Goal: Task Accomplishment & Management: Use online tool/utility

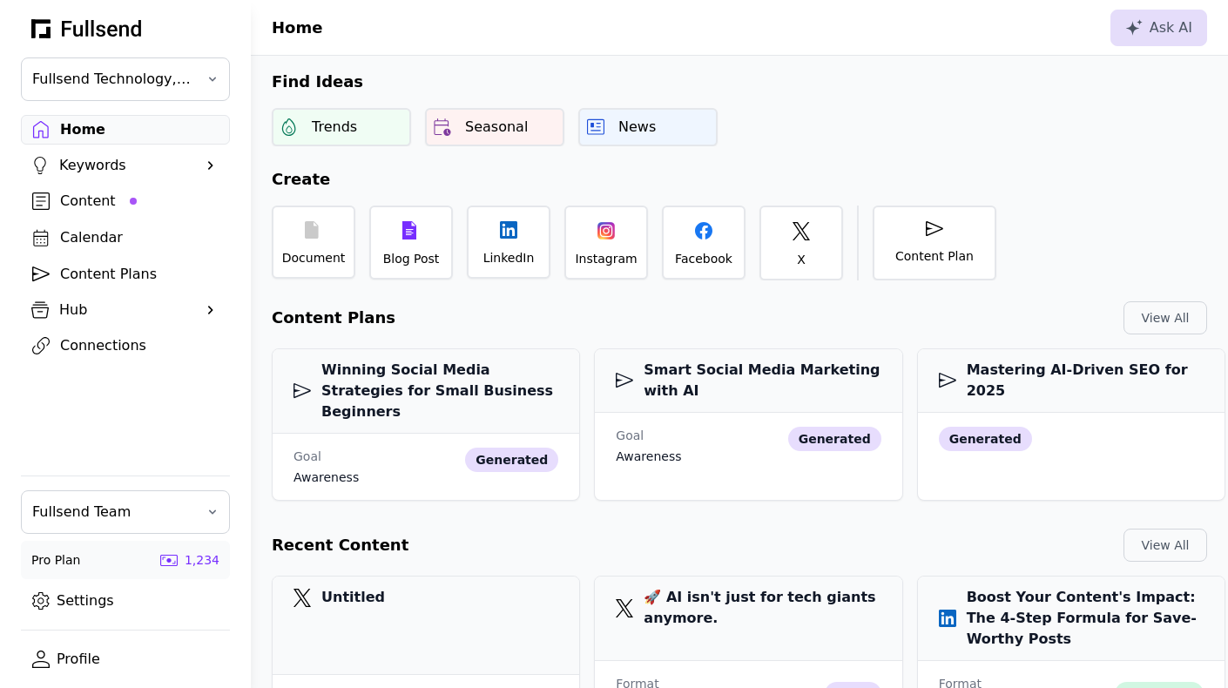
click at [753, 123] on div "Trends Seasonal News" at bounding box center [739, 127] width 977 height 38
click at [133, 348] on div "Connections" at bounding box center [139, 345] width 159 height 21
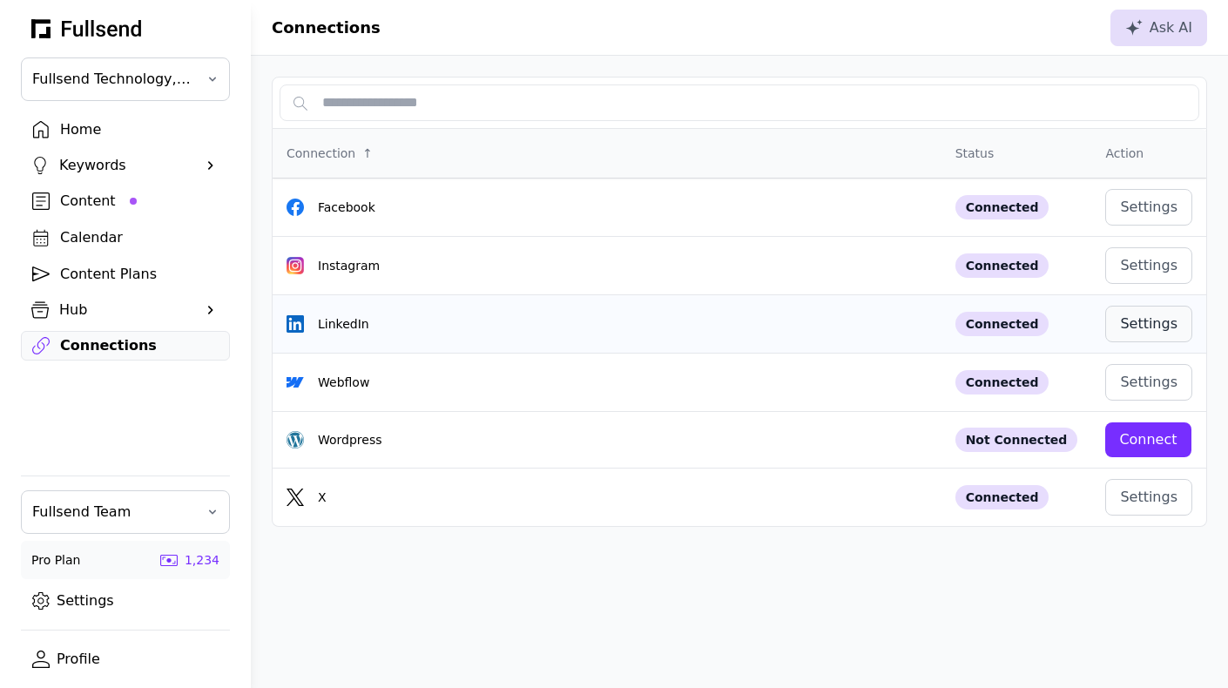
click at [1148, 328] on div "Settings" at bounding box center [1148, 324] width 57 height 21
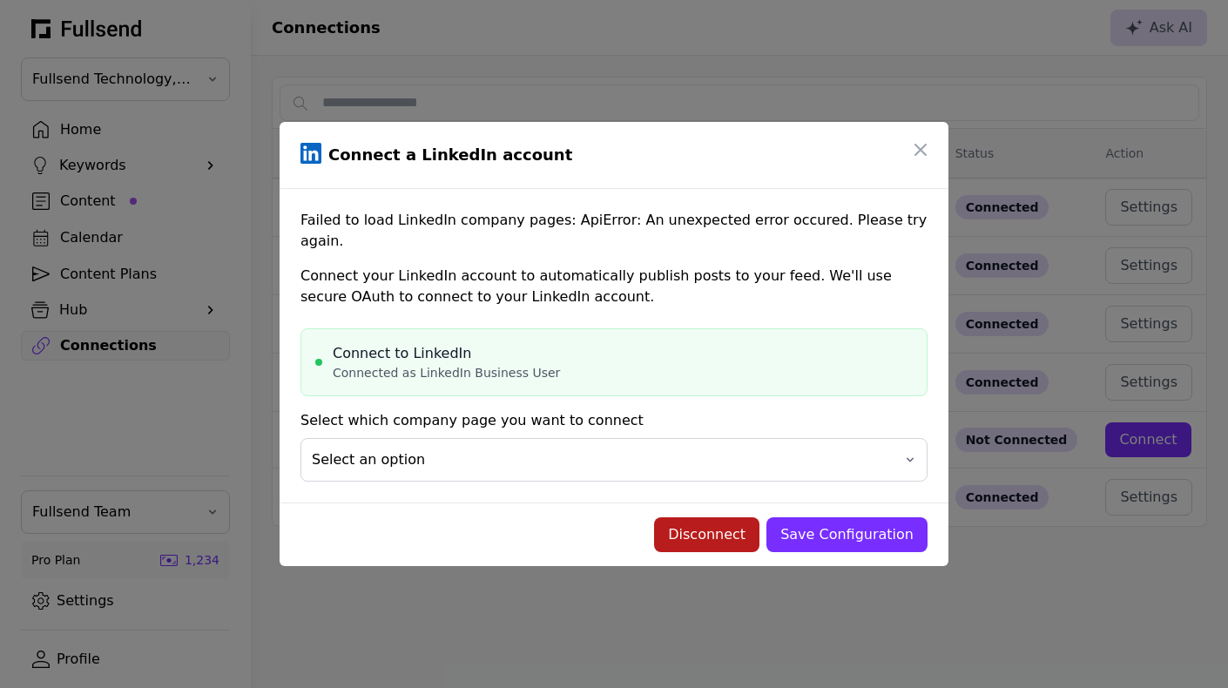
click at [727, 531] on div "Disconnect" at bounding box center [707, 534] width 78 height 21
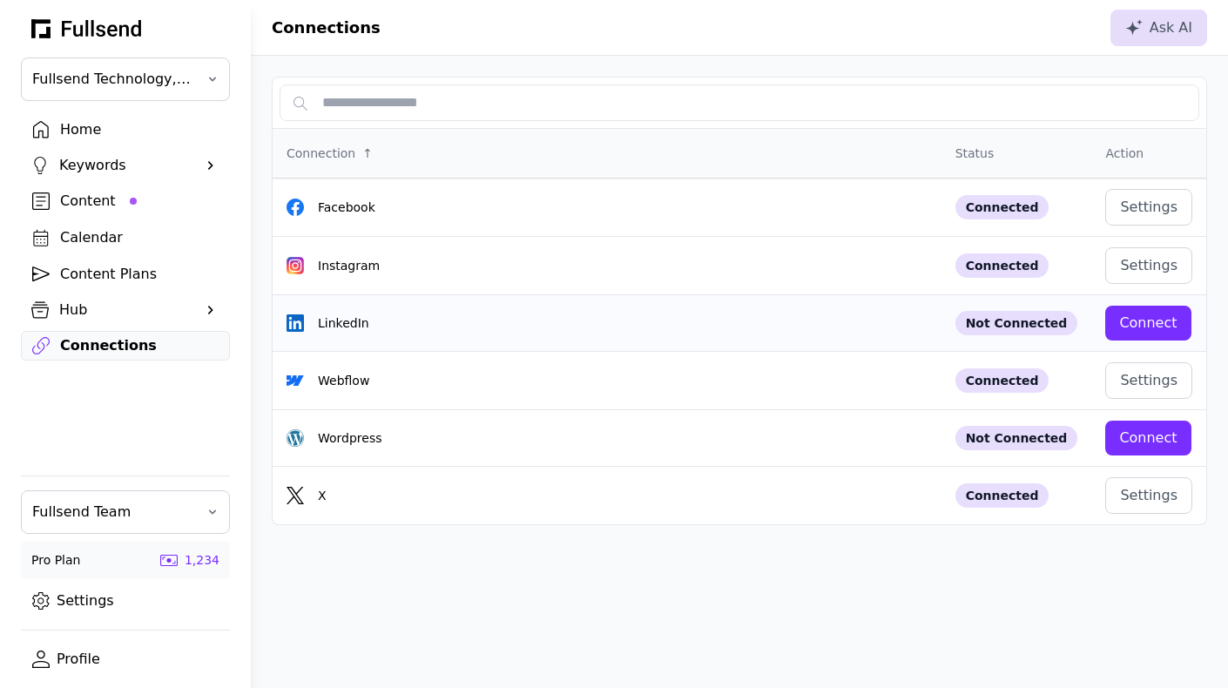
click at [1125, 321] on div "Connect" at bounding box center [1147, 323] width 57 height 21
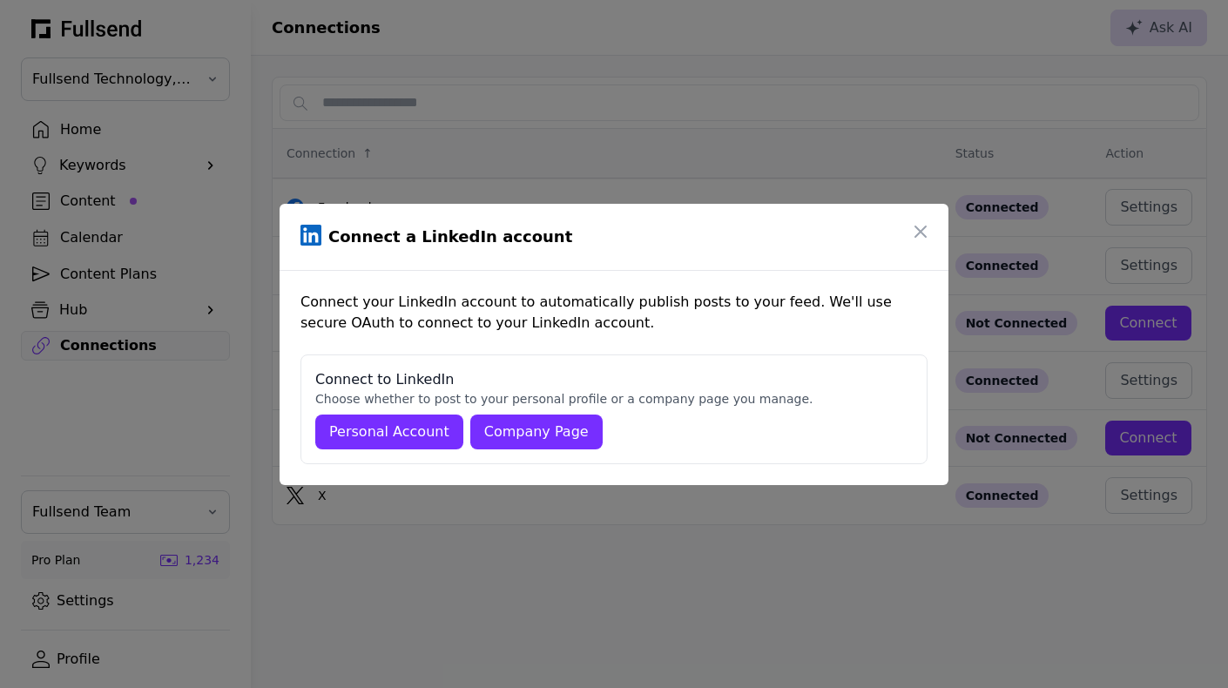
click at [538, 436] on div "Company Page" at bounding box center [536, 432] width 105 height 21
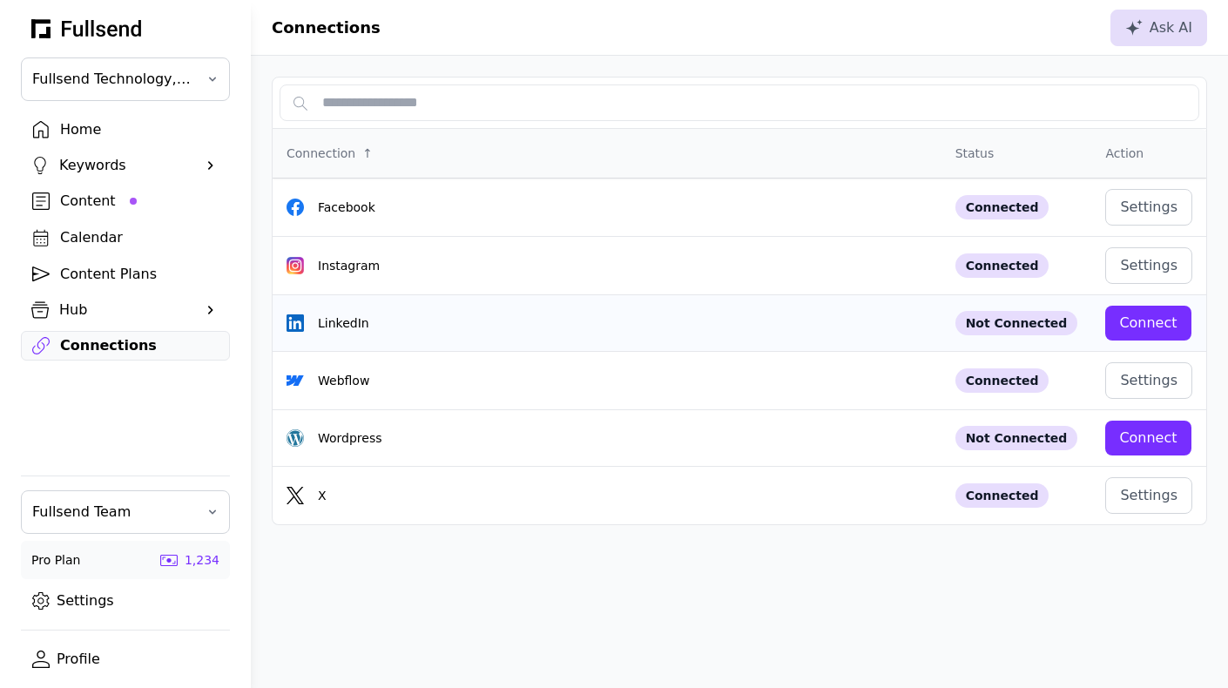
click at [1167, 317] on div "Connect" at bounding box center [1147, 323] width 57 height 21
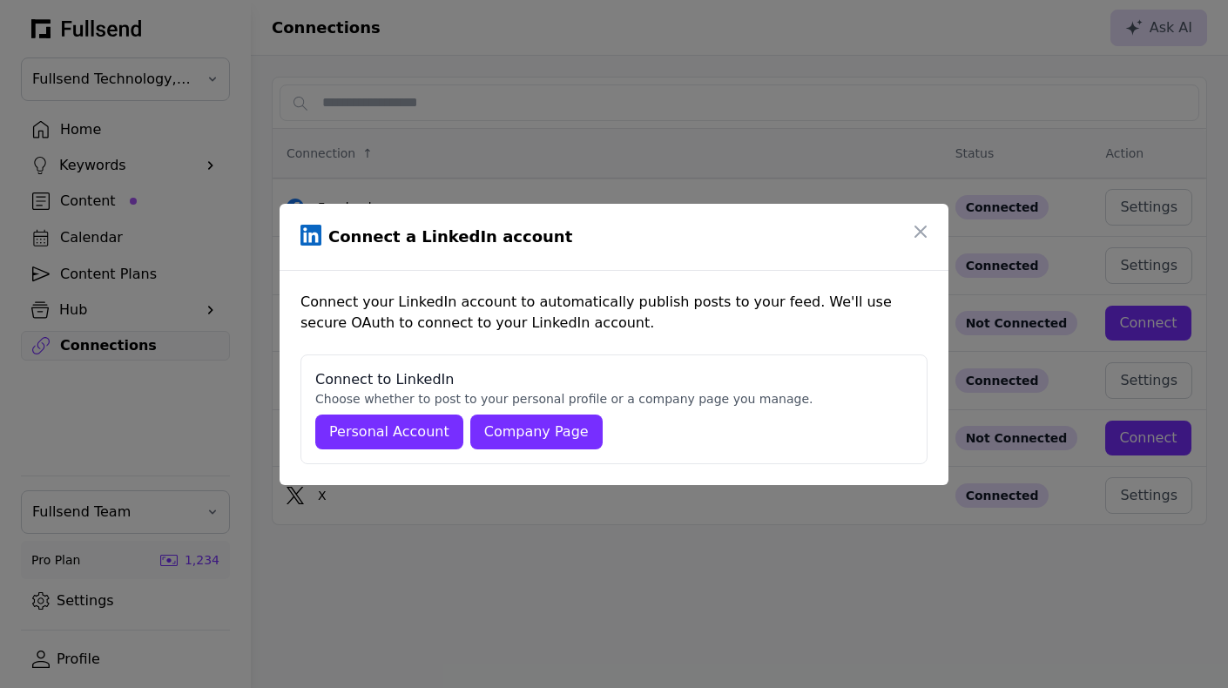
click at [572, 423] on div "Company Page" at bounding box center [536, 432] width 105 height 21
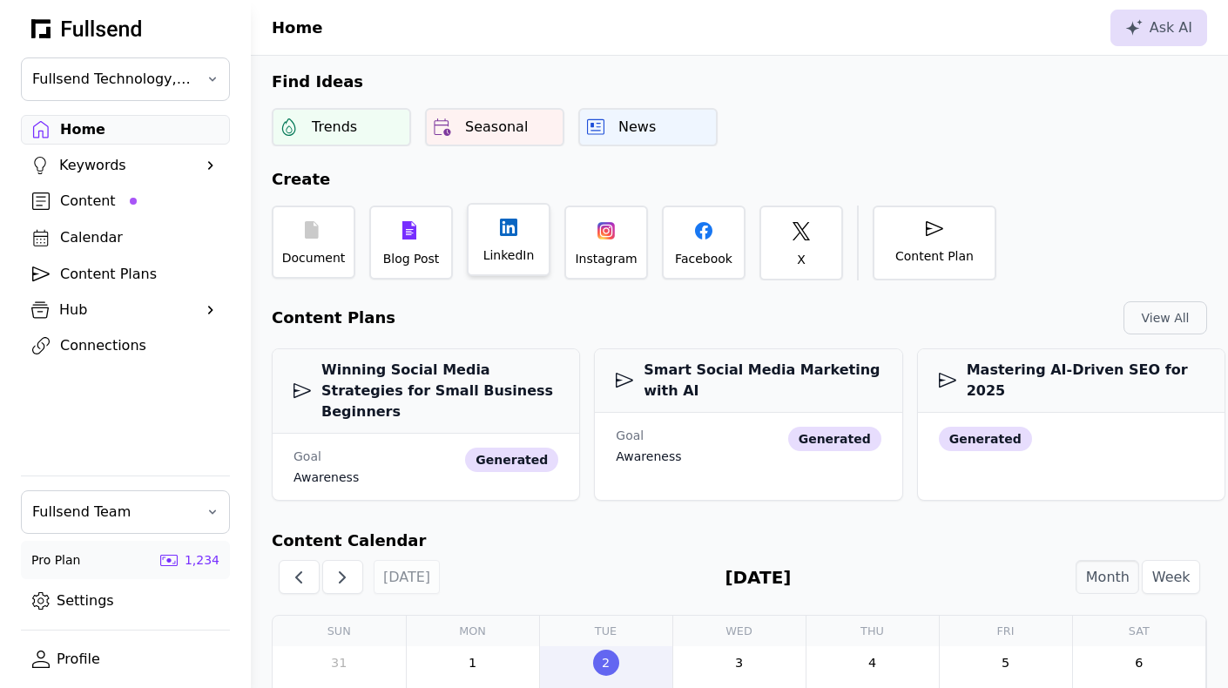
click at [533, 246] on div "LinkedIn" at bounding box center [509, 239] width 84 height 73
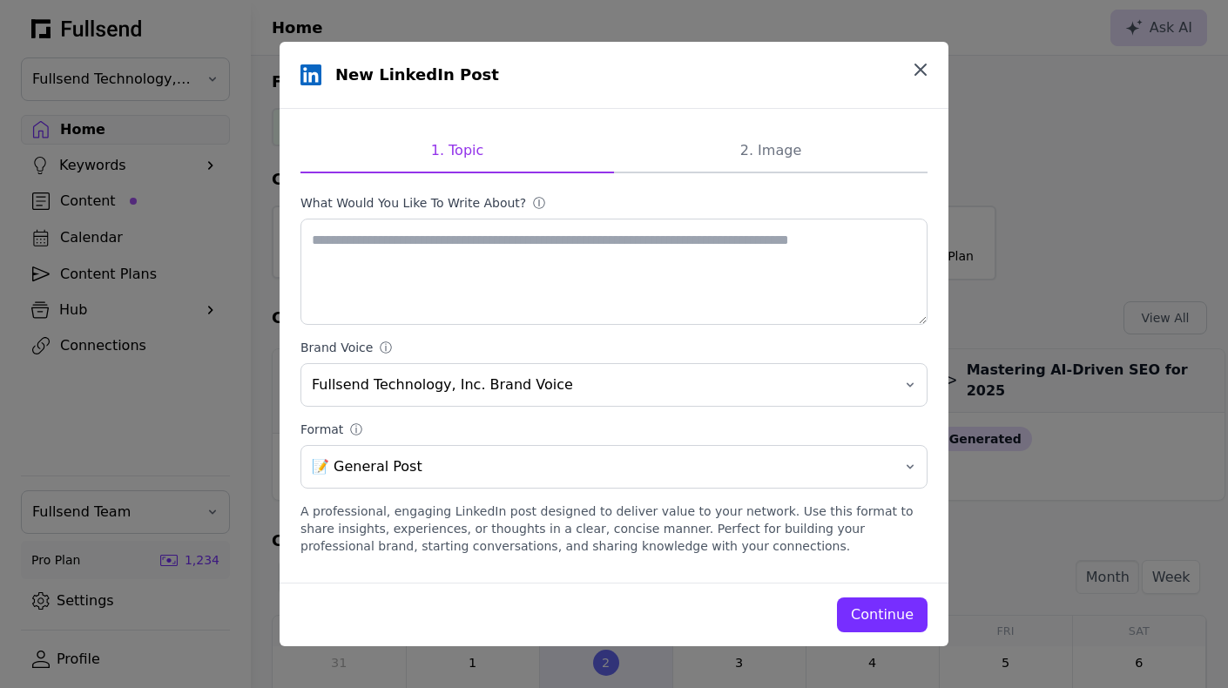
click at [920, 69] on icon "button" at bounding box center [921, 69] width 10 height 10
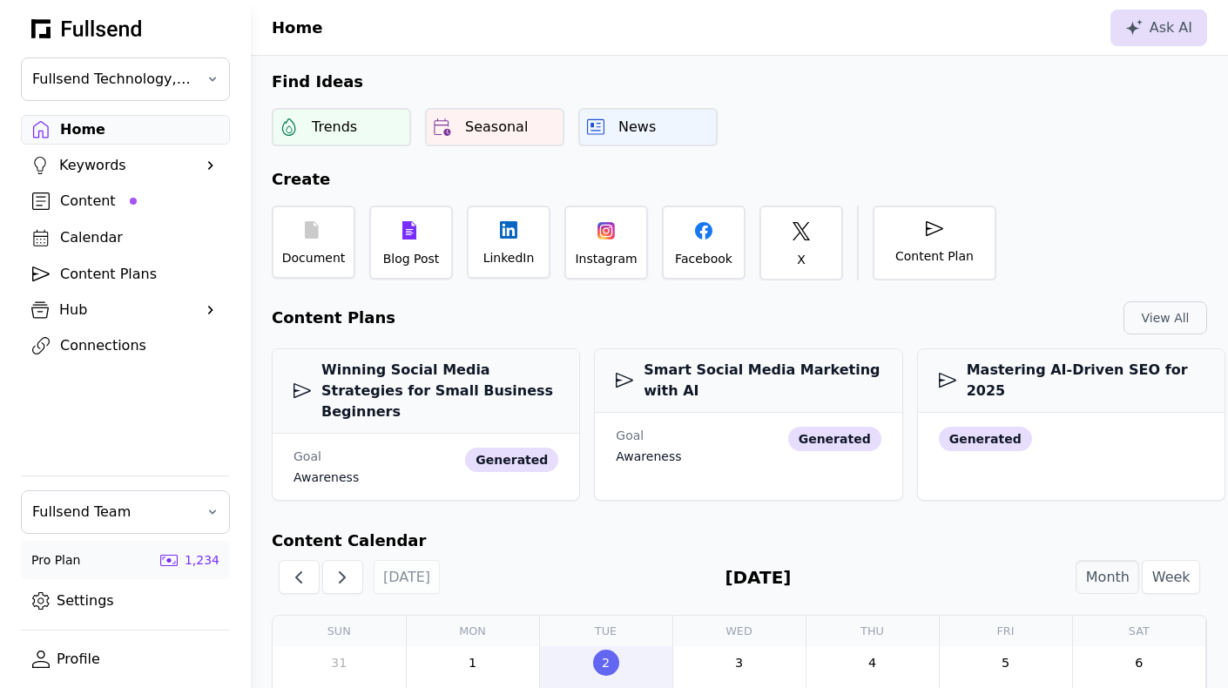
click at [125, 346] on div "Connections" at bounding box center [139, 345] width 159 height 21
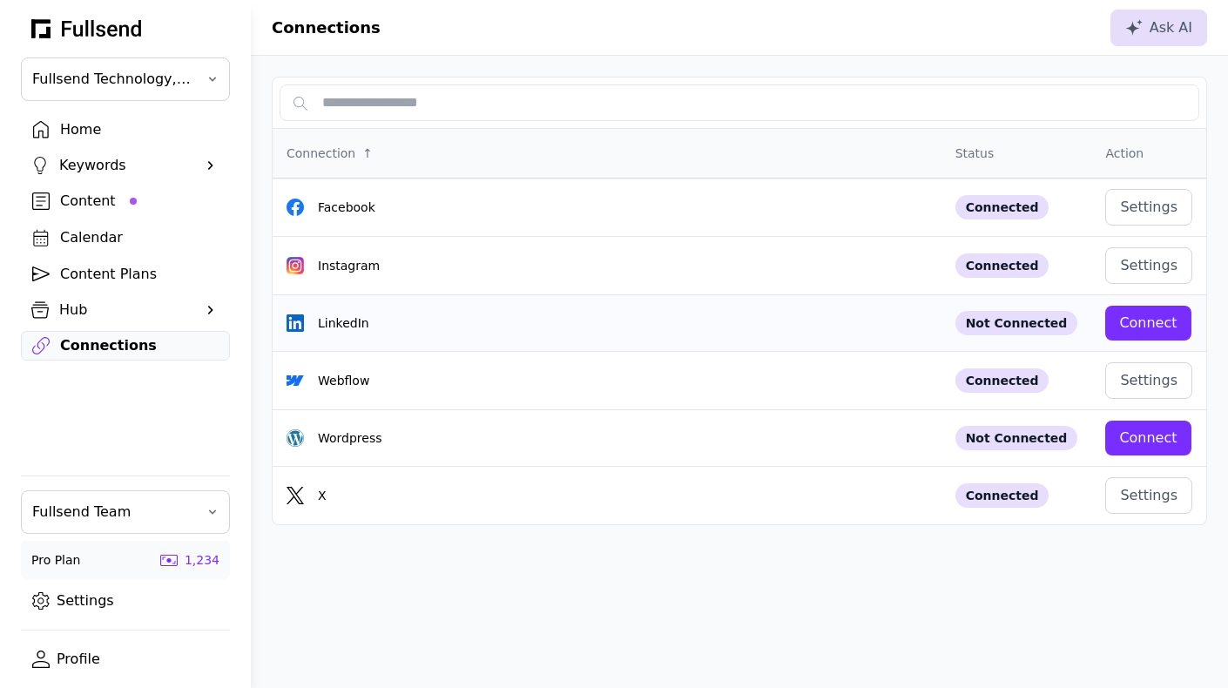
click at [1145, 320] on div "Connect" at bounding box center [1147, 323] width 57 height 21
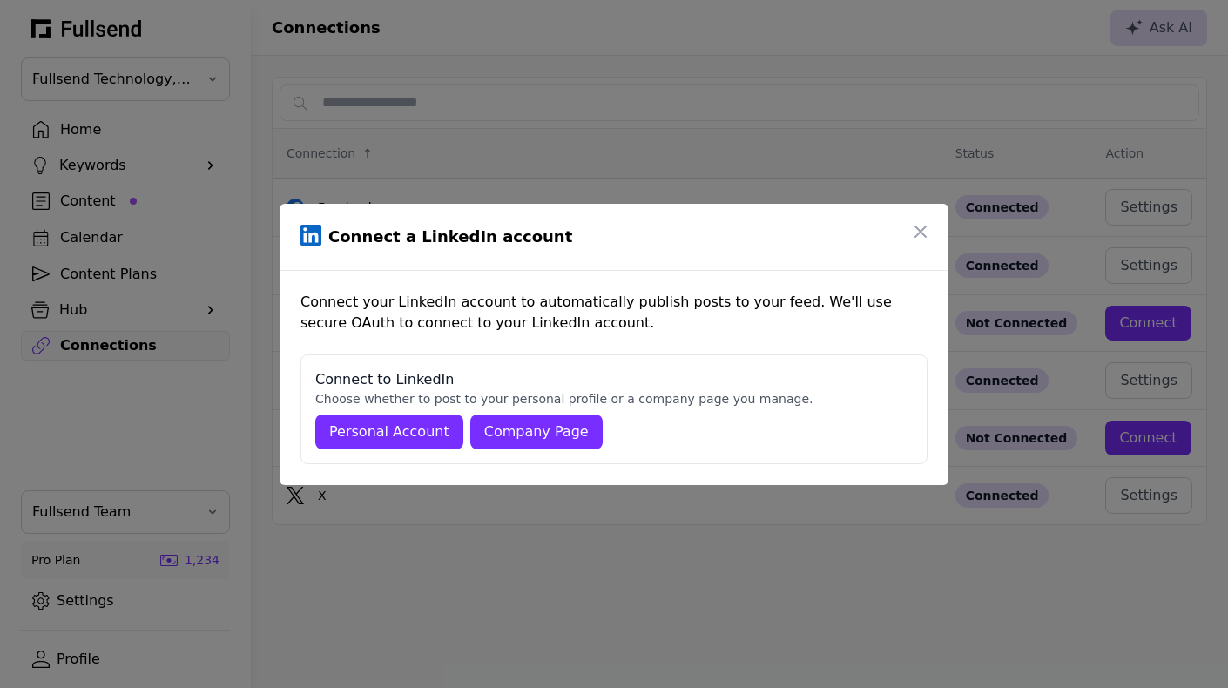
click at [541, 430] on div "Company Page" at bounding box center [536, 432] width 105 height 21
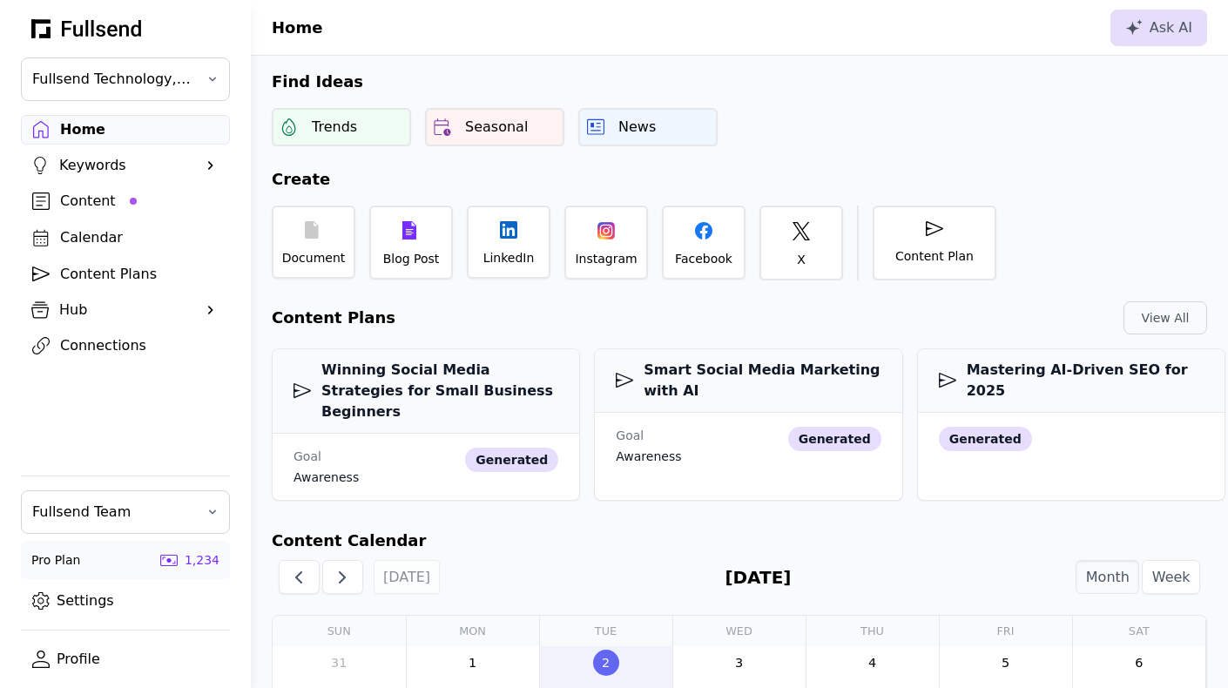
click at [91, 659] on link "Profile" at bounding box center [125, 660] width 209 height 30
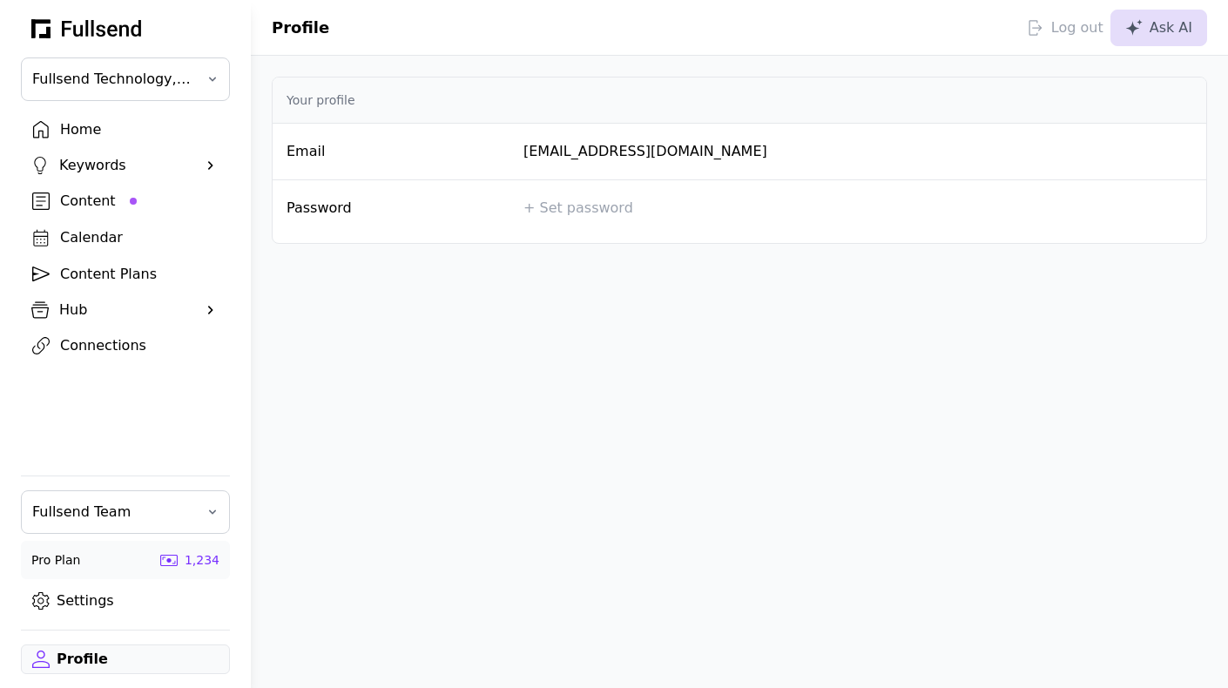
click at [1066, 25] on div "Log out" at bounding box center [1065, 27] width 77 height 21
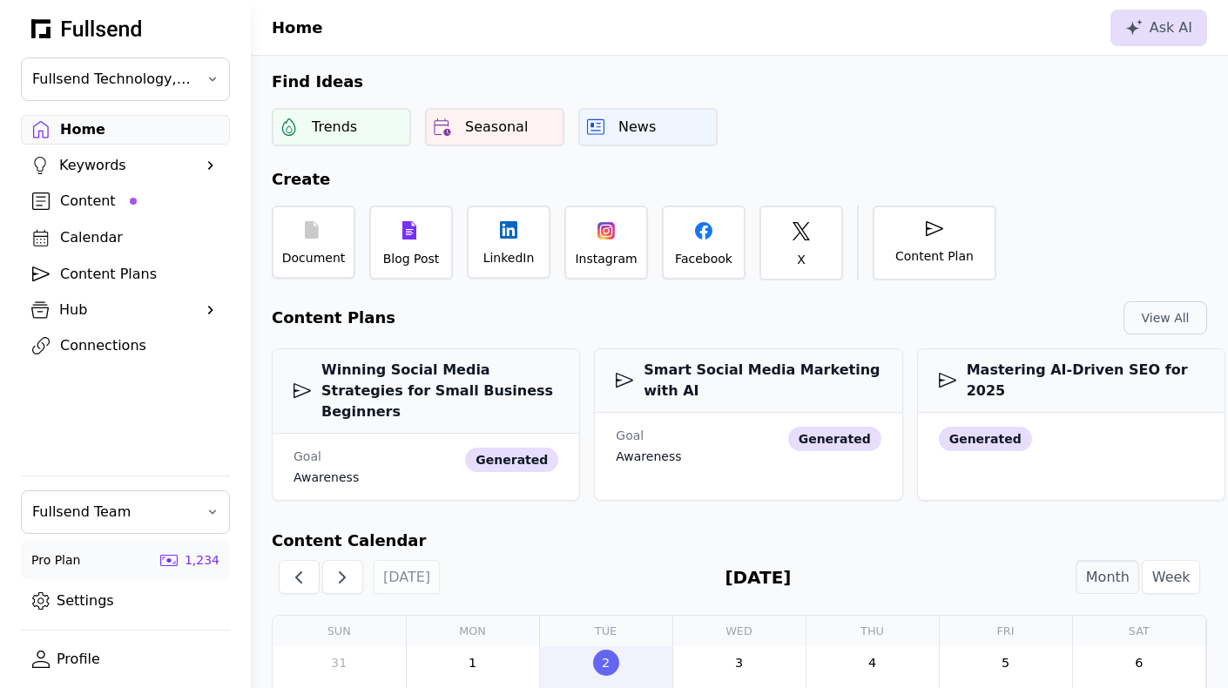
click at [115, 348] on div "Connections" at bounding box center [139, 345] width 159 height 21
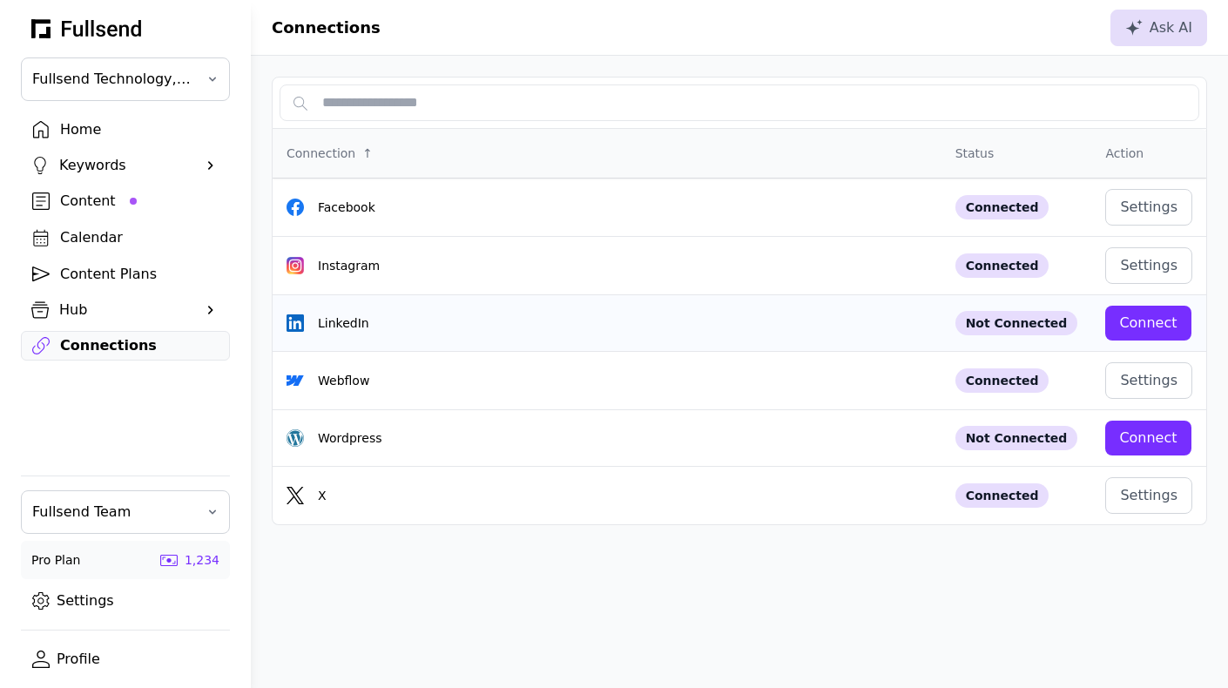
click at [1152, 320] on div "Connect" at bounding box center [1147, 323] width 57 height 21
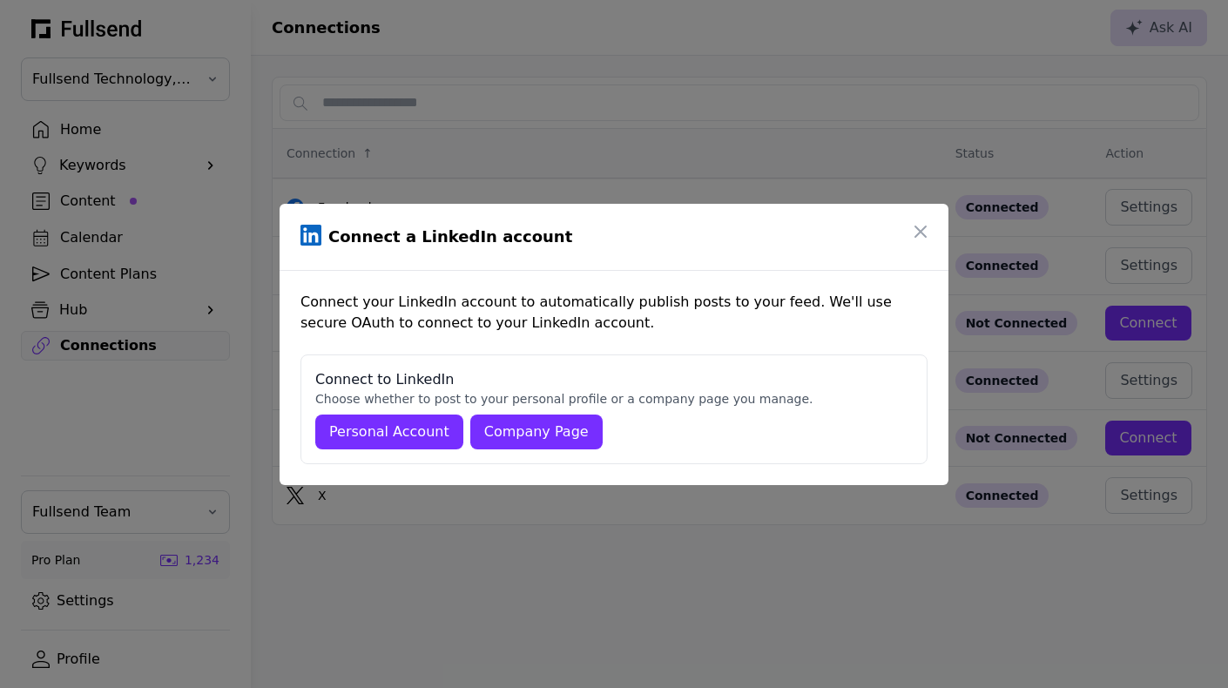
click at [544, 432] on div "Company Page" at bounding box center [536, 432] width 105 height 21
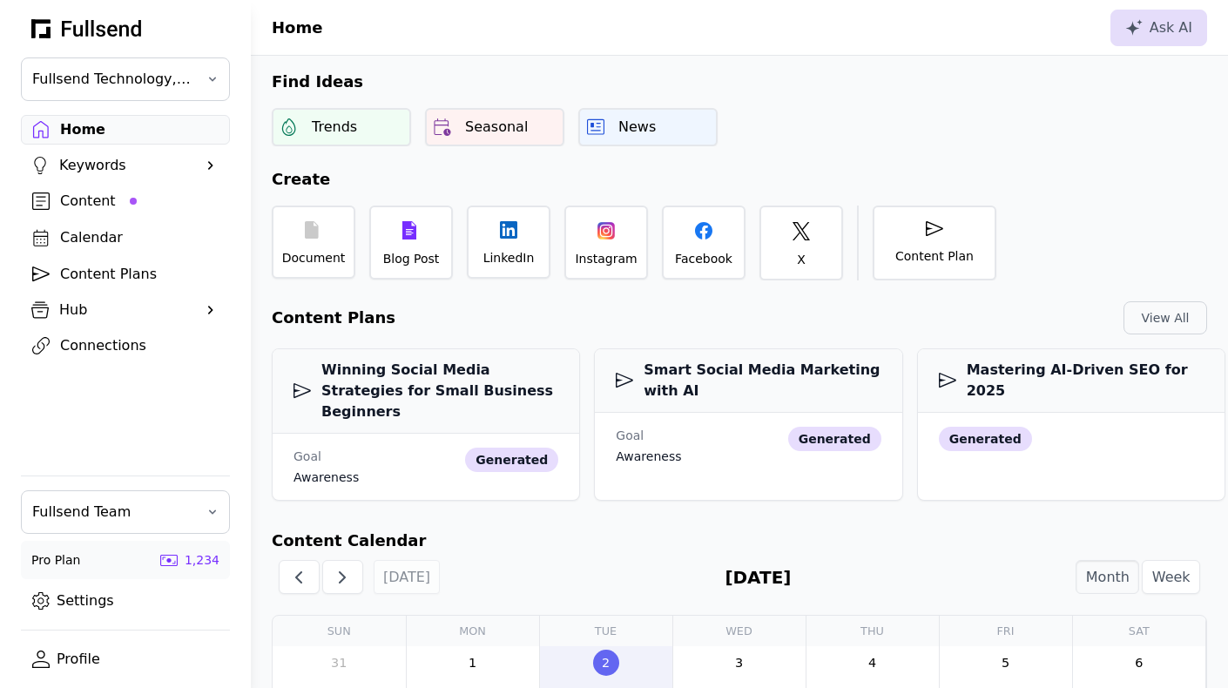
click at [109, 347] on div "Connections" at bounding box center [139, 345] width 159 height 21
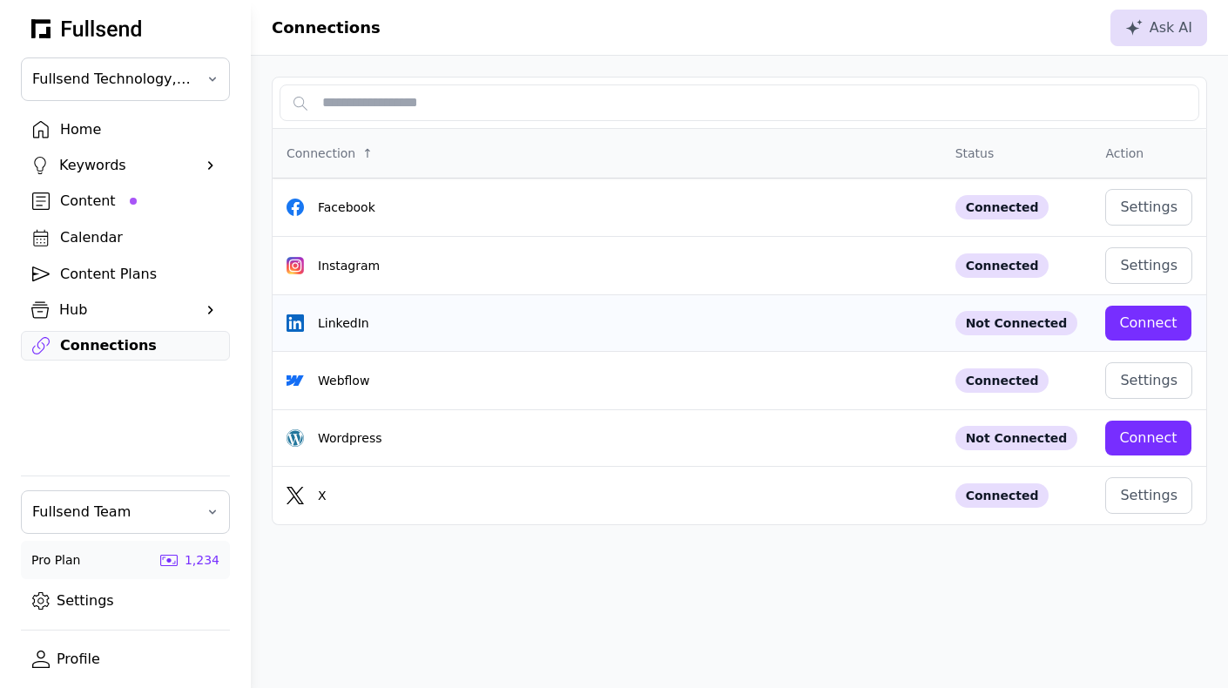
click at [1161, 315] on div "Connect" at bounding box center [1147, 323] width 57 height 21
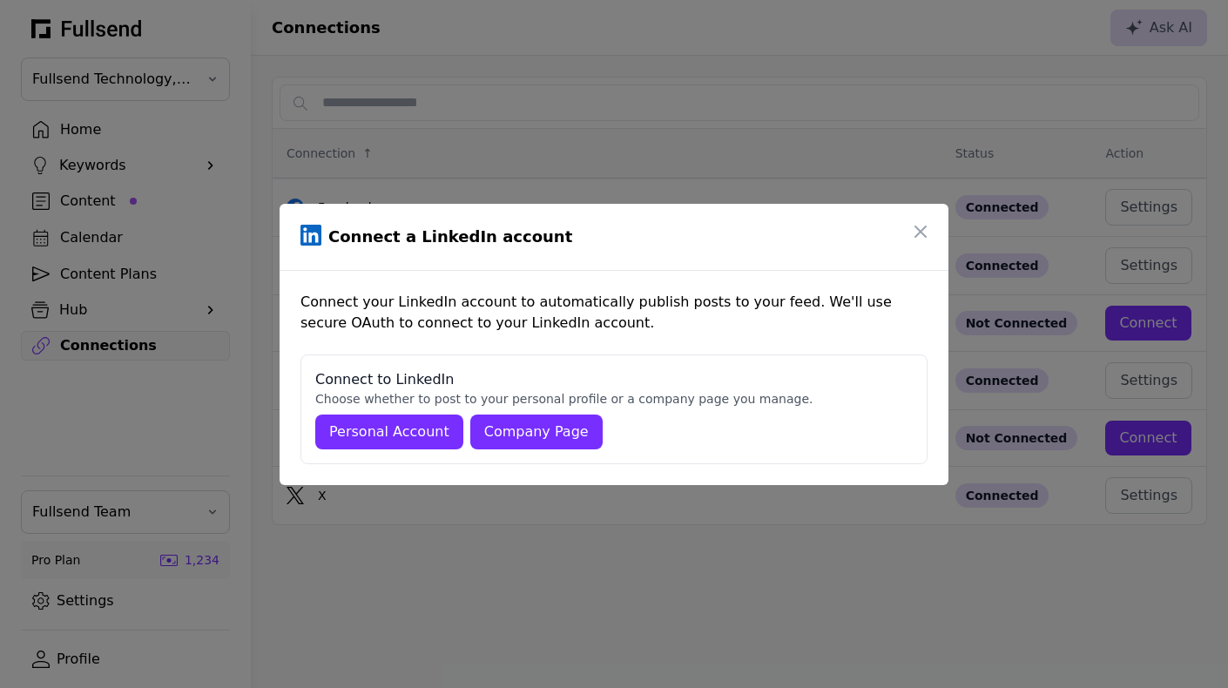
click at [527, 428] on div "Company Page" at bounding box center [536, 432] width 105 height 21
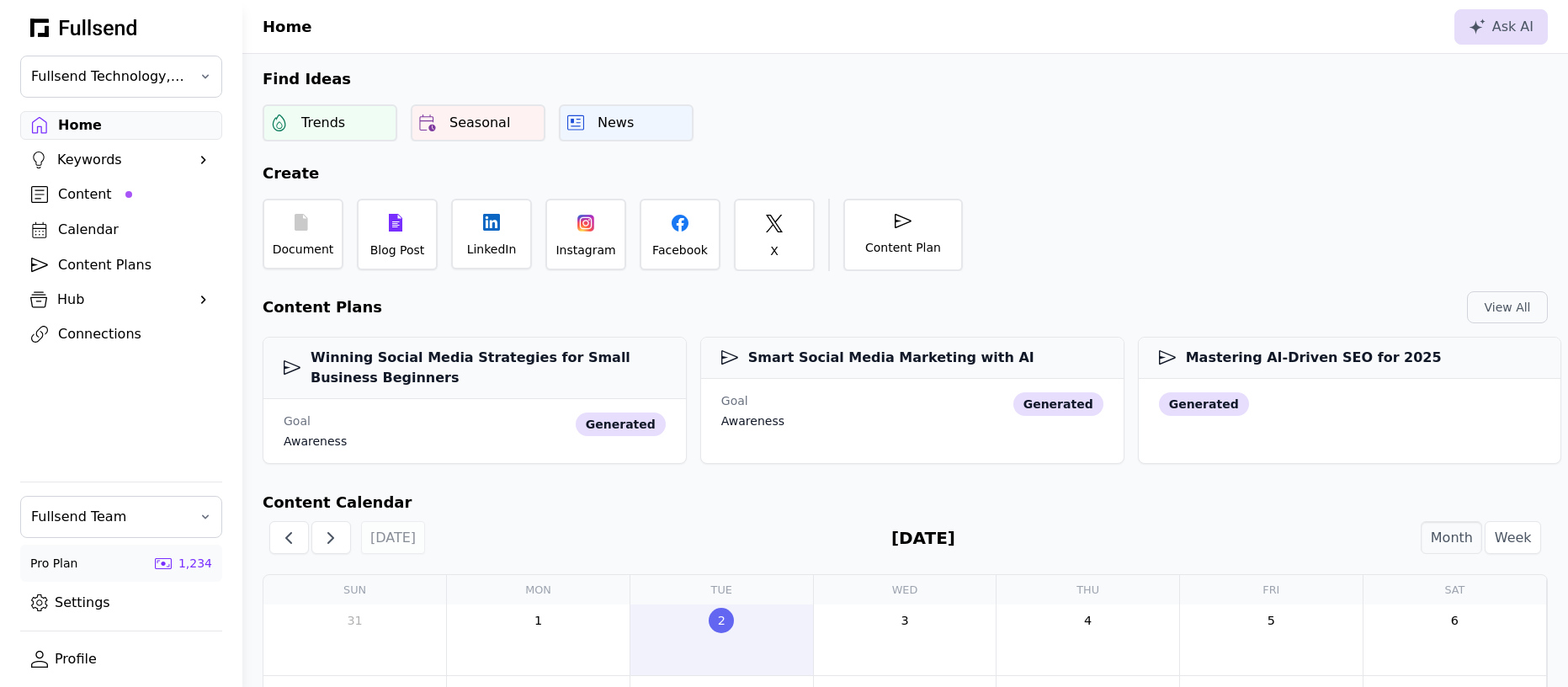
click at [69, 199] on div "Content" at bounding box center [134, 194] width 154 height 20
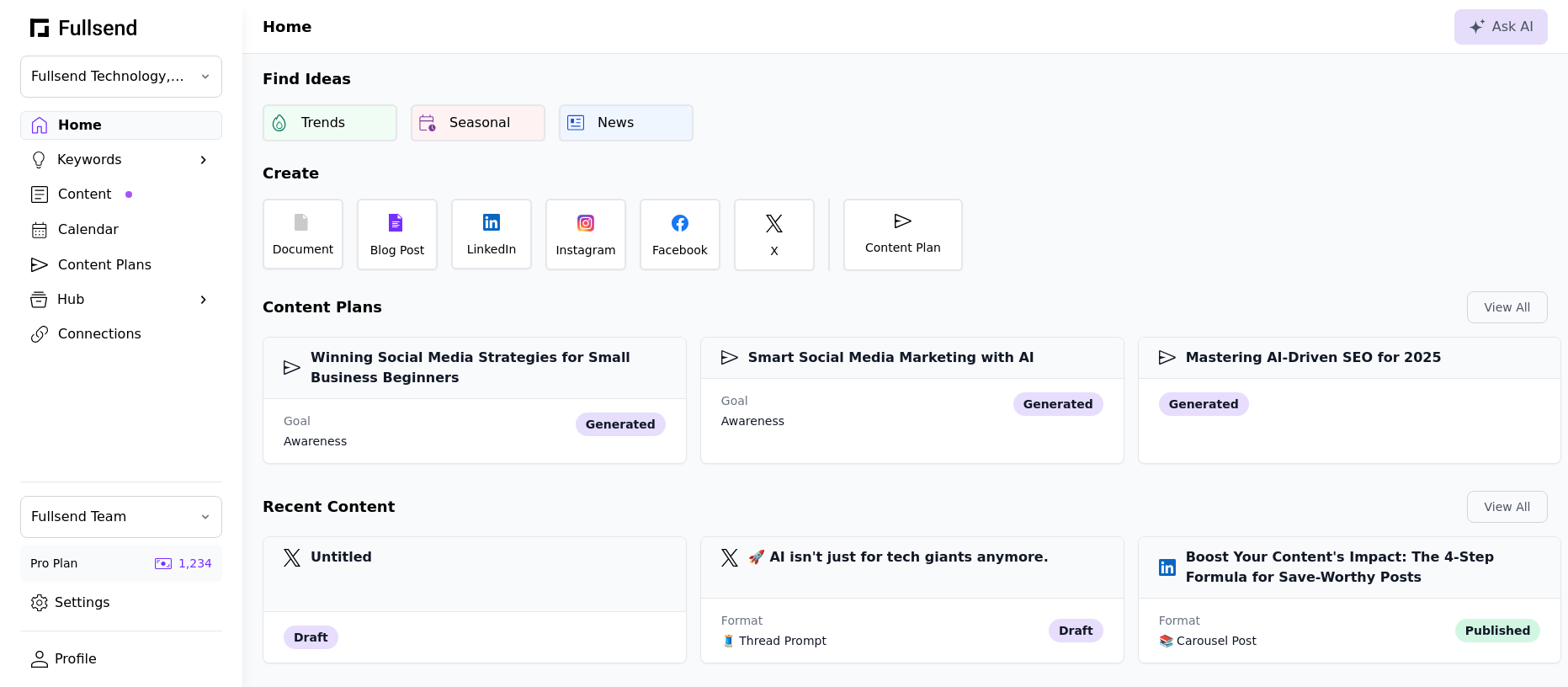
click at [108, 191] on div "Content" at bounding box center [134, 194] width 154 height 20
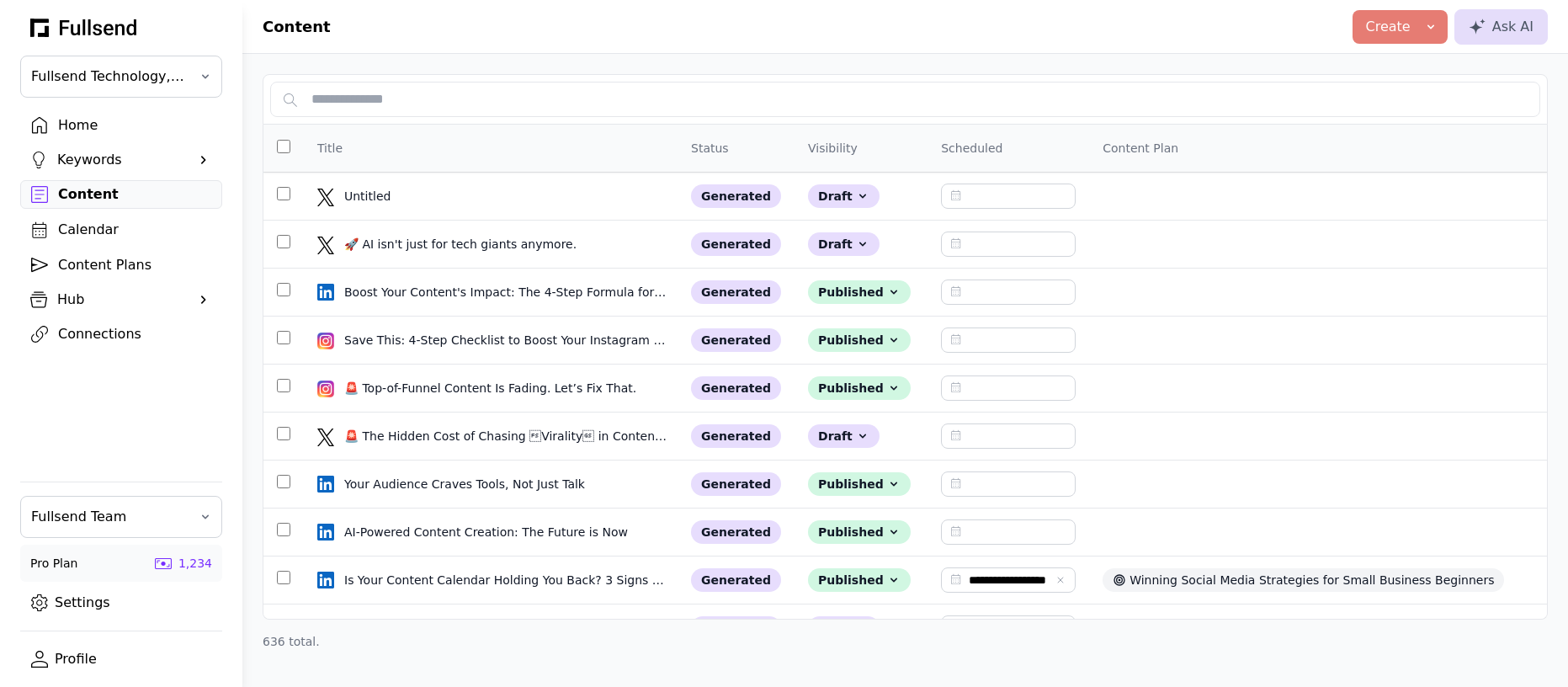
click at [74, 336] on div "Connections" at bounding box center [134, 333] width 154 height 20
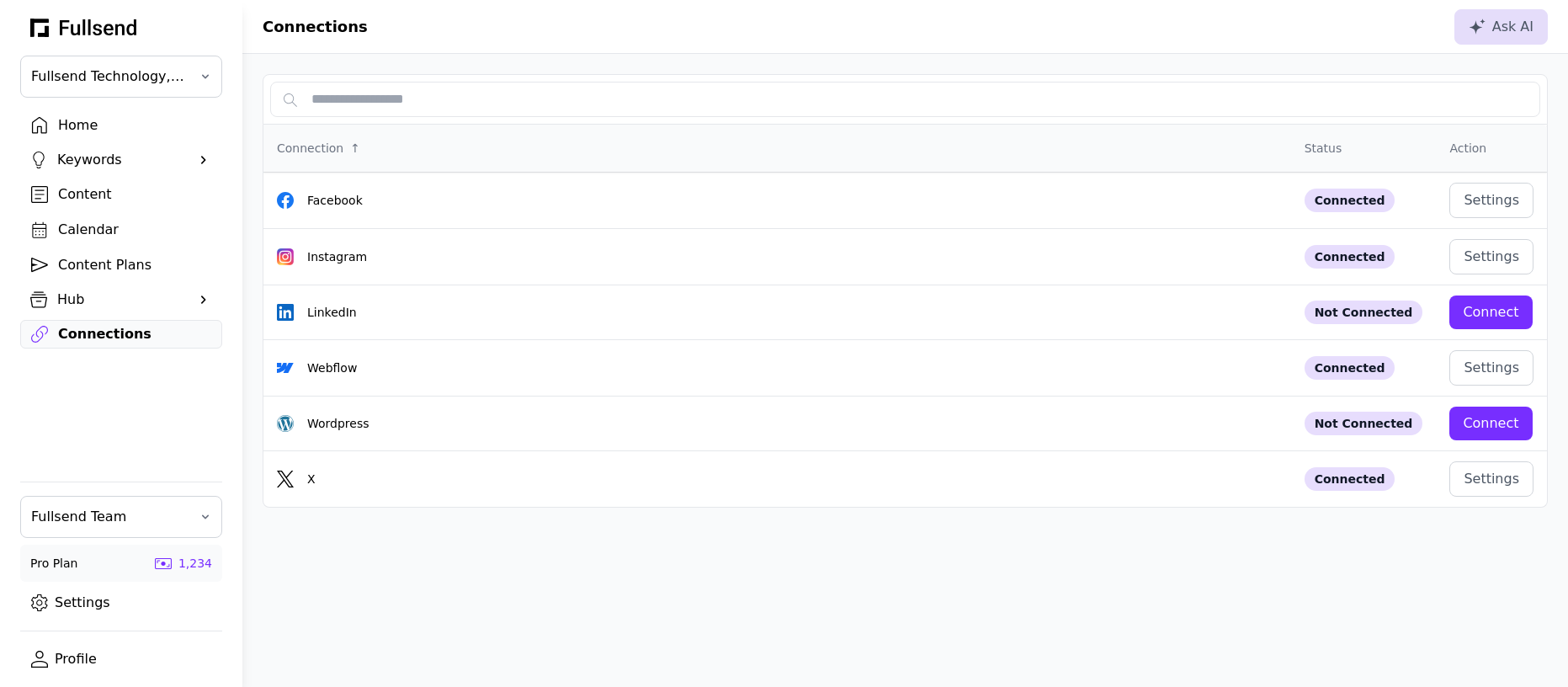
click at [89, 201] on div "Content" at bounding box center [134, 194] width 154 height 20
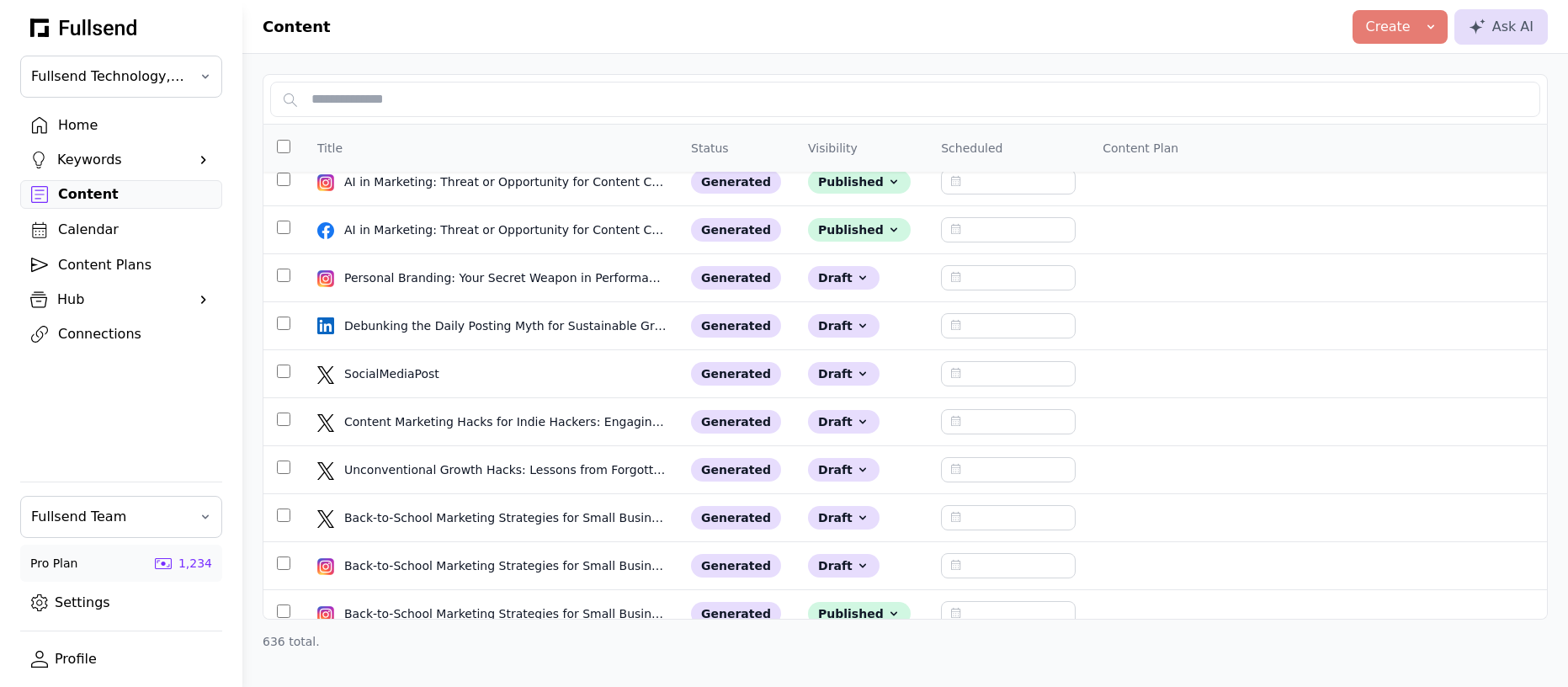
scroll to position [641, 0]
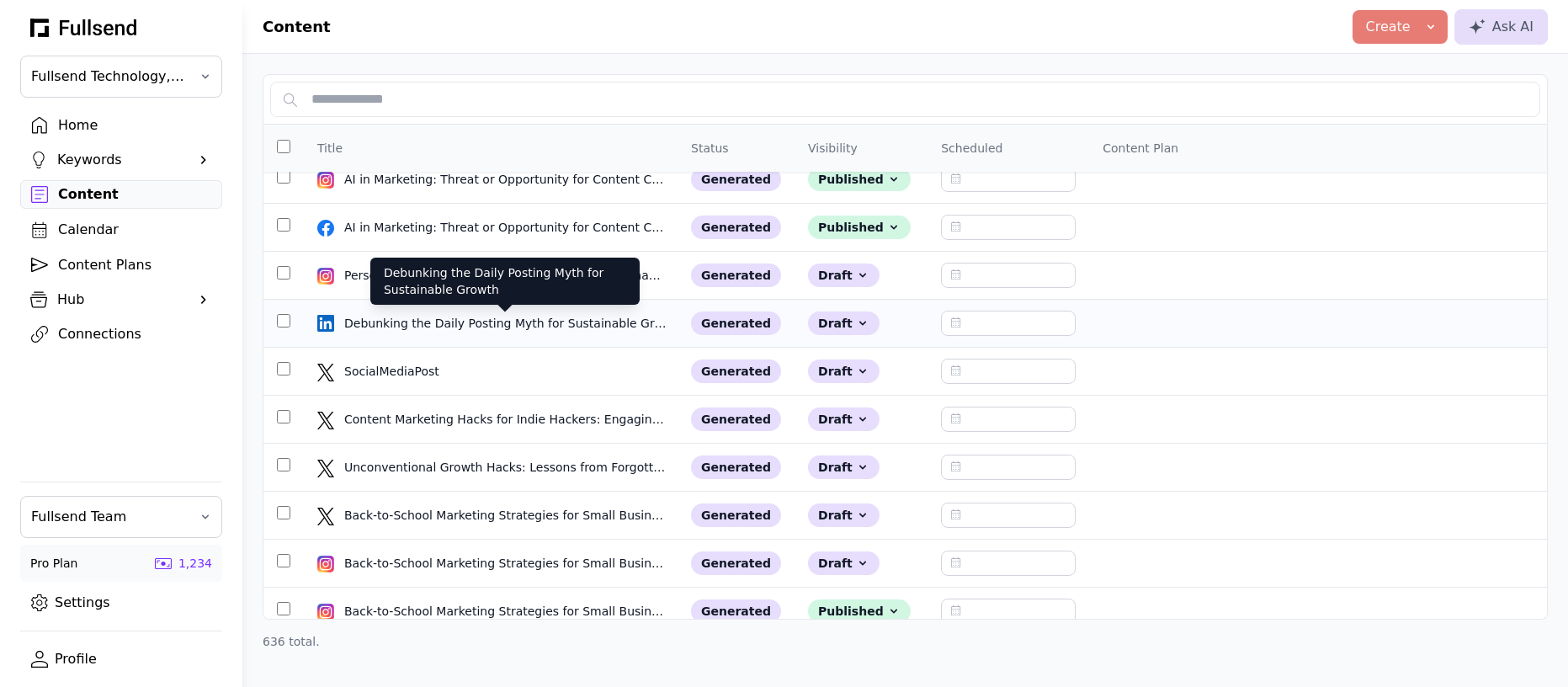
click at [448, 322] on div "Debunking the Daily Posting Myth for Sustainable Growth" at bounding box center [505, 323] width 324 height 16
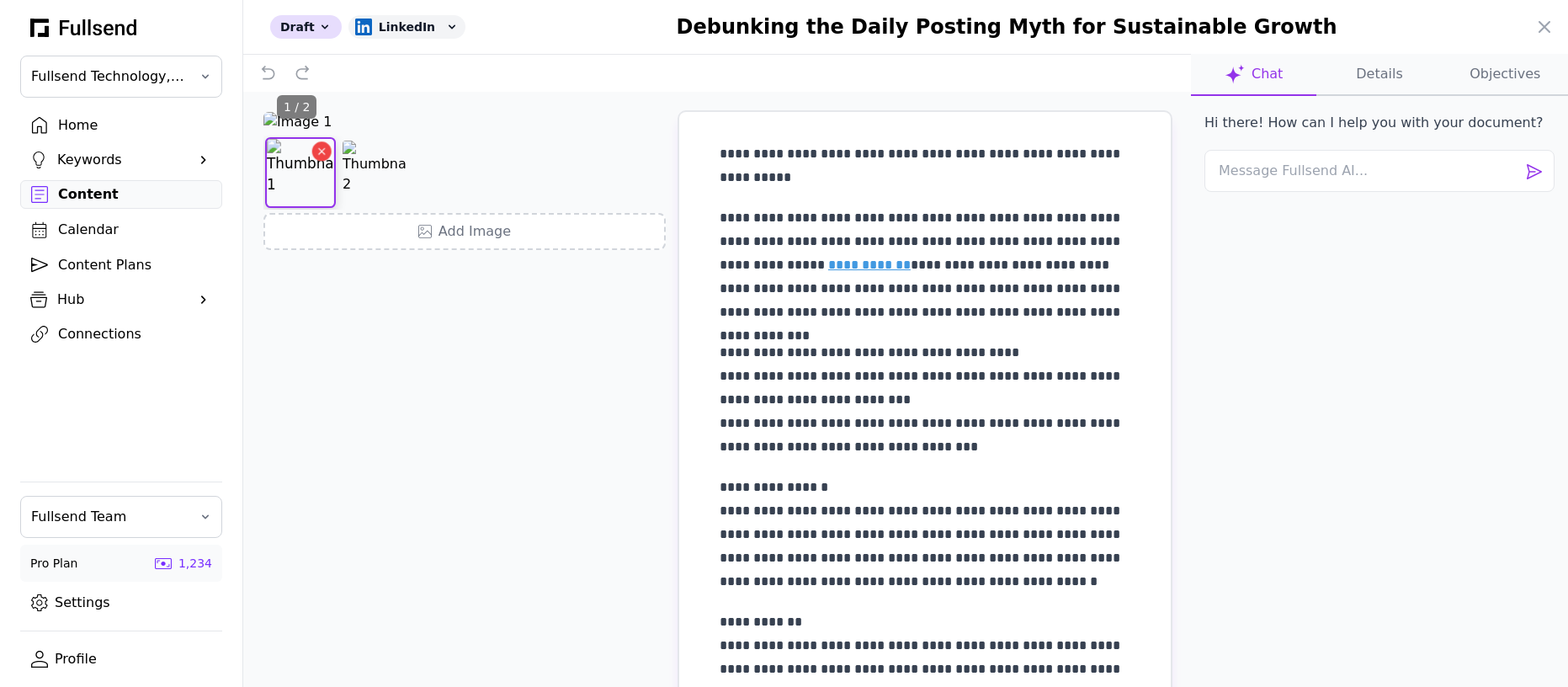
click at [320, 157] on icon "Delete image" at bounding box center [322, 152] width 12 height 12
click at [837, 175] on p "**********" at bounding box center [925, 165] width 411 height 47
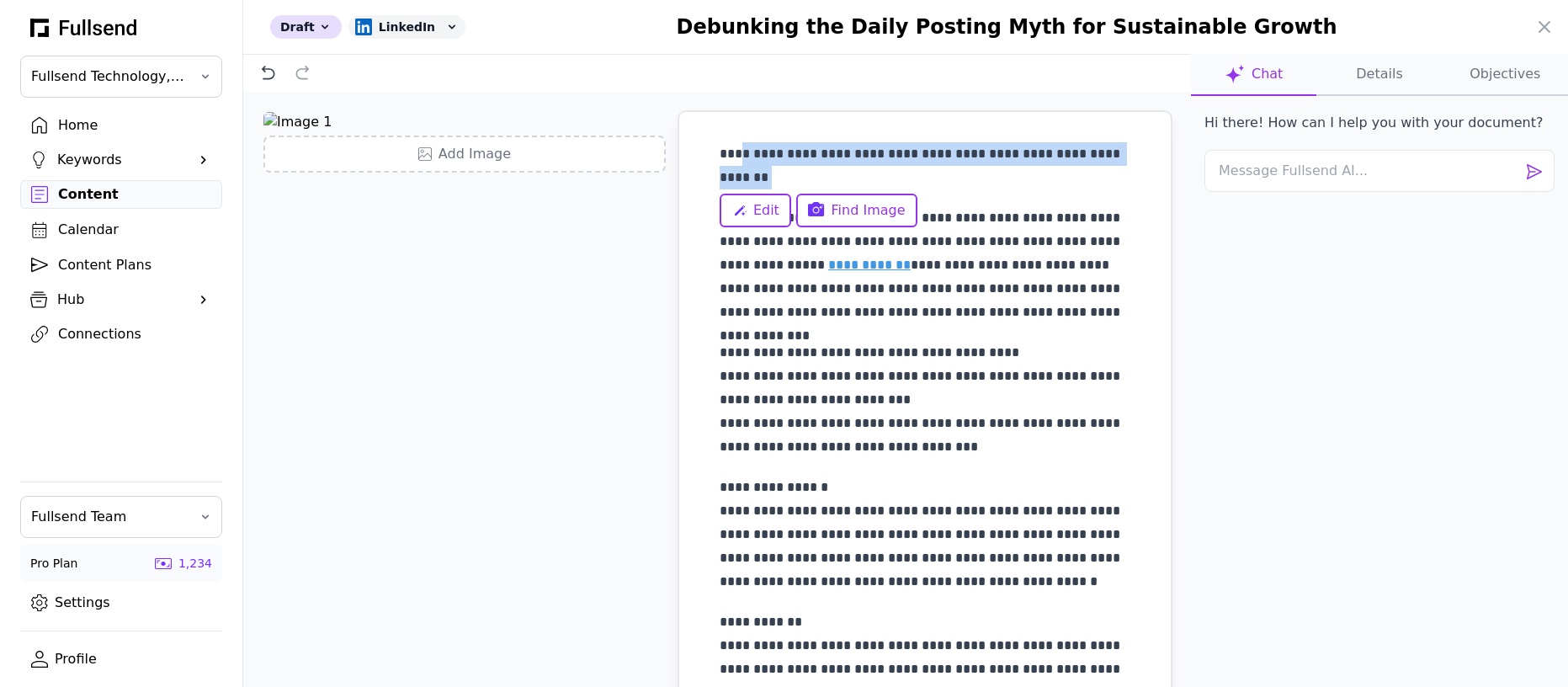
drag, startPoint x: 827, startPoint y: 176, endPoint x: 741, endPoint y: 155, distance: 88.5
click at [741, 155] on p "**********" at bounding box center [925, 165] width 411 height 47
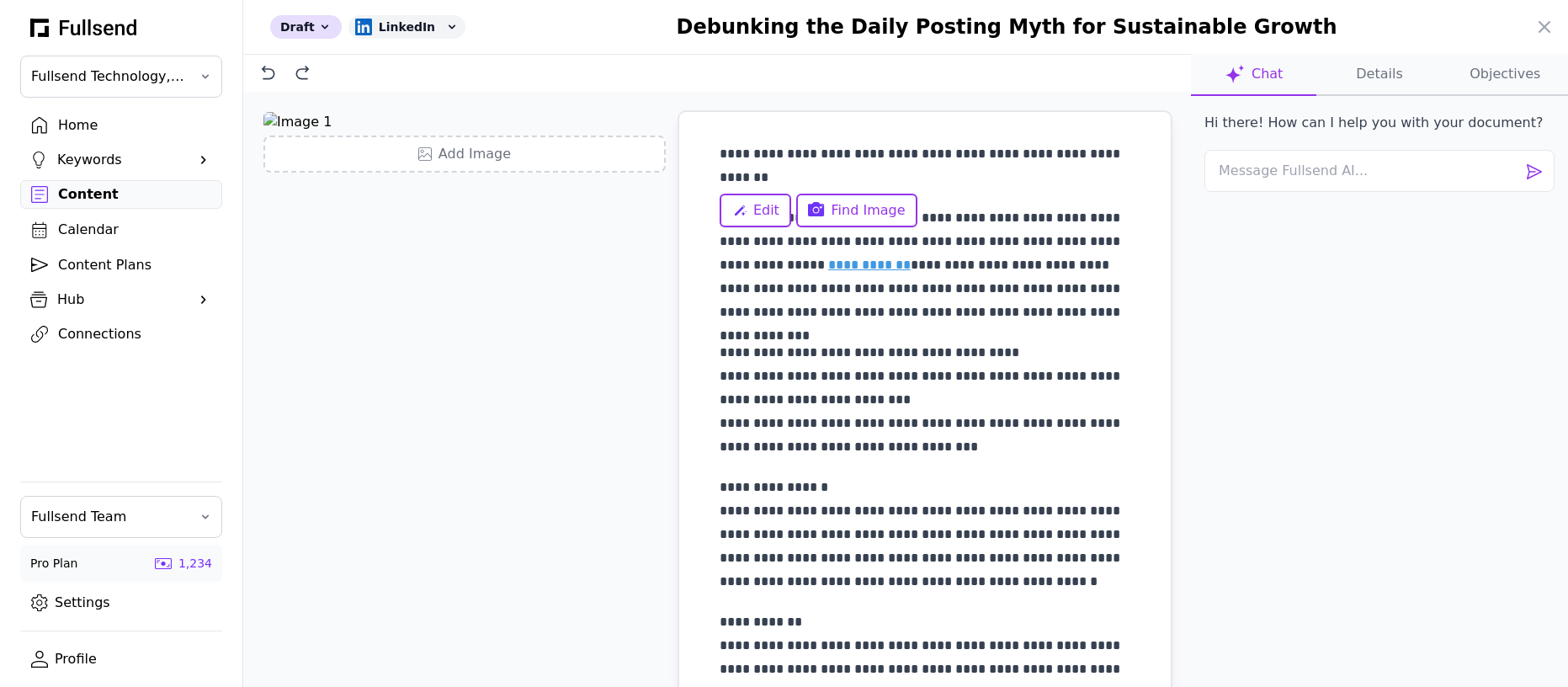
click at [737, 152] on p "**********" at bounding box center [925, 165] width 411 height 47
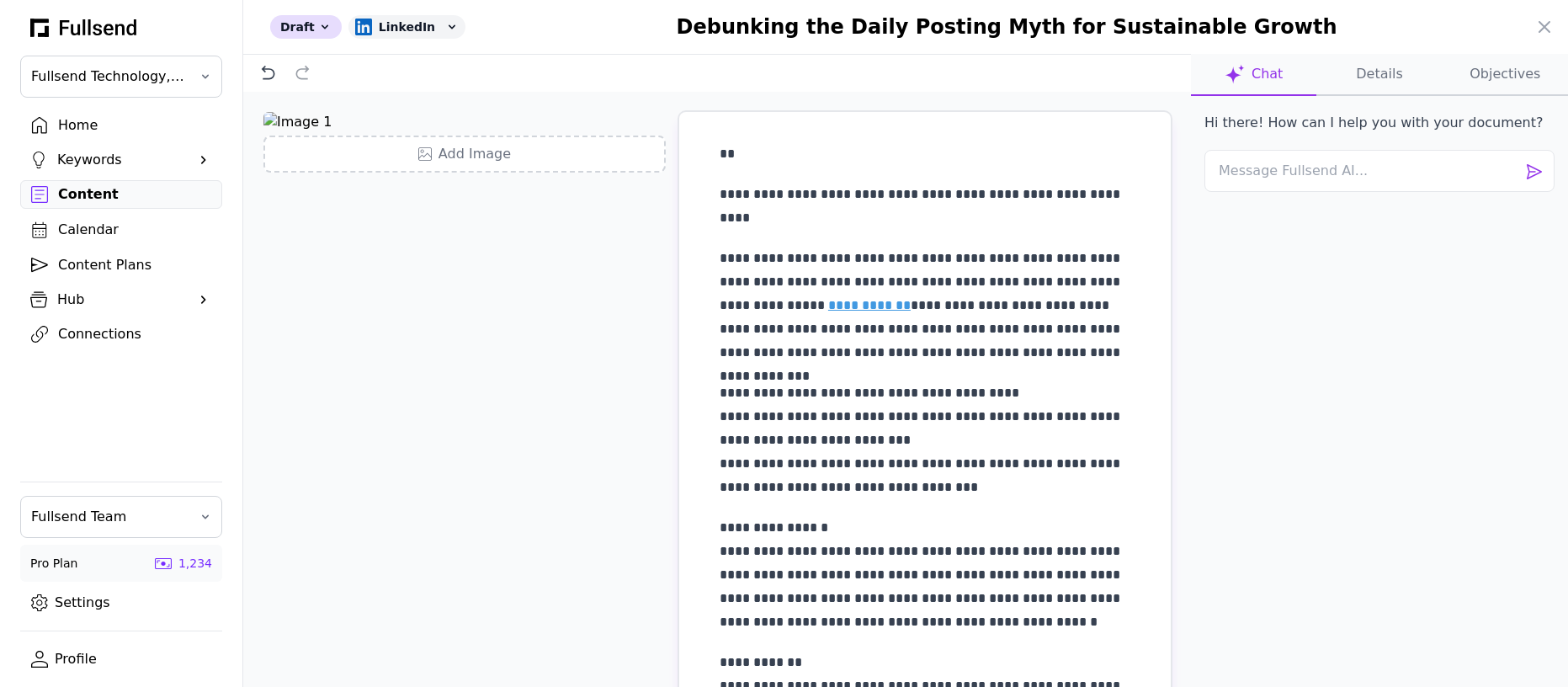
click at [737, 152] on p "**" at bounding box center [925, 154] width 411 height 23
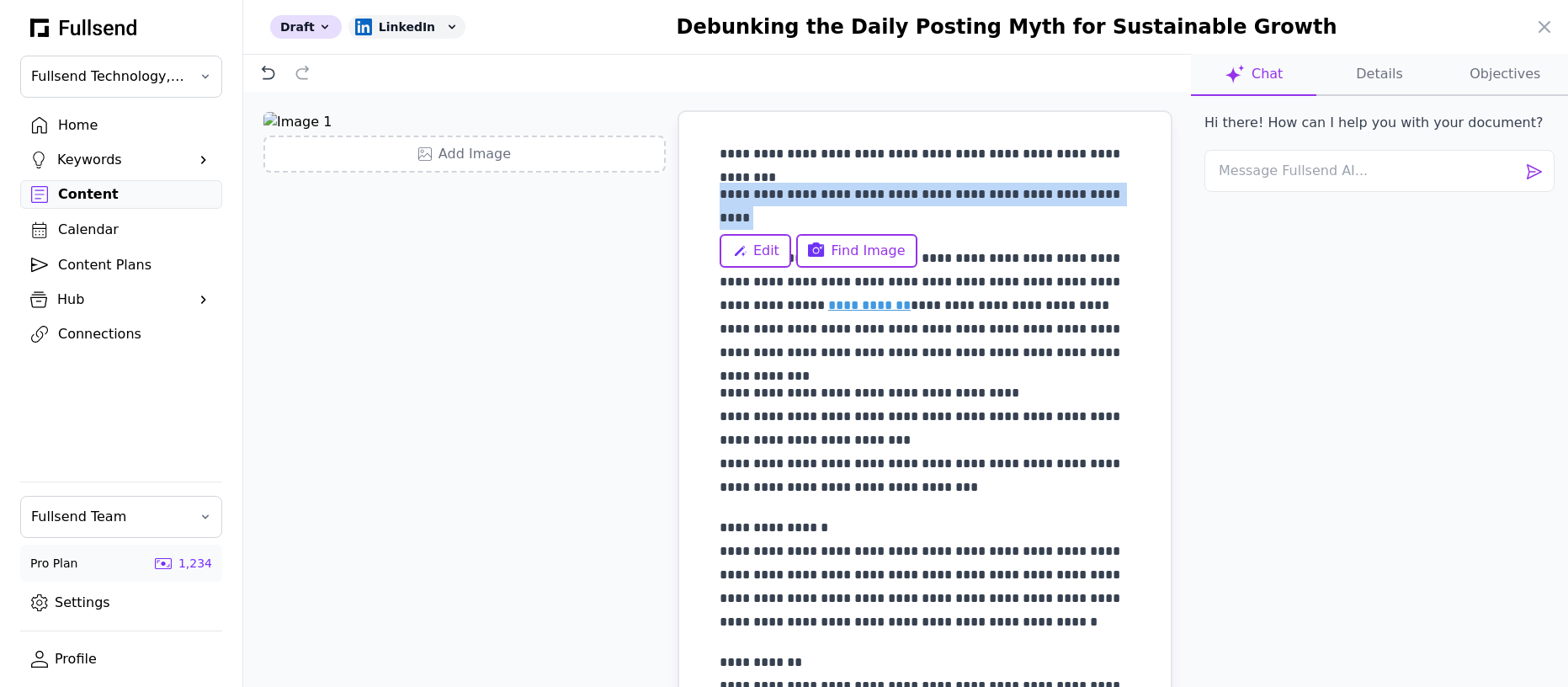
drag, startPoint x: 826, startPoint y: 214, endPoint x: 684, endPoint y: 197, distance: 143.0
click at [684, 197] on div "**********" at bounding box center [925, 640] width 492 height 1056
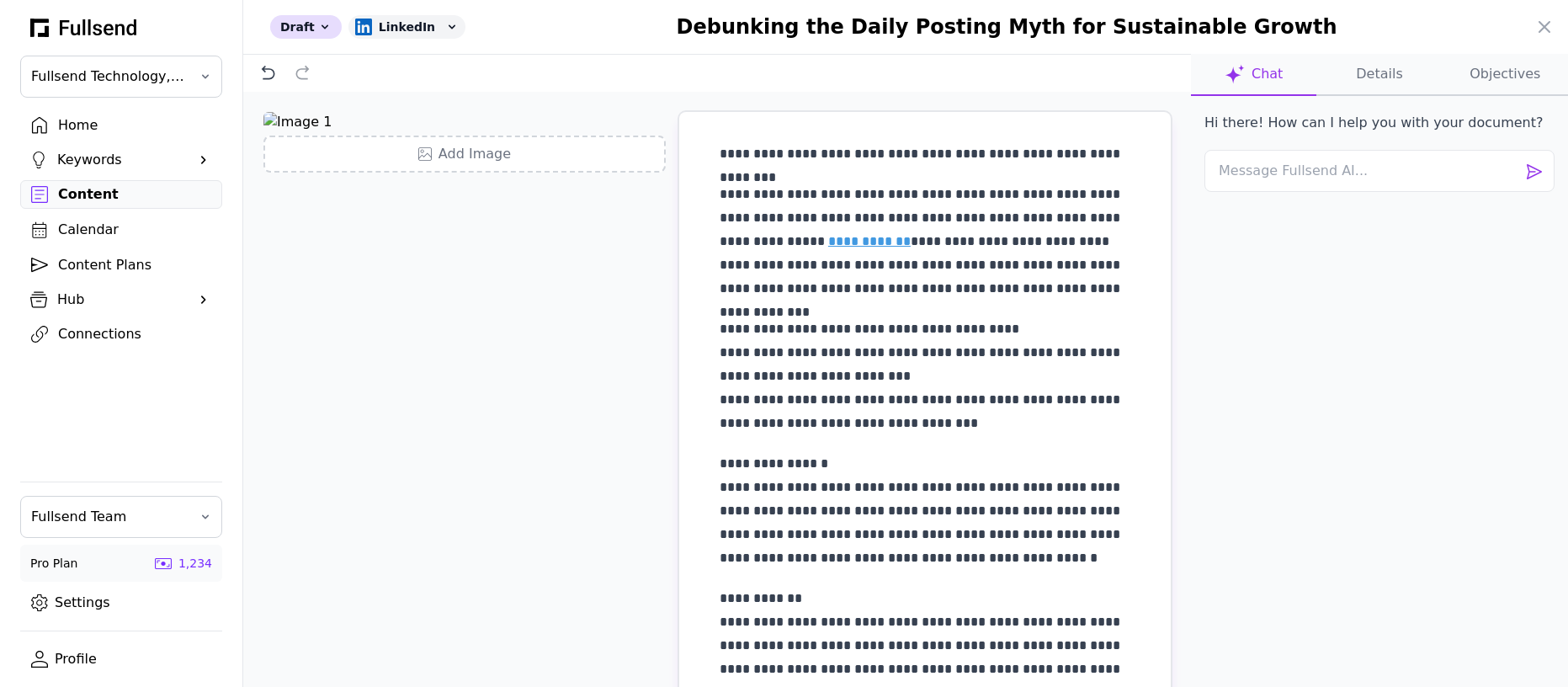
click at [1363, 68] on button "Details" at bounding box center [1380, 75] width 126 height 43
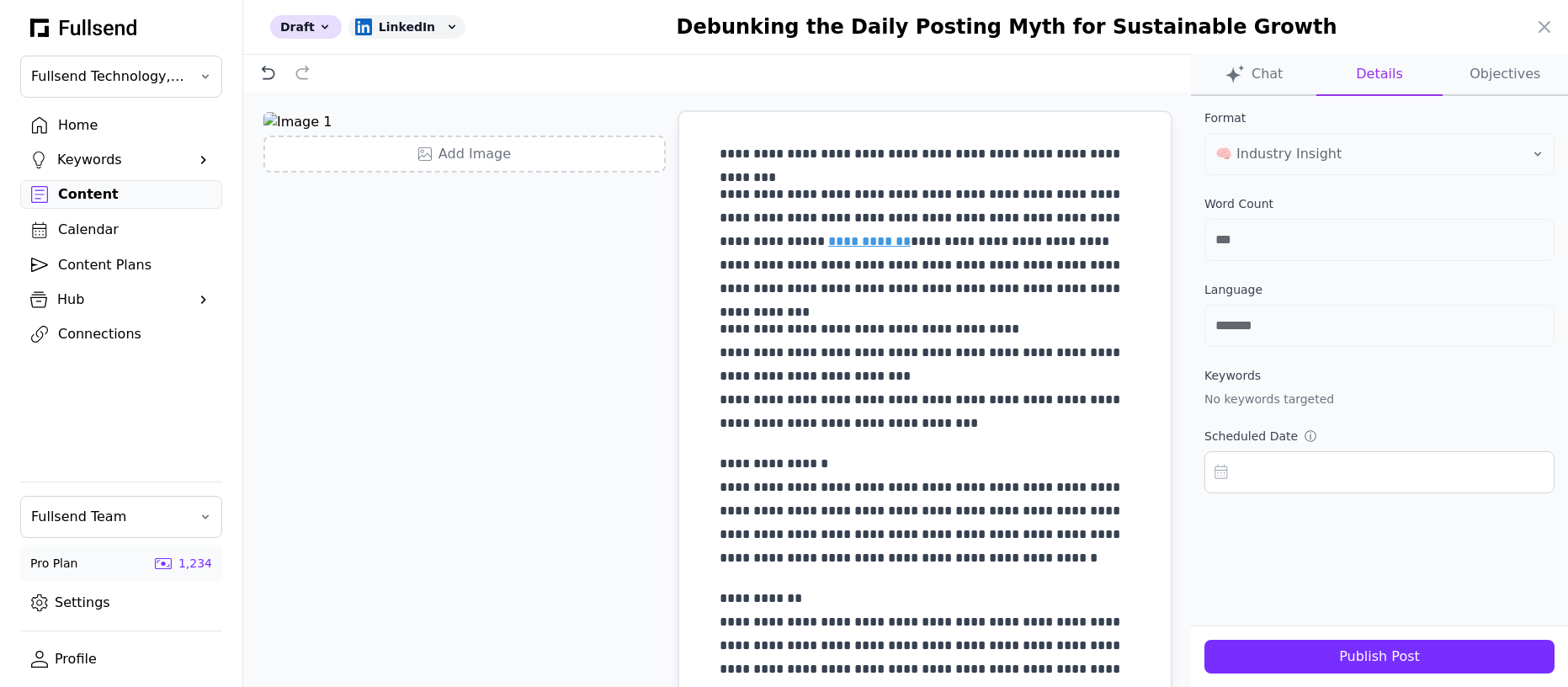
click at [1384, 659] on div "Publish Post" at bounding box center [1380, 656] width 324 height 20
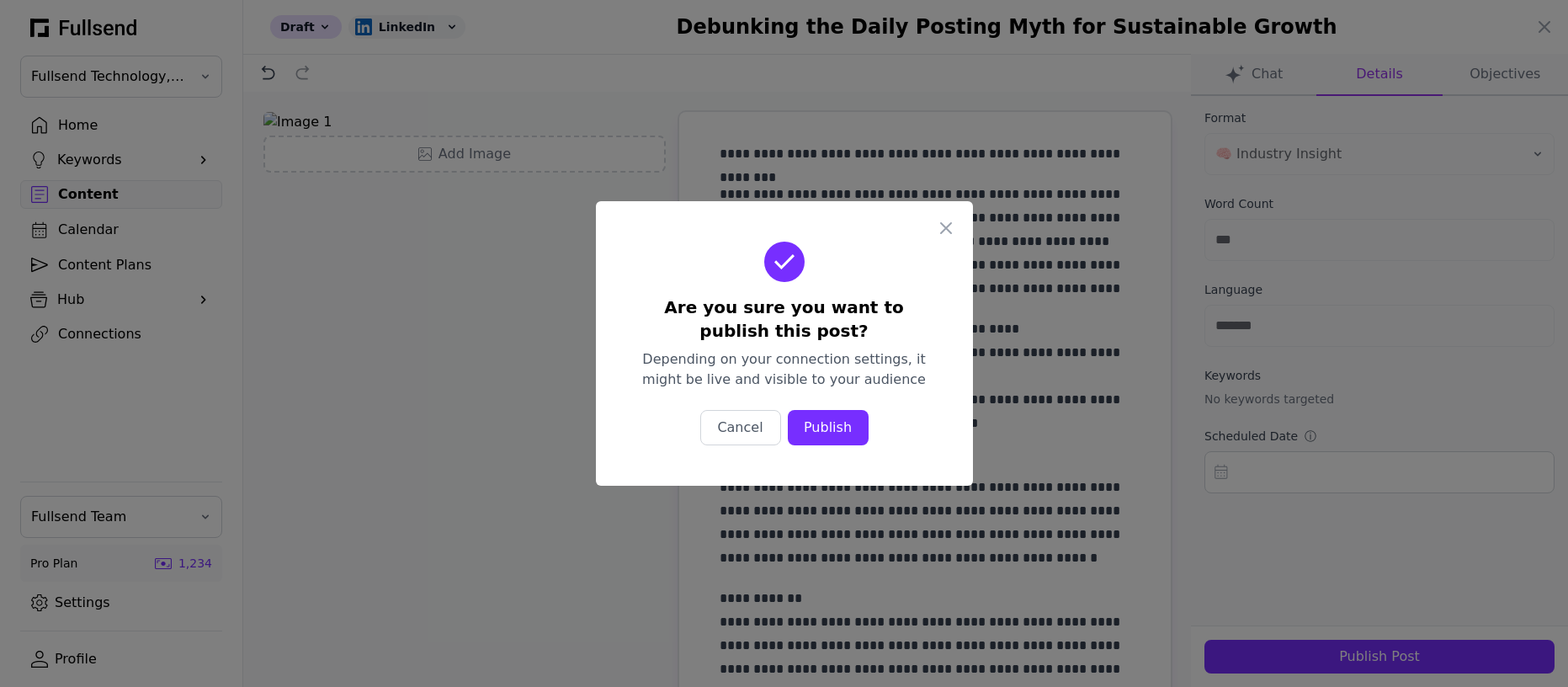
click at [826, 435] on div "Publish" at bounding box center [828, 427] width 54 height 20
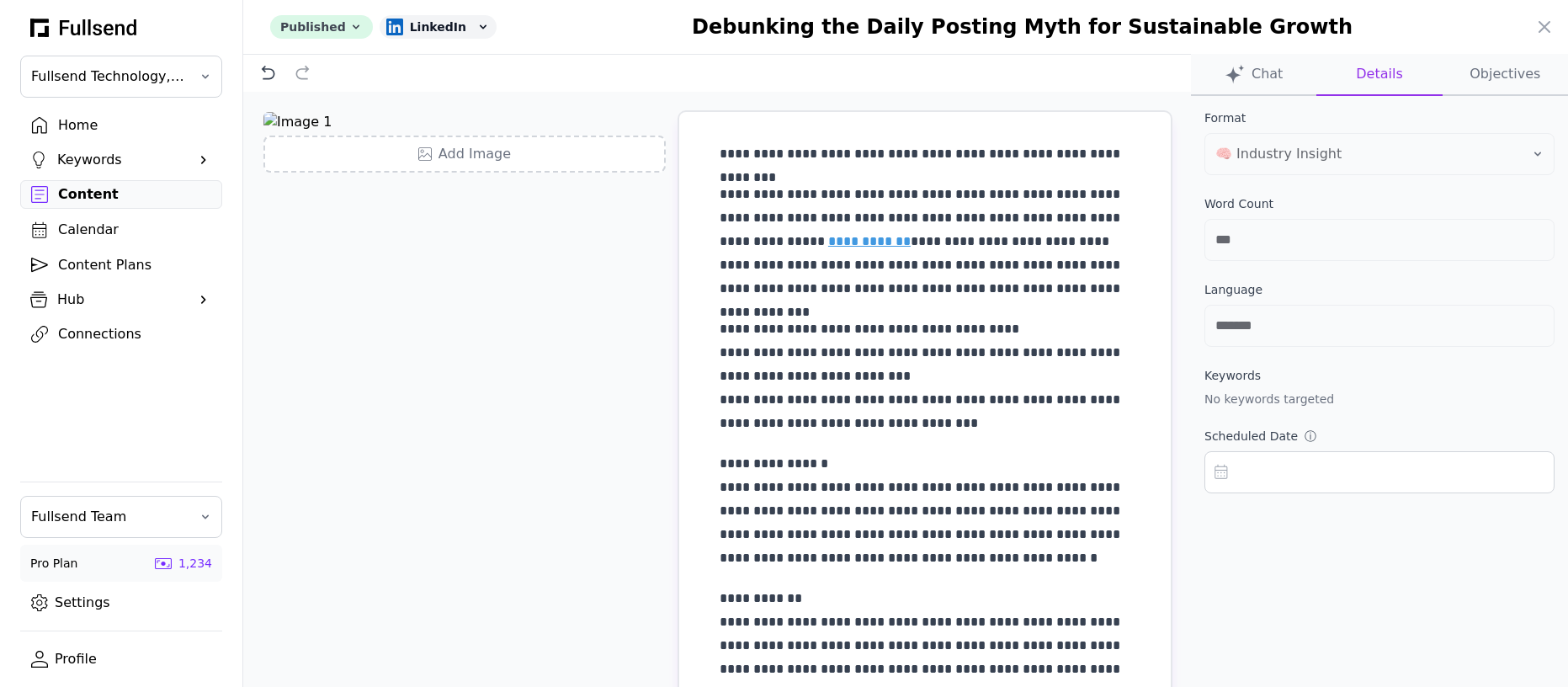
click at [343, 34] on div "Published" at bounding box center [322, 27] width 102 height 23
click at [350, 71] on button "Draft" at bounding box center [337, 64] width 134 height 30
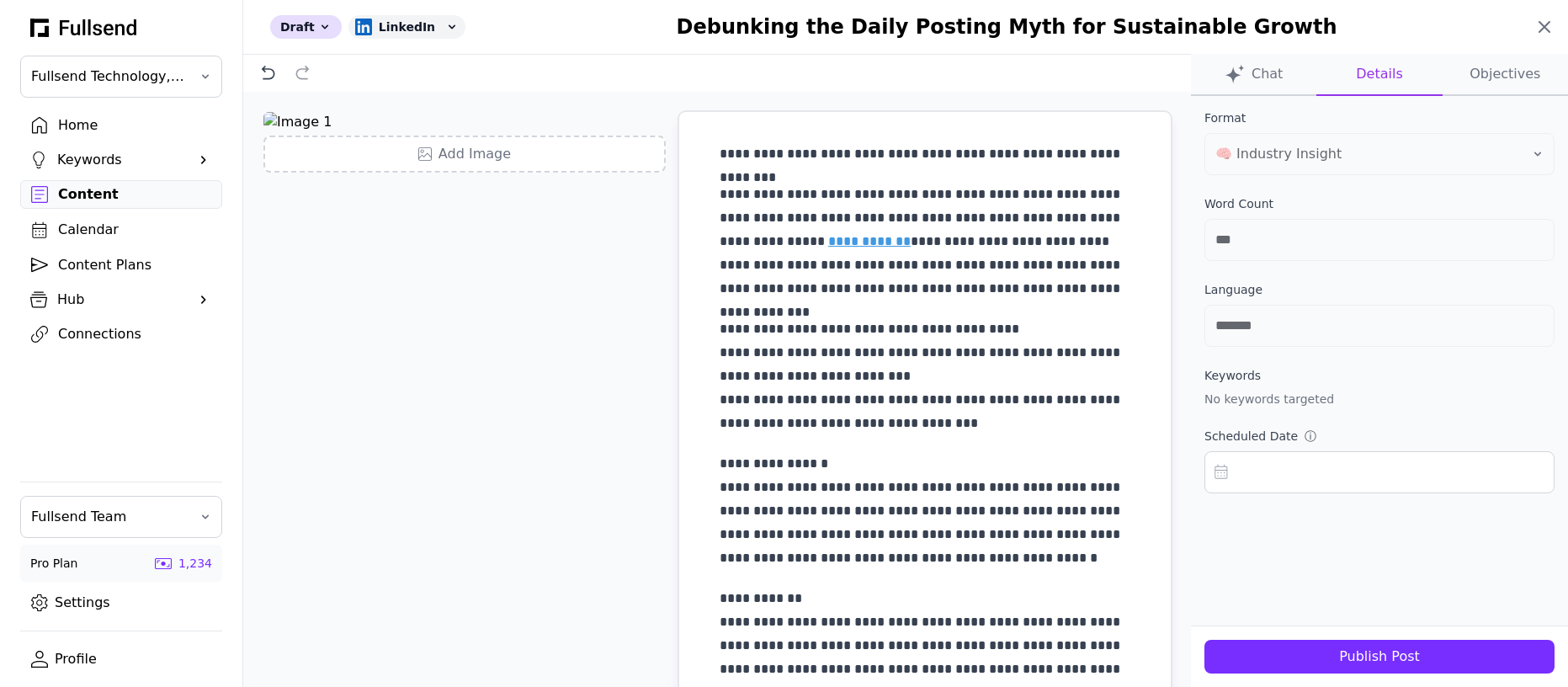
click at [1543, 23] on icon at bounding box center [1544, 26] width 20 height 20
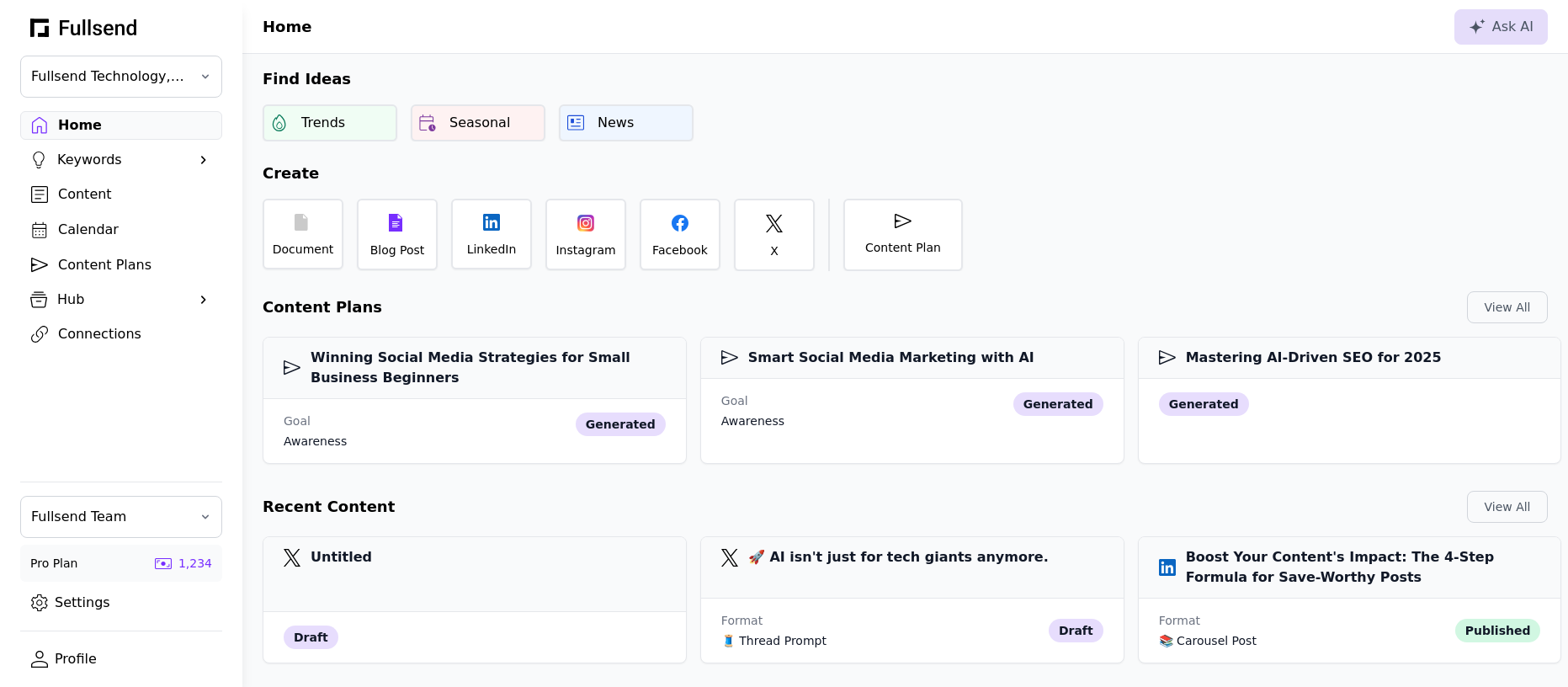
click at [109, 338] on div "Connections" at bounding box center [134, 333] width 154 height 20
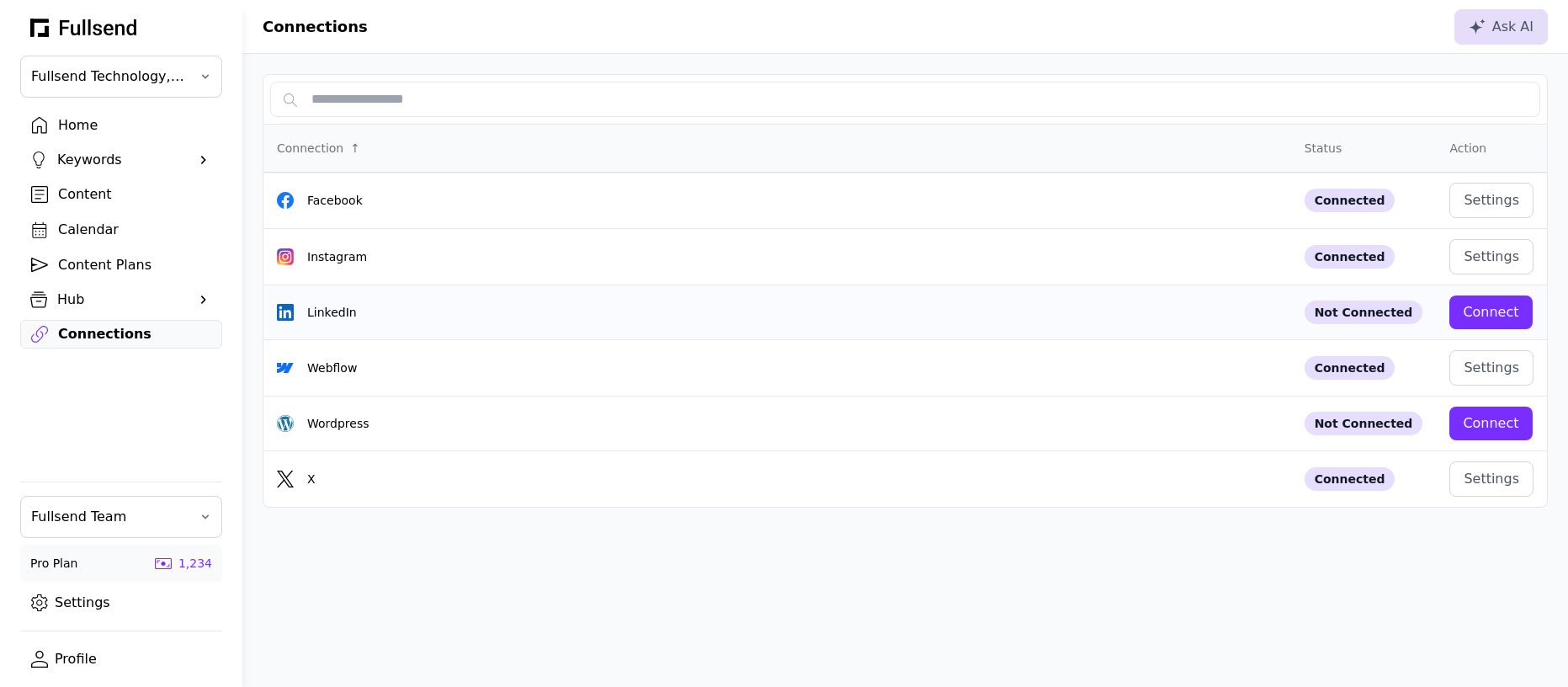
click at [1498, 317] on div "Connect" at bounding box center [1490, 312] width 55 height 20
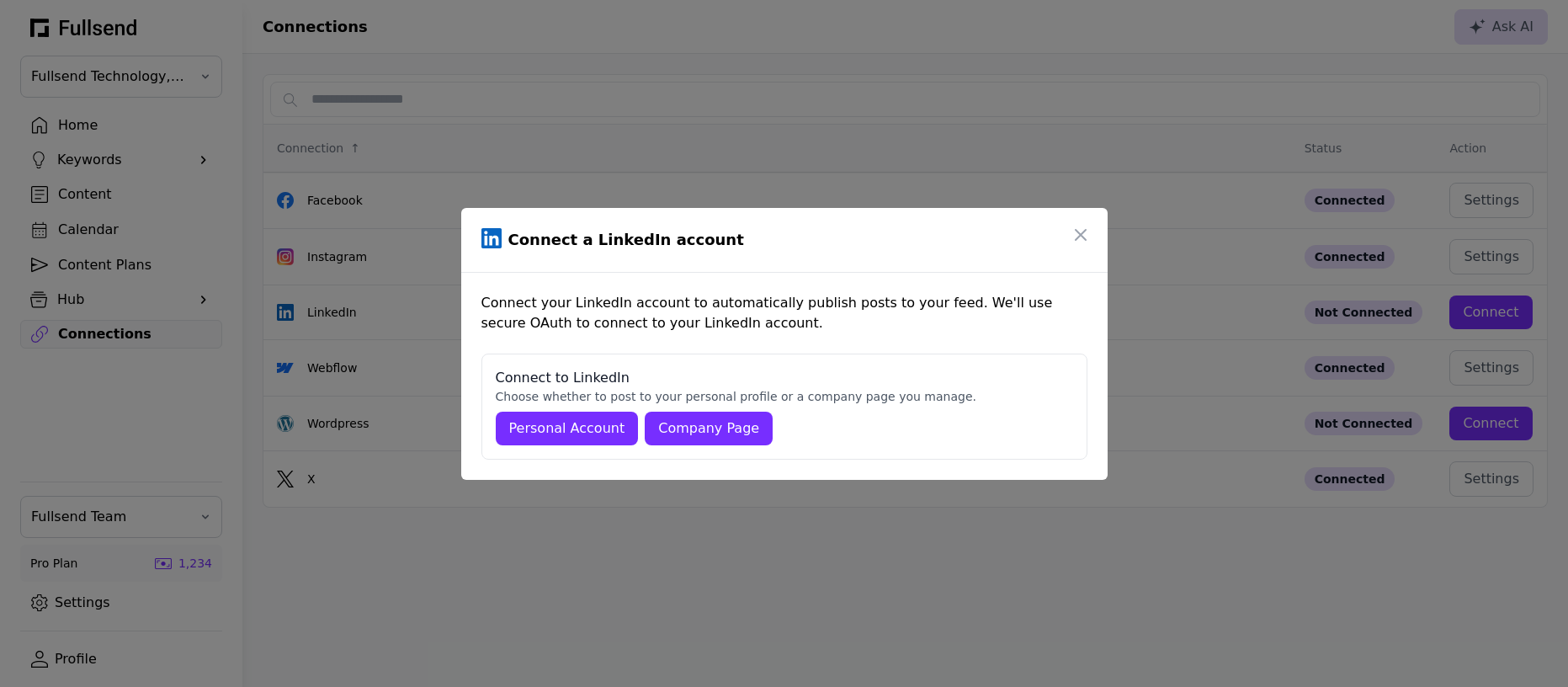
click at [708, 429] on div "Company Page" at bounding box center [708, 428] width 101 height 20
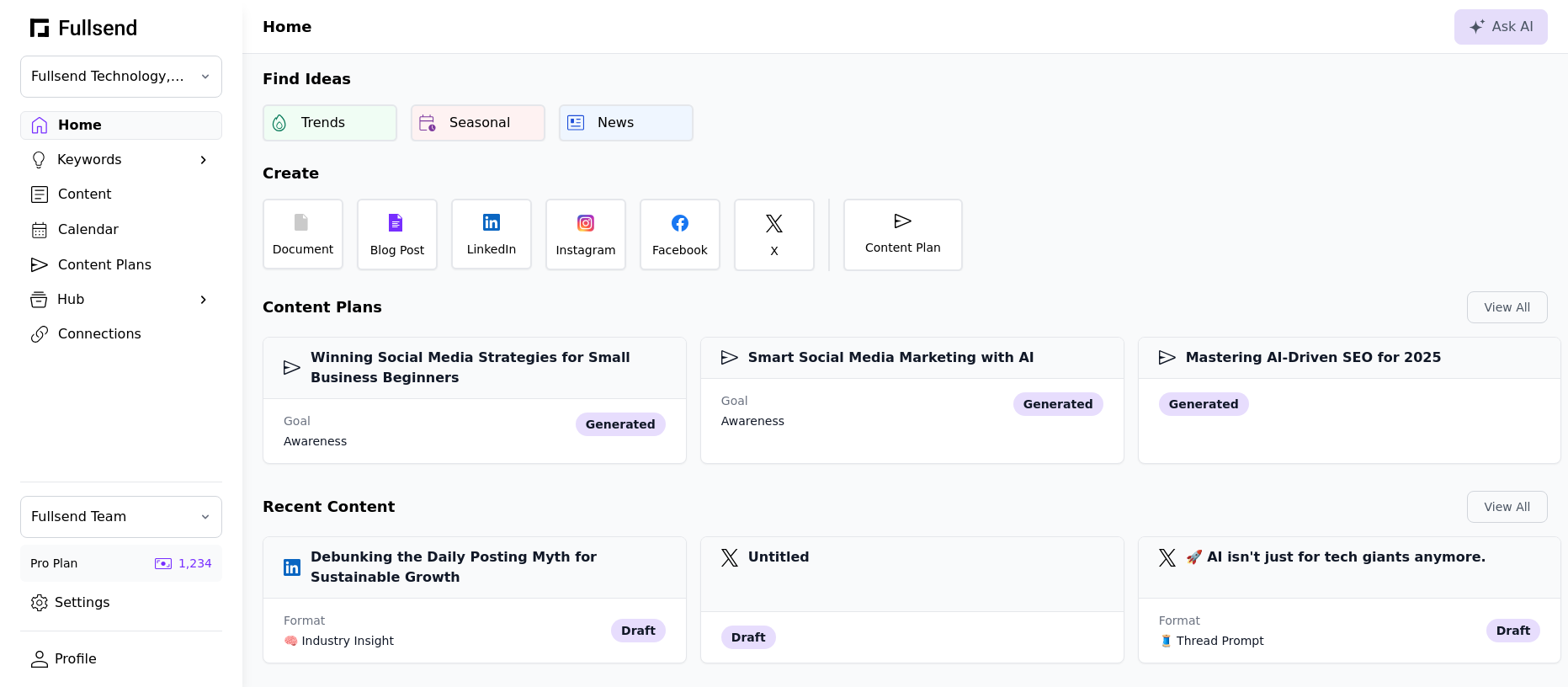
click at [134, 338] on div "Connections" at bounding box center [134, 333] width 154 height 20
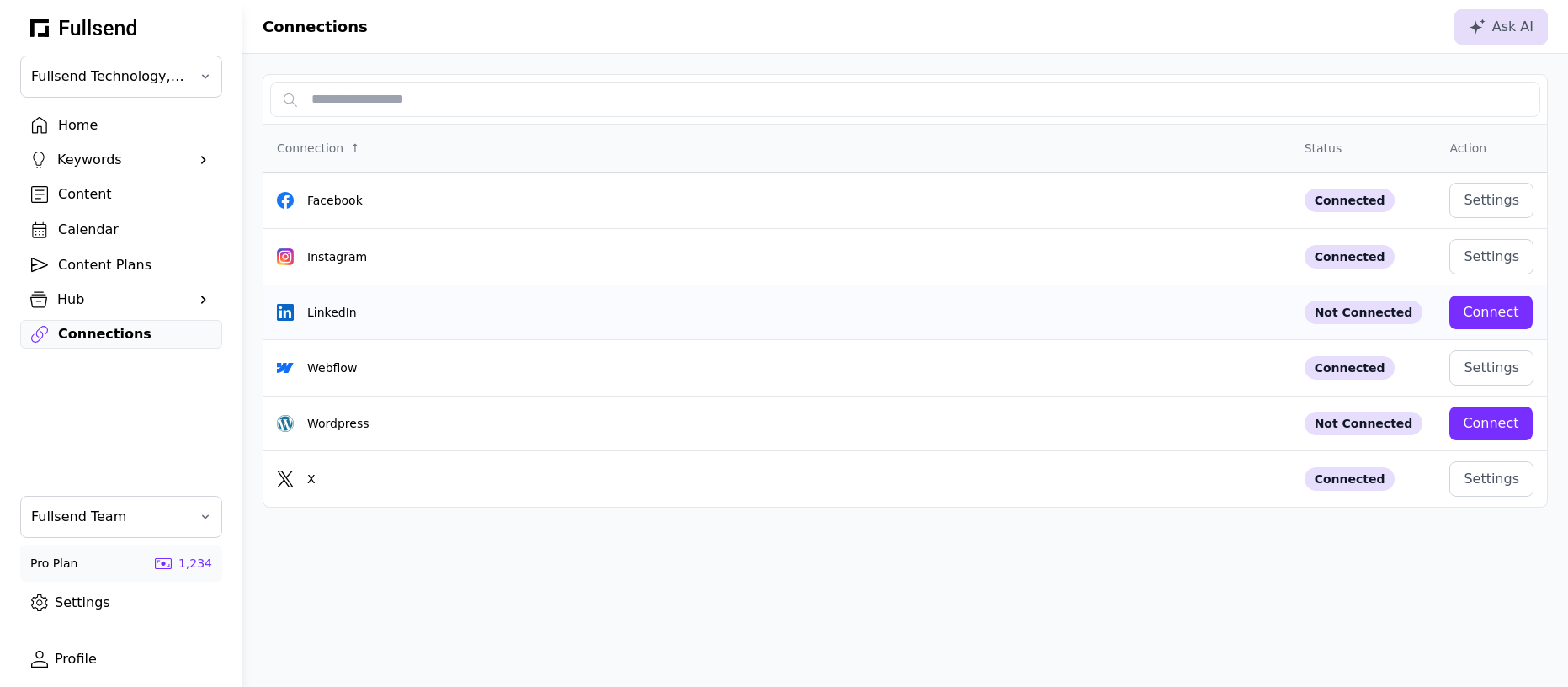
click at [1483, 302] on div "Connect" at bounding box center [1490, 312] width 55 height 20
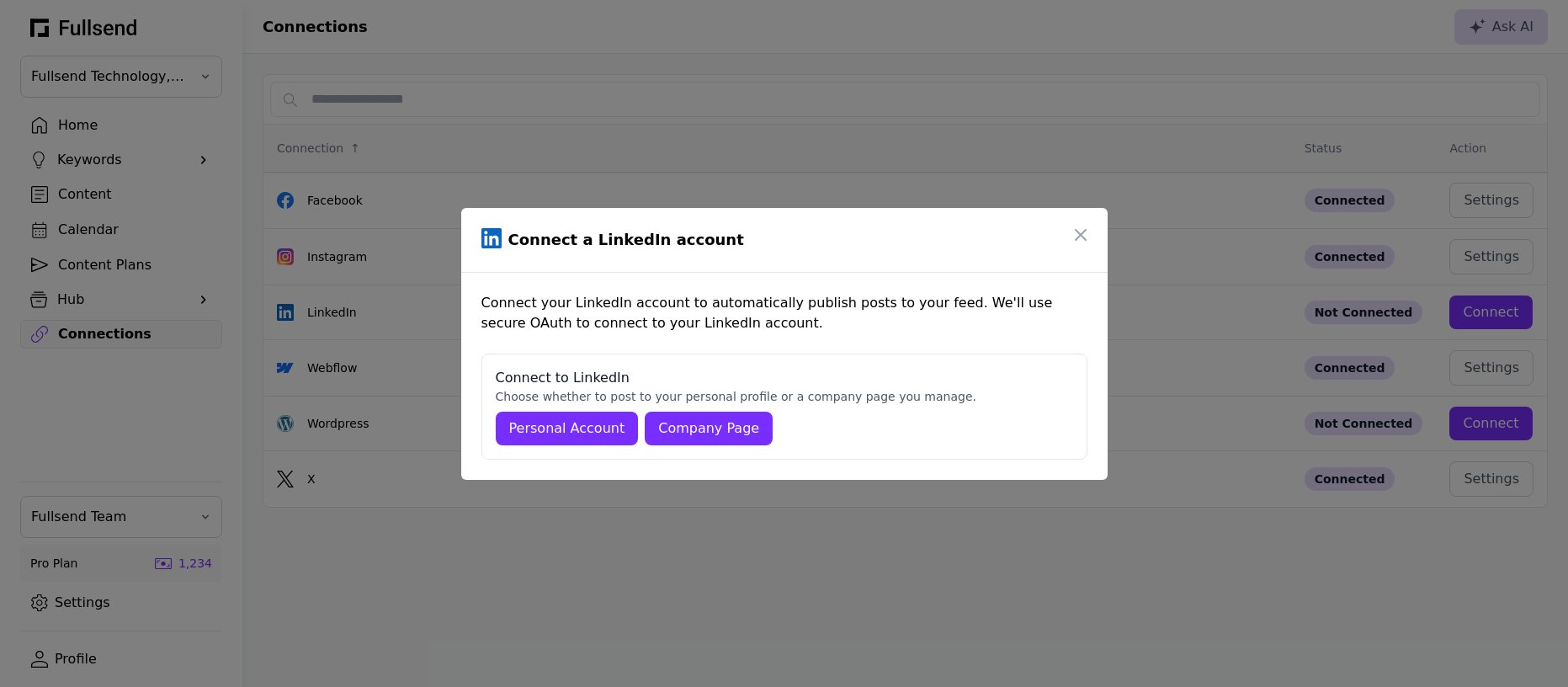
click at [712, 421] on div "Company Page" at bounding box center [708, 428] width 101 height 20
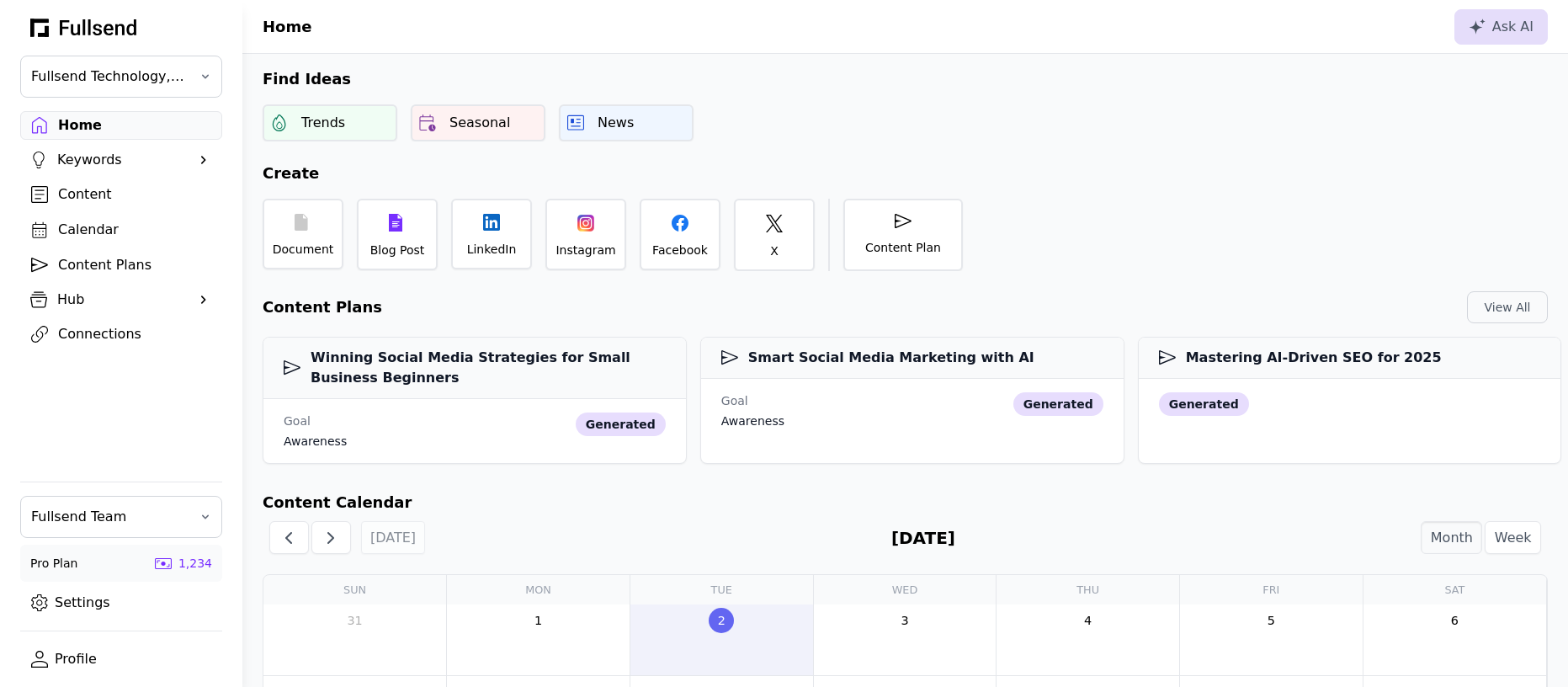
click at [128, 335] on div "Connections" at bounding box center [134, 333] width 154 height 20
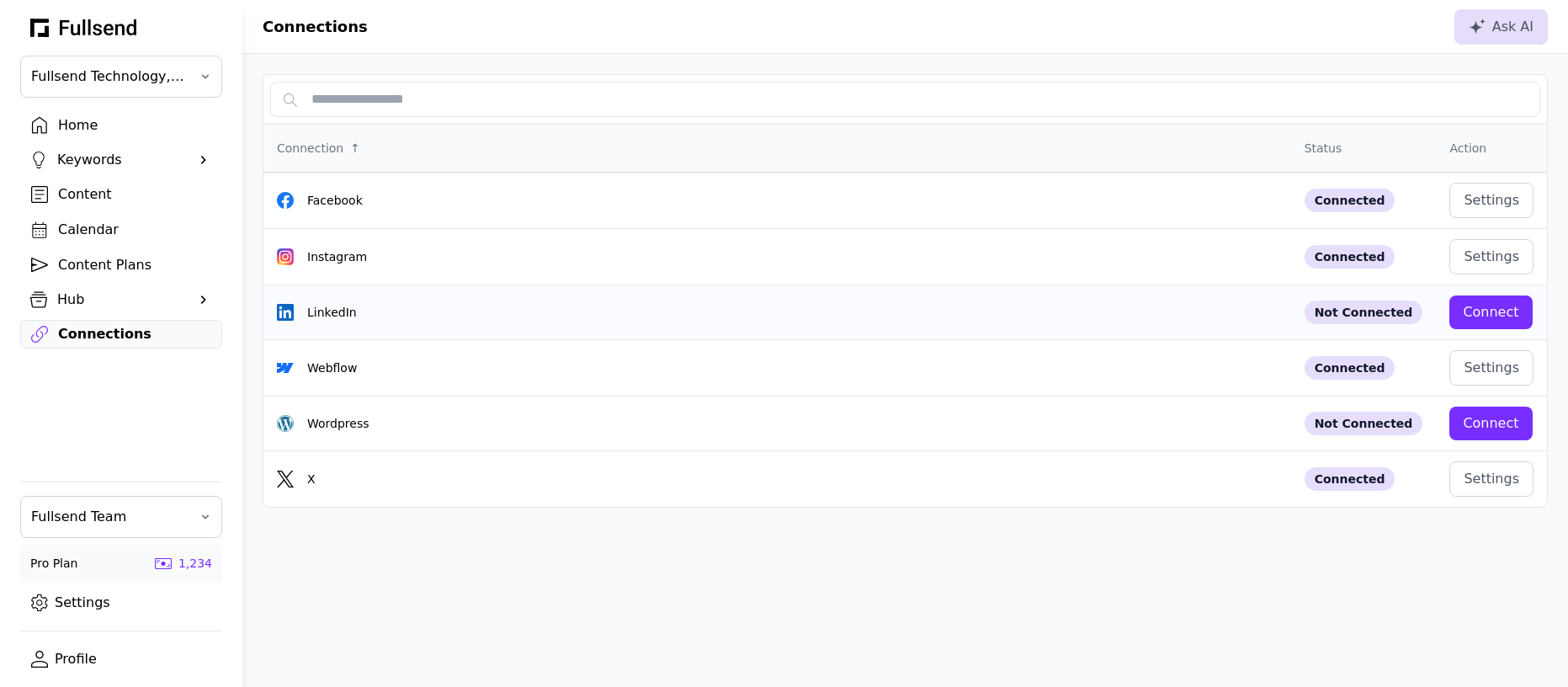
click at [1480, 312] on div "Connect" at bounding box center [1490, 312] width 55 height 20
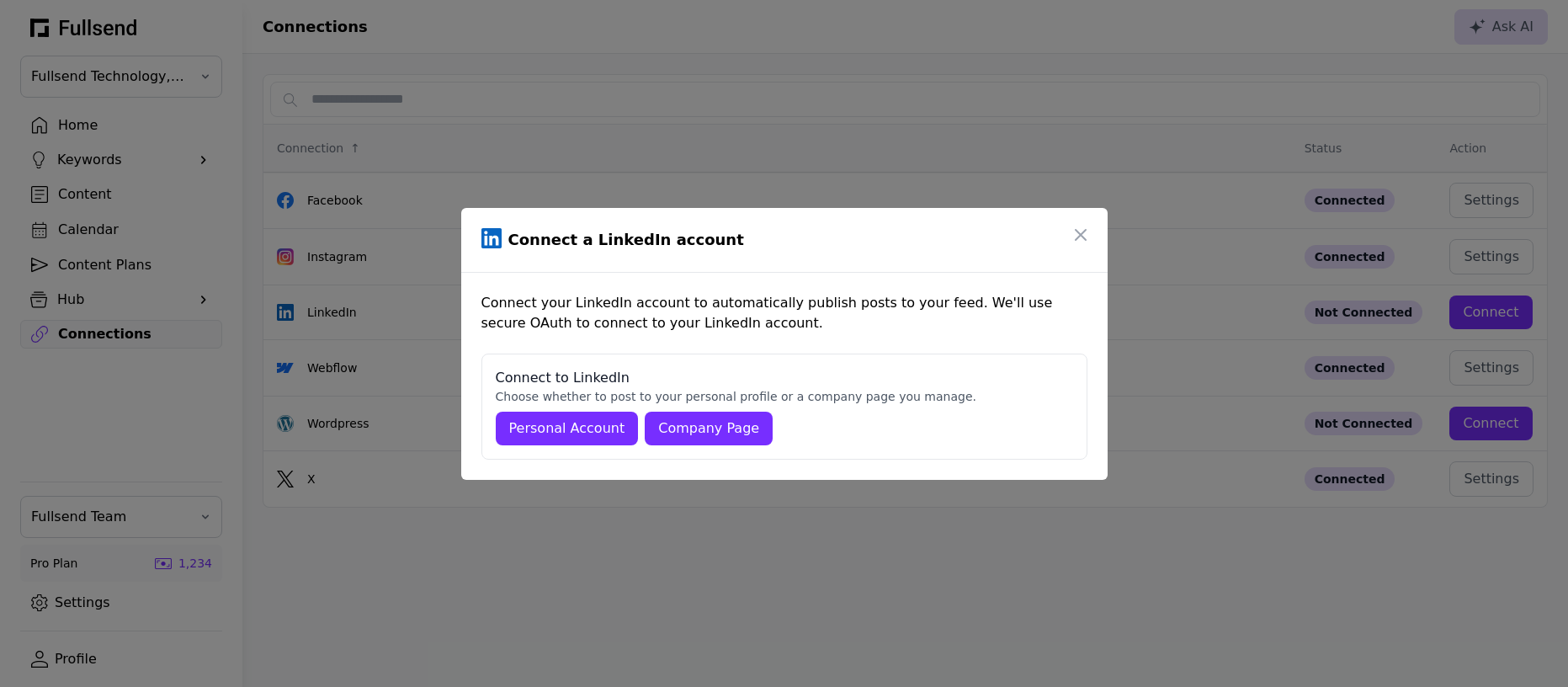
click at [726, 421] on div "Company Page" at bounding box center [708, 428] width 101 height 20
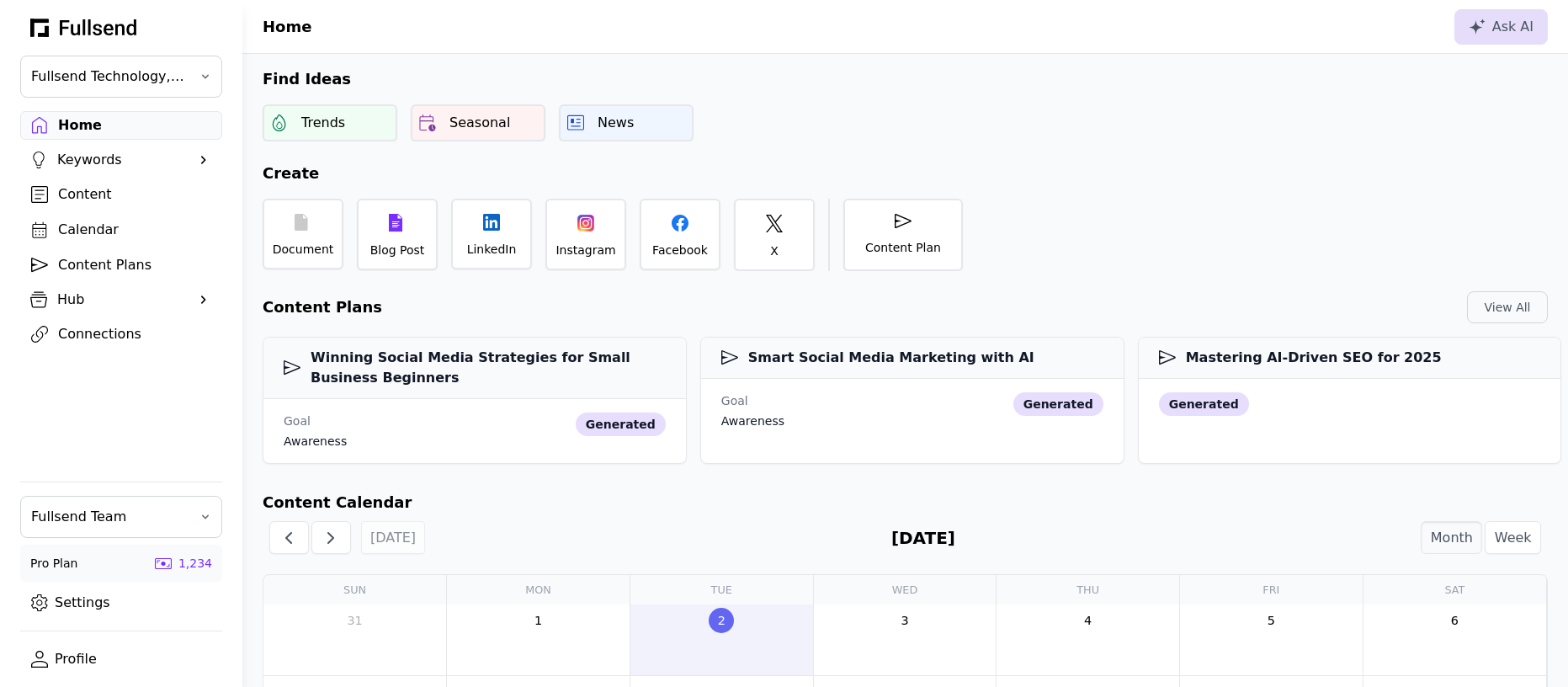
click at [100, 339] on div "Connections" at bounding box center [134, 333] width 154 height 20
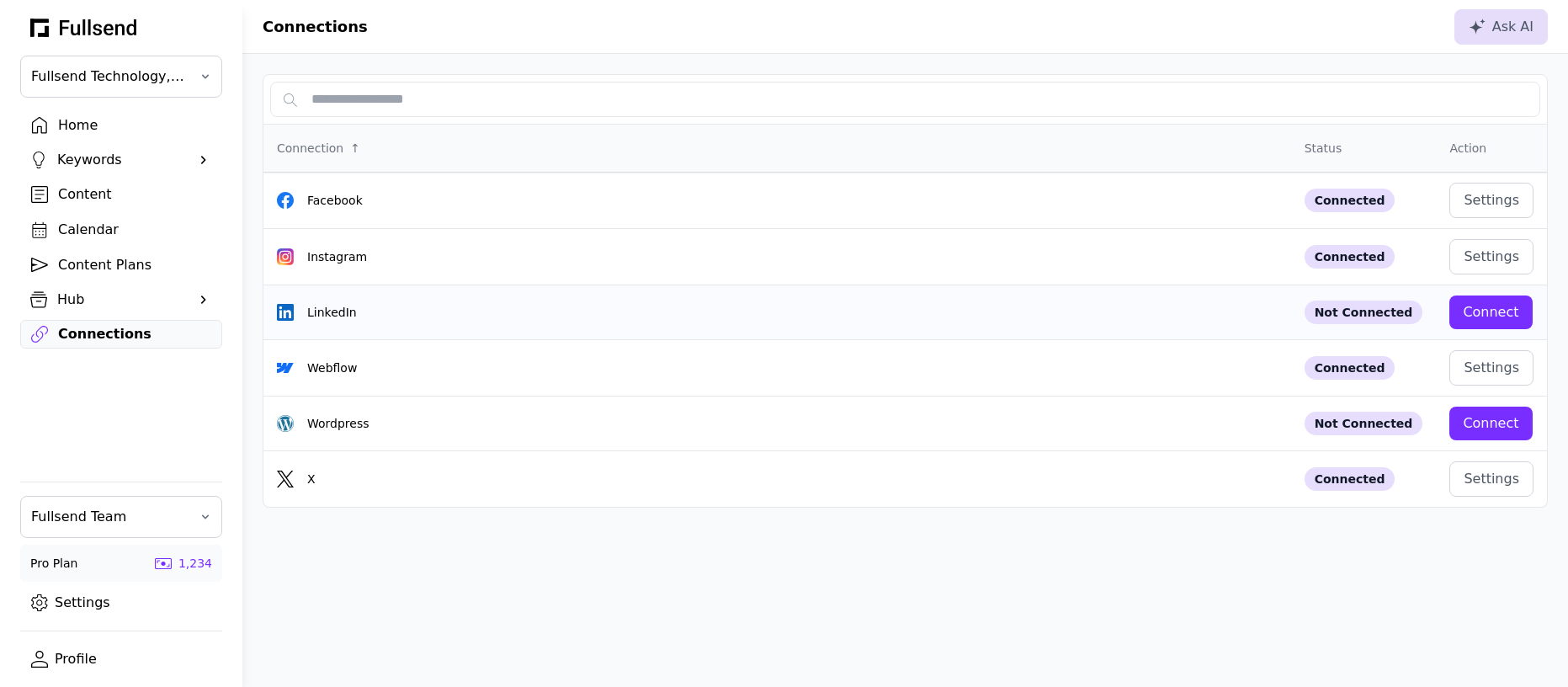
click at [1492, 309] on div "Connect" at bounding box center [1490, 312] width 55 height 20
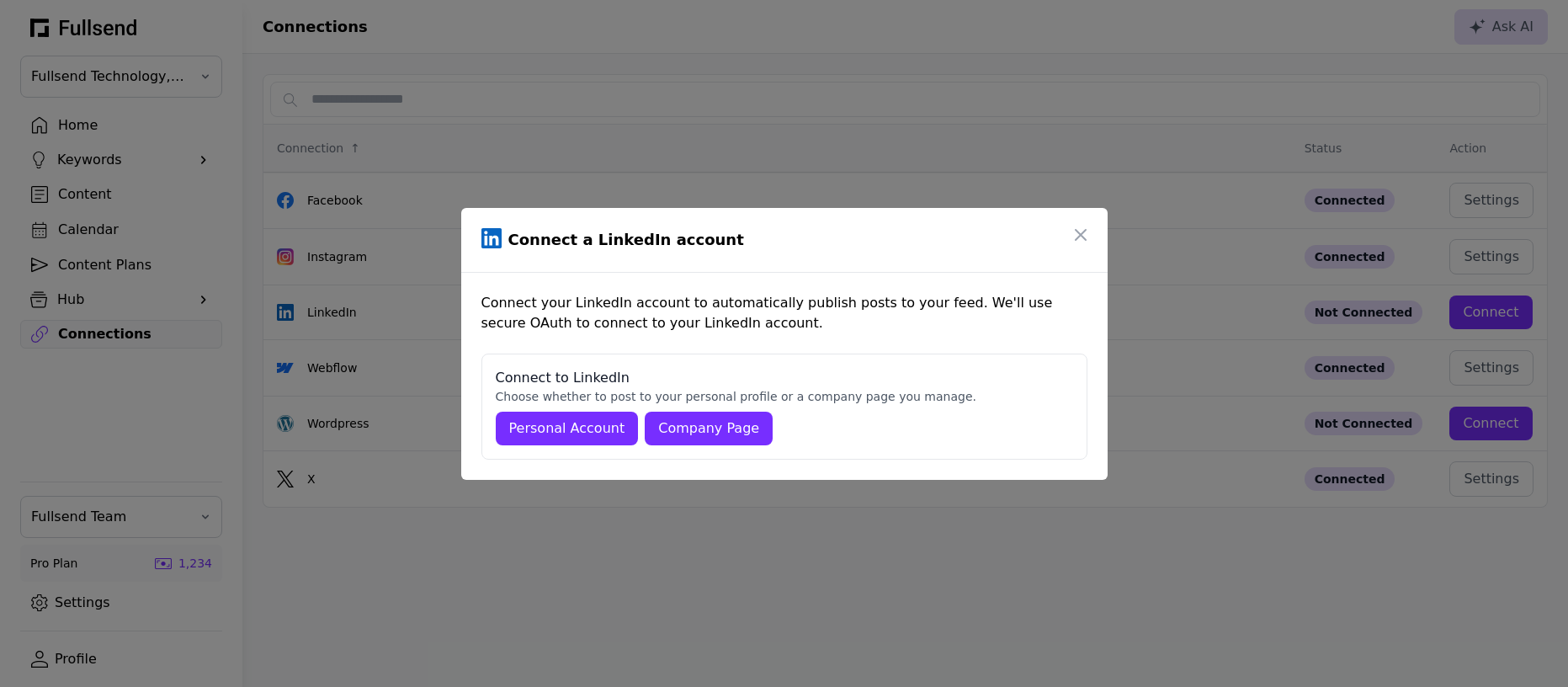
click at [703, 421] on div "Company Page" at bounding box center [708, 428] width 101 height 20
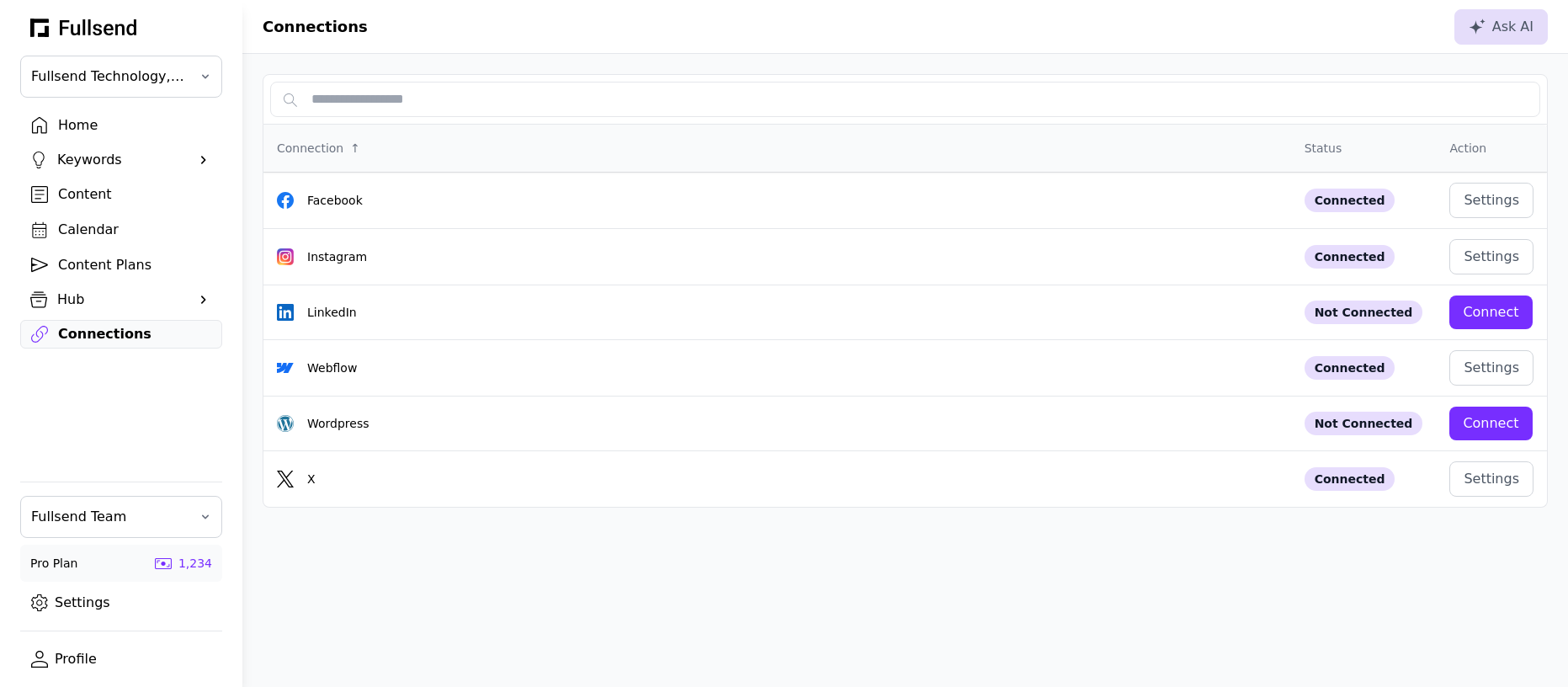
click at [98, 122] on div "Home" at bounding box center [134, 125] width 154 height 20
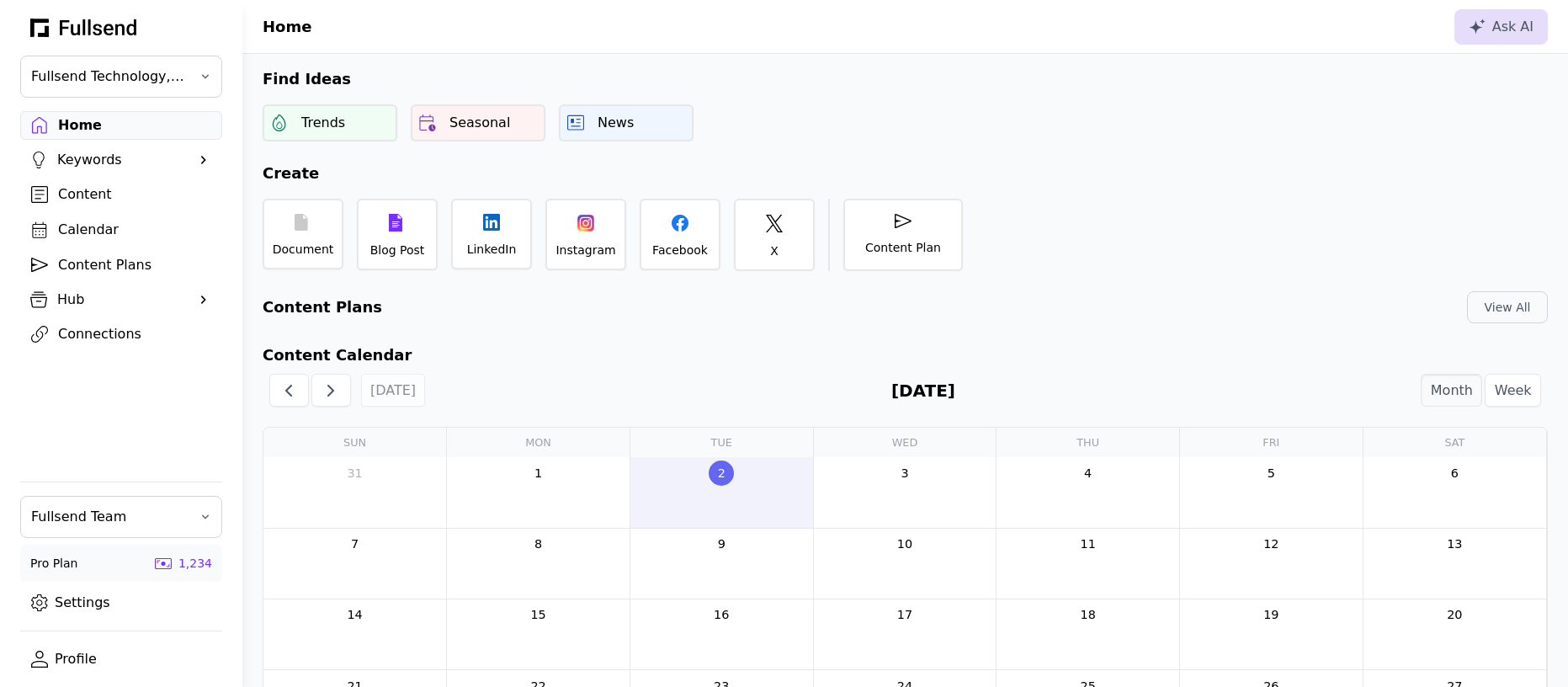
click at [102, 331] on div "Connections" at bounding box center [134, 333] width 154 height 20
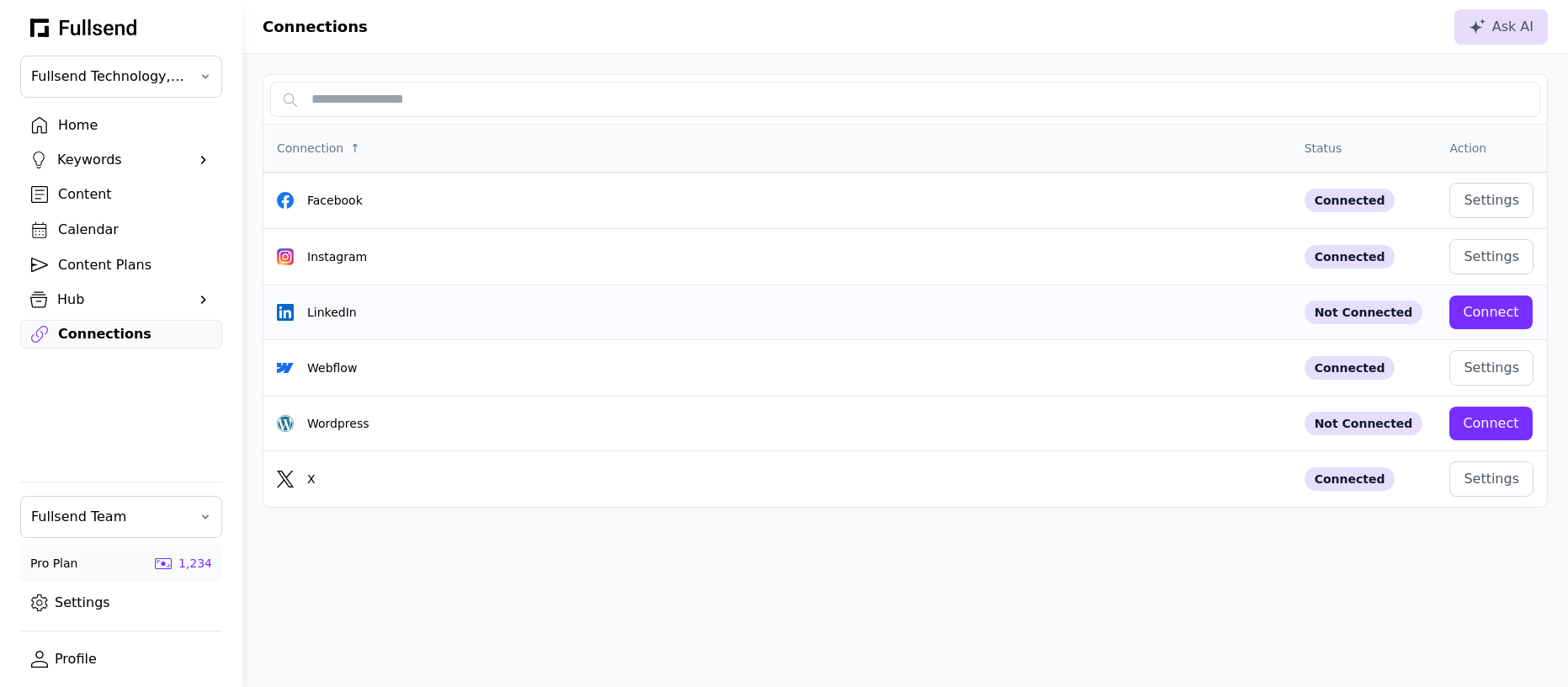
click at [1491, 316] on div "Connect" at bounding box center [1490, 312] width 55 height 20
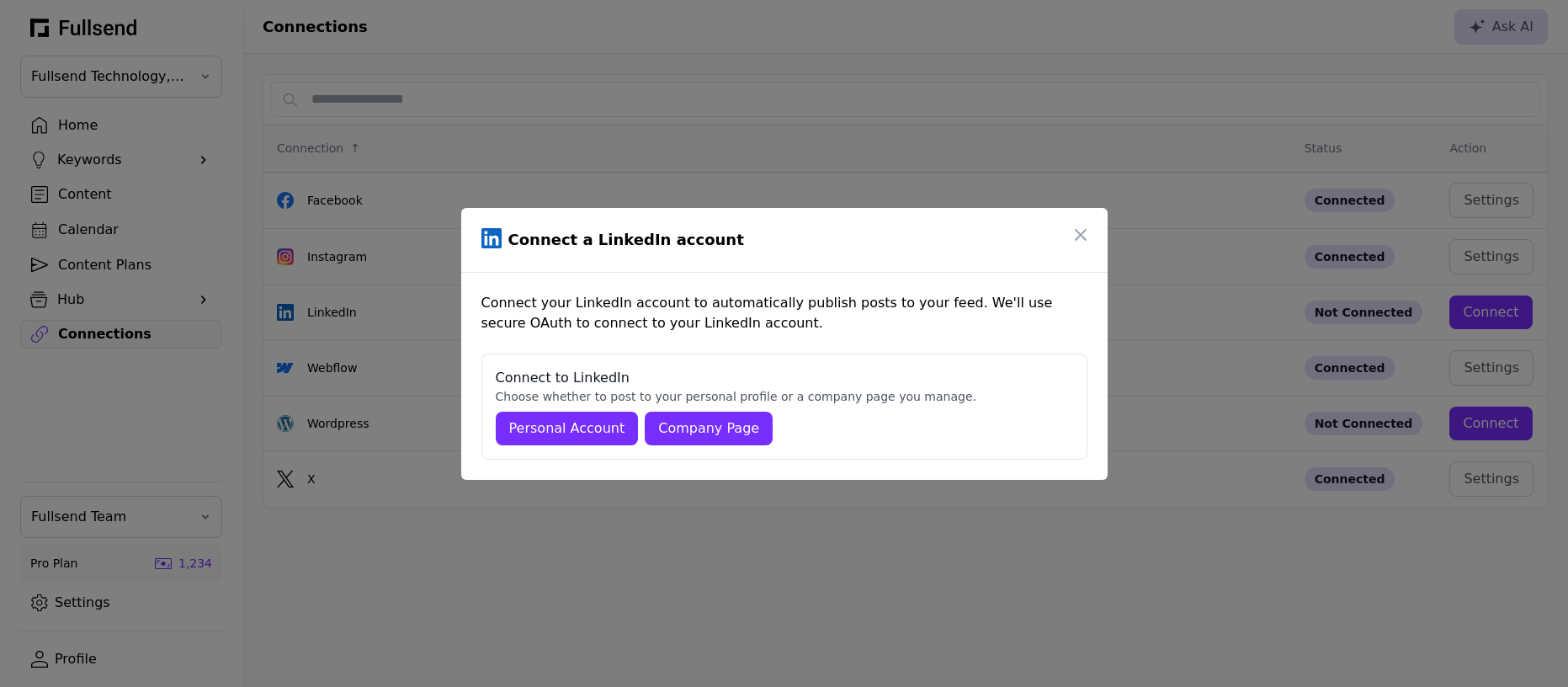
click at [699, 421] on div "Company Page" at bounding box center [708, 428] width 101 height 20
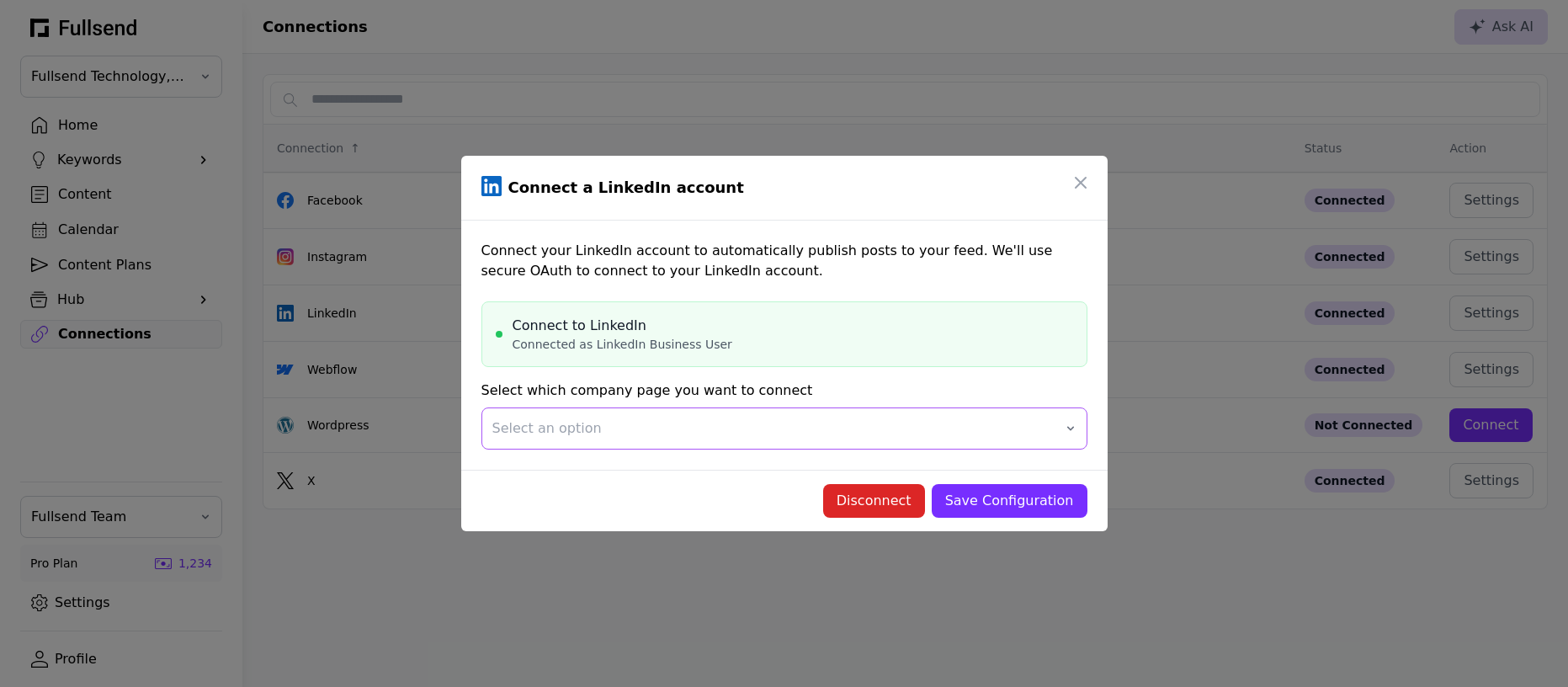
click at [655, 432] on span "Select an option" at bounding box center [773, 428] width 560 height 20
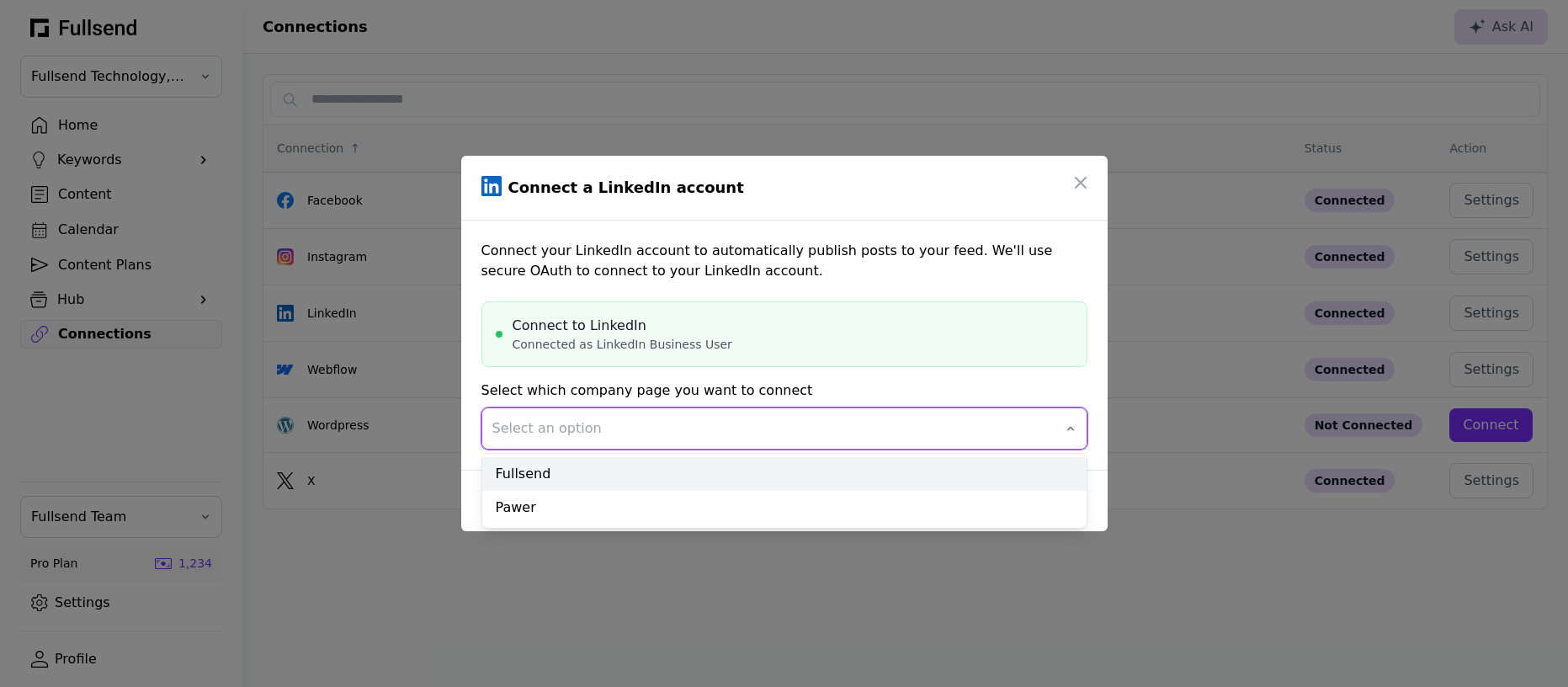
click at [558, 473] on div "Fullsend" at bounding box center [784, 473] width 605 height 34
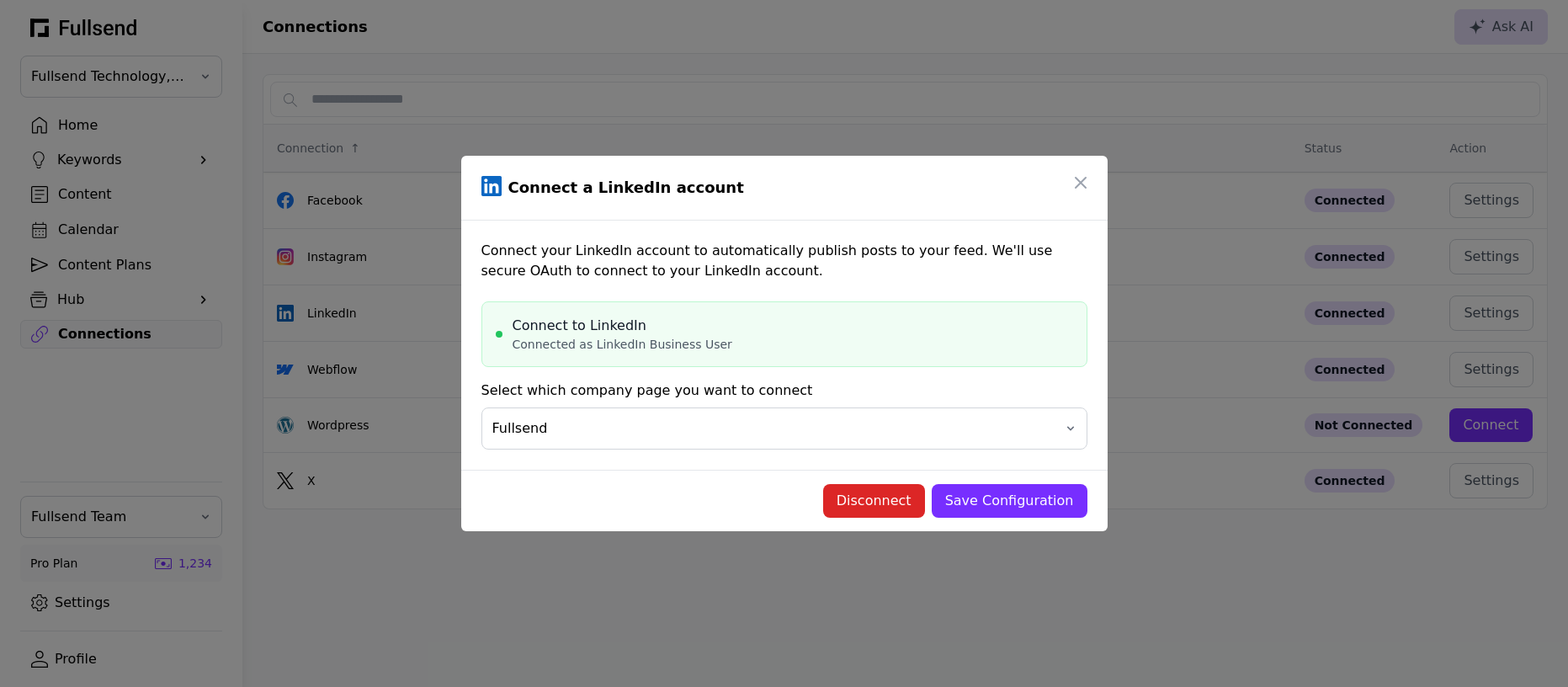
click at [1017, 503] on div "Save Configuration" at bounding box center [1009, 501] width 128 height 20
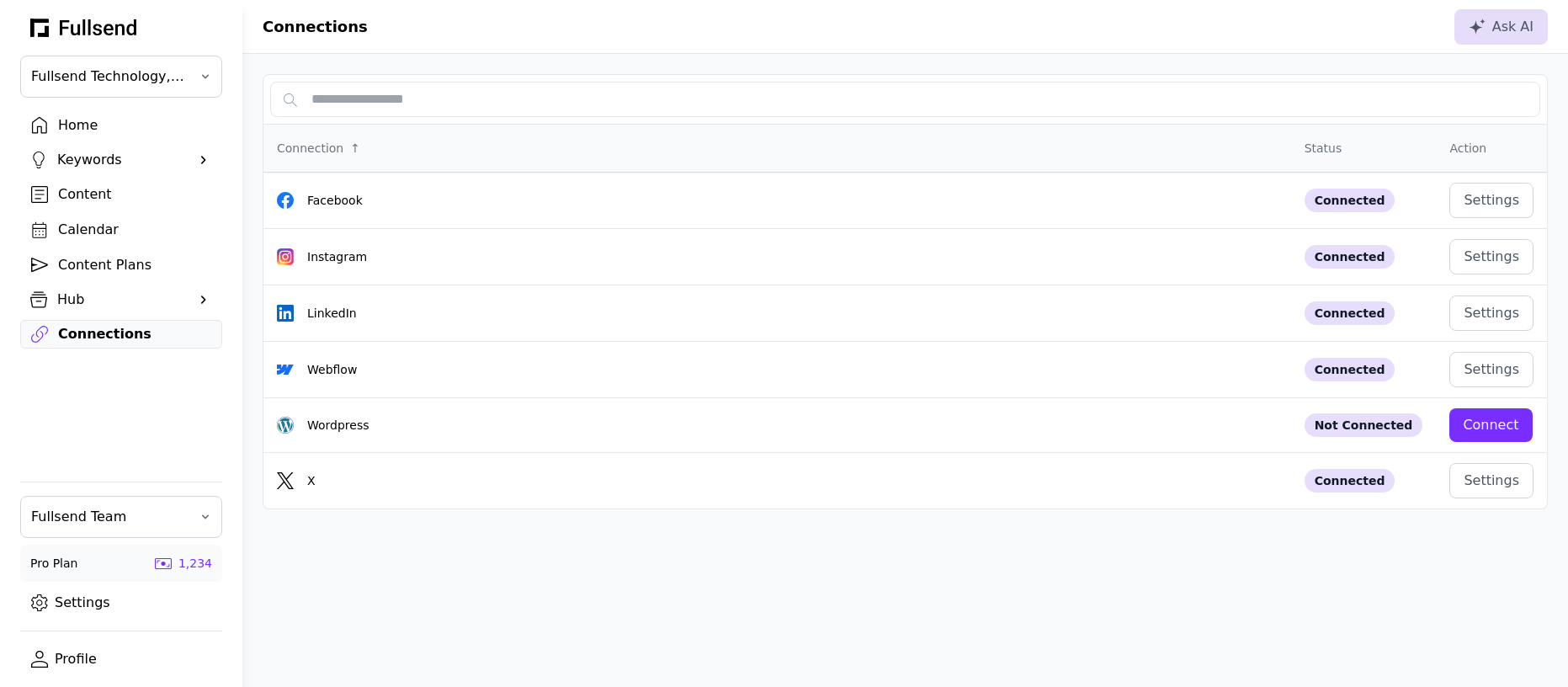
click at [89, 120] on div "Home" at bounding box center [134, 125] width 154 height 20
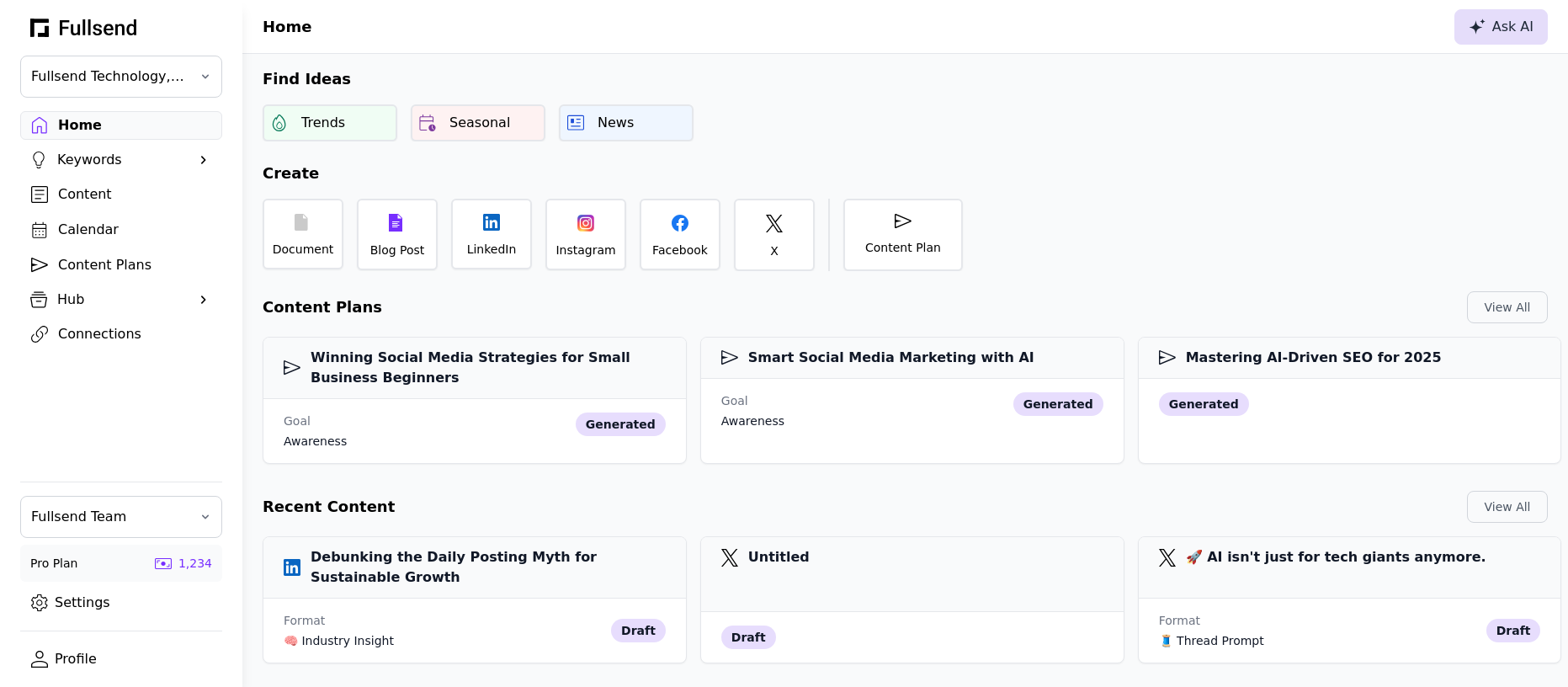
click at [1472, 37] on button "Ask AI" at bounding box center [1500, 27] width 94 height 36
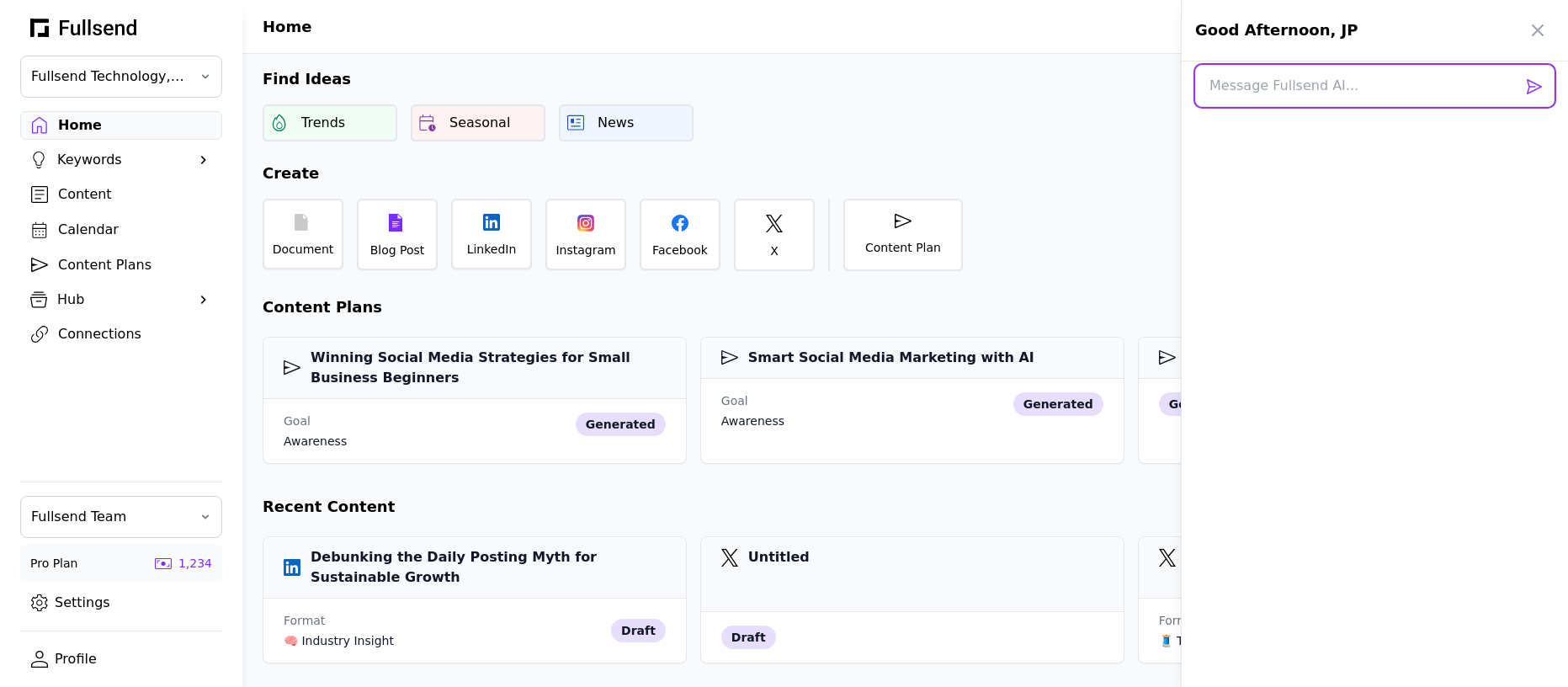
click at [1270, 86] on textarea at bounding box center [1375, 86] width 359 height 43
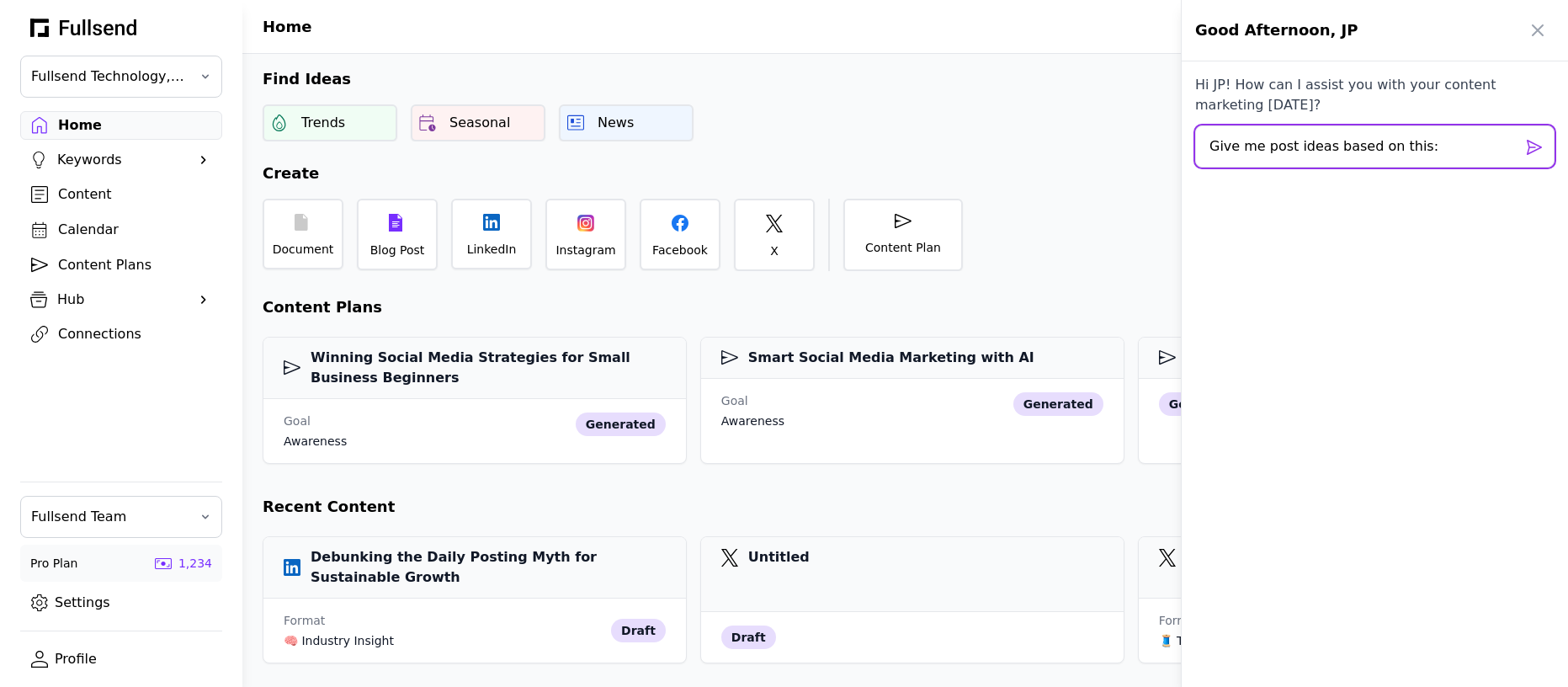
scroll to position [2, 0]
paste textarea "X users are increasingly calling out the myth of "post and pray," advocating fo…"
type textarea "Give me post ideas based on this: X users are increasingly calling out the myth…"
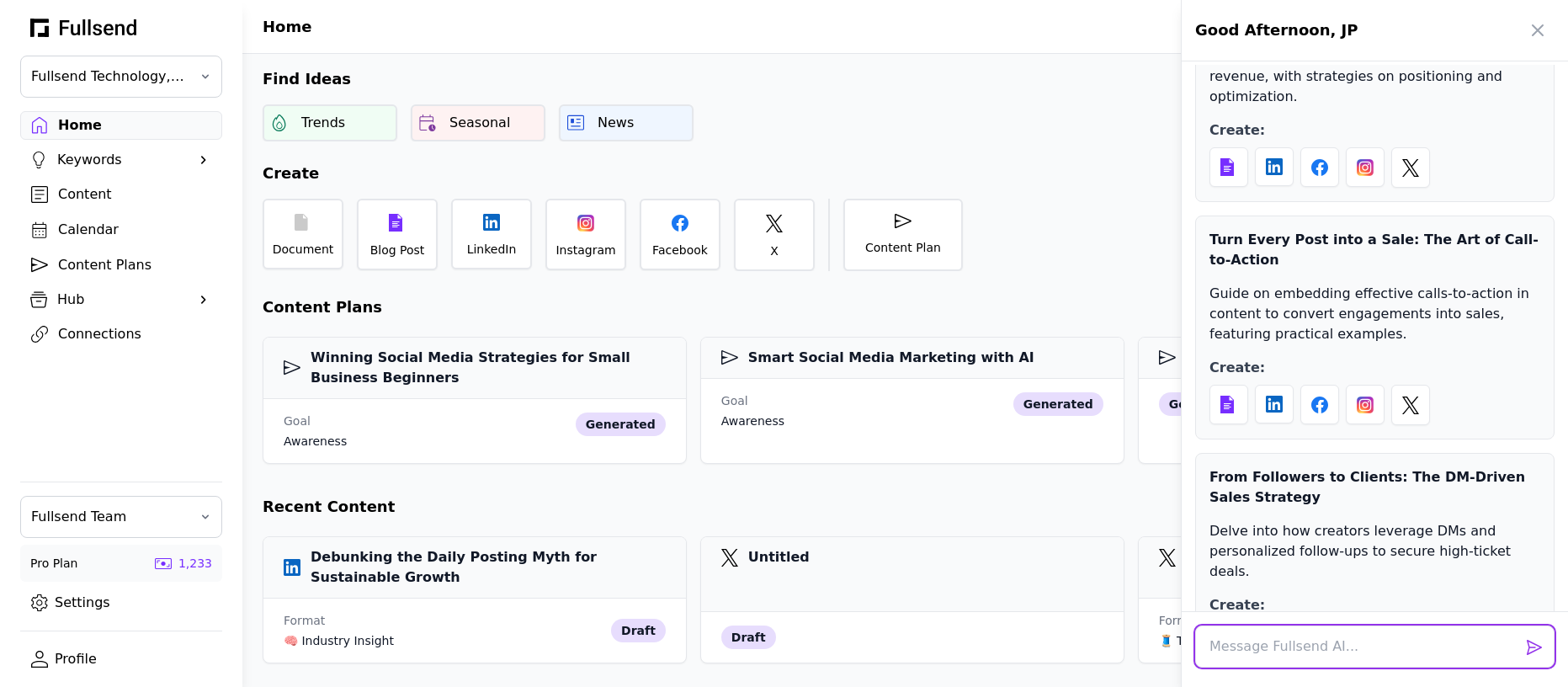
scroll to position [544, 0]
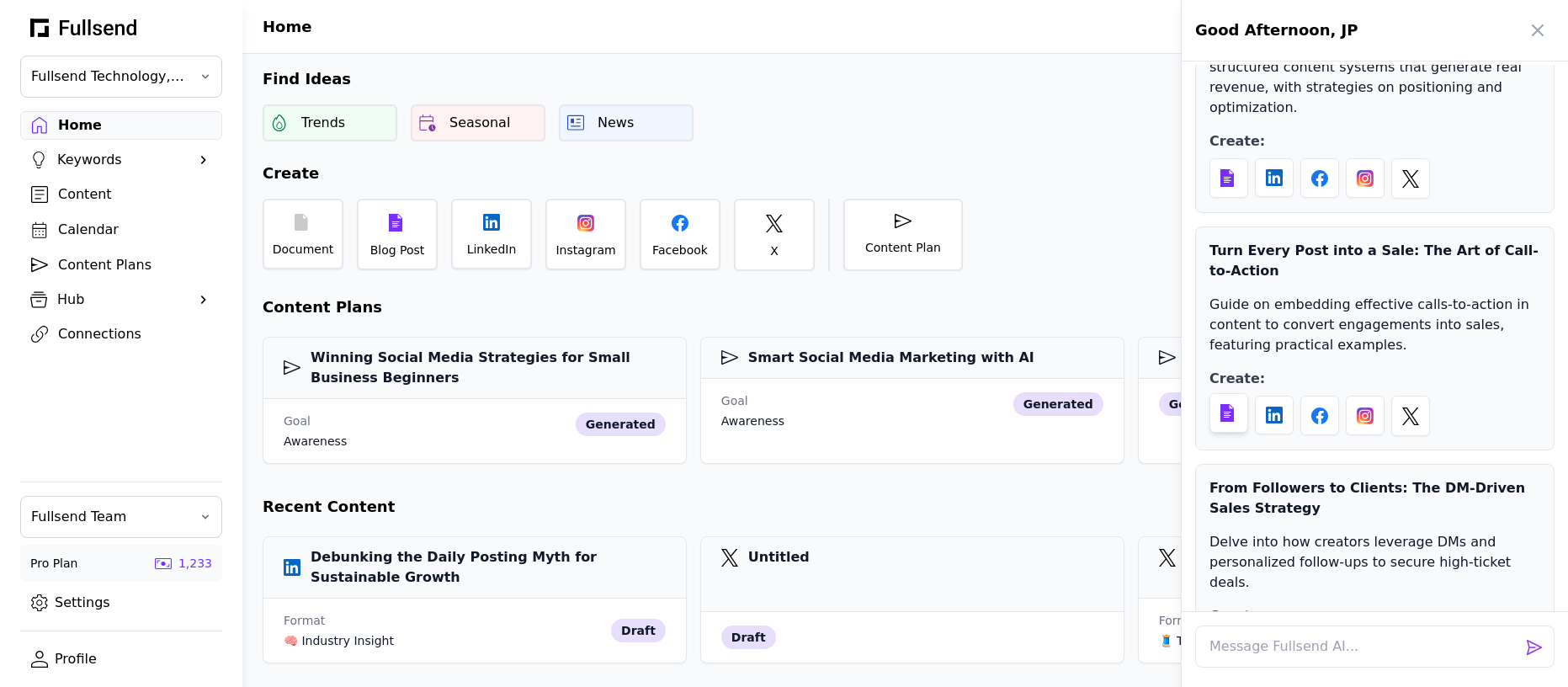
click at [1233, 404] on icon at bounding box center [1227, 413] width 14 height 17
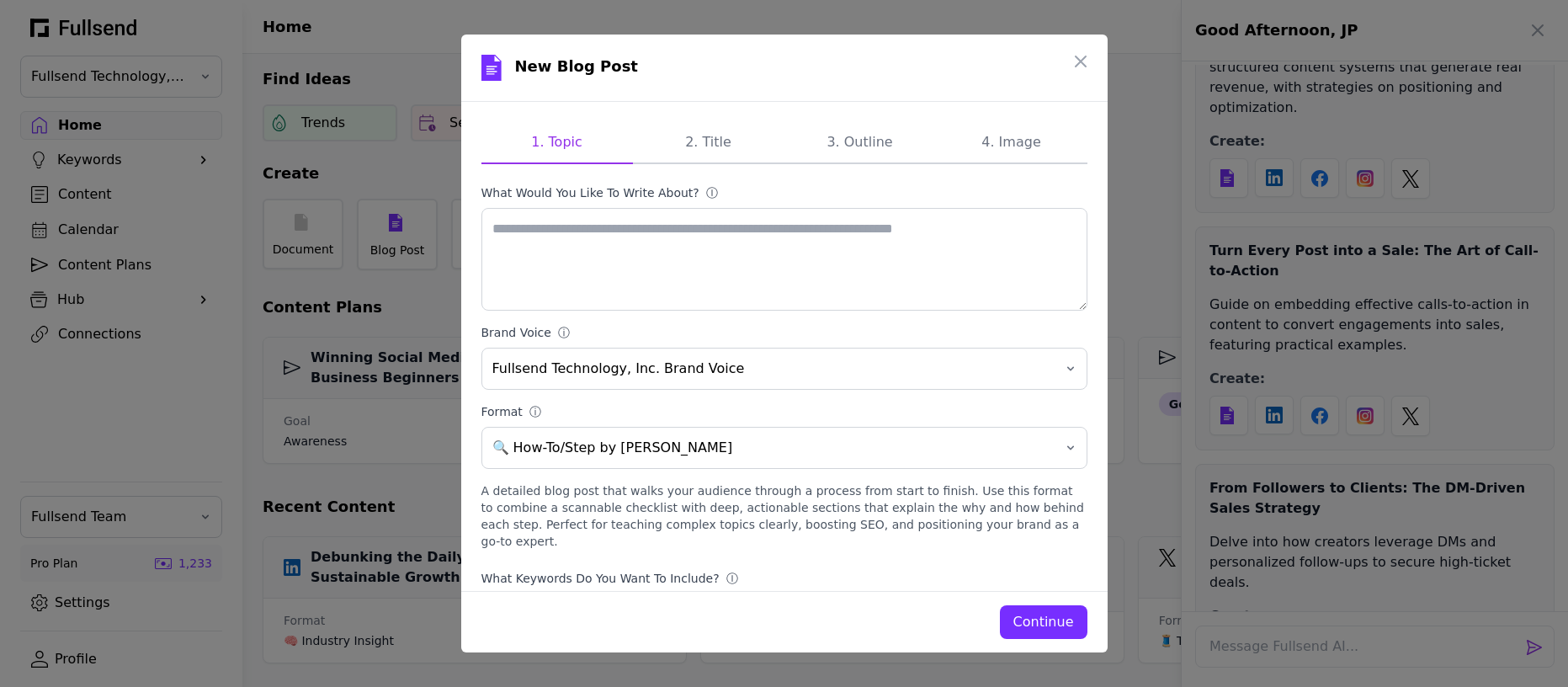
click at [1042, 623] on div "Continue" at bounding box center [1043, 621] width 61 height 20
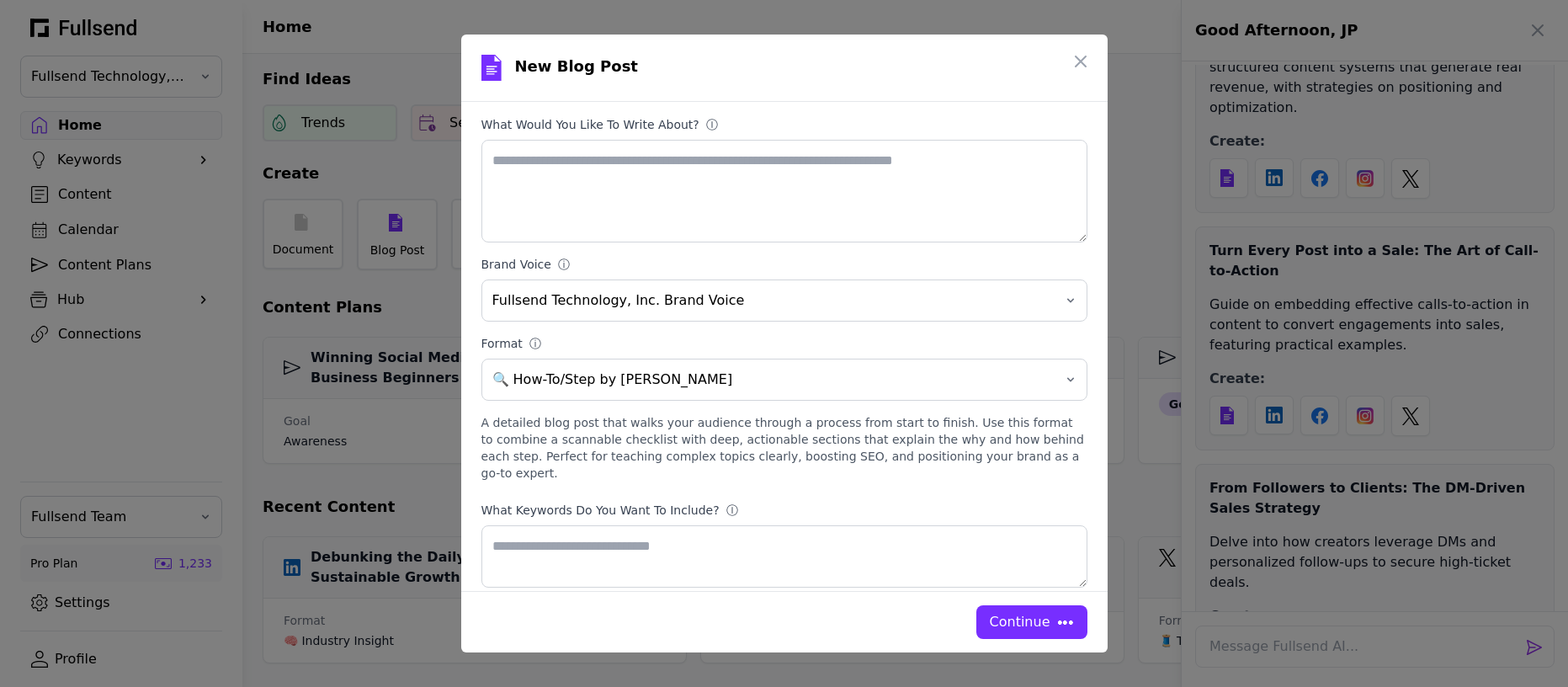
scroll to position [0, 0]
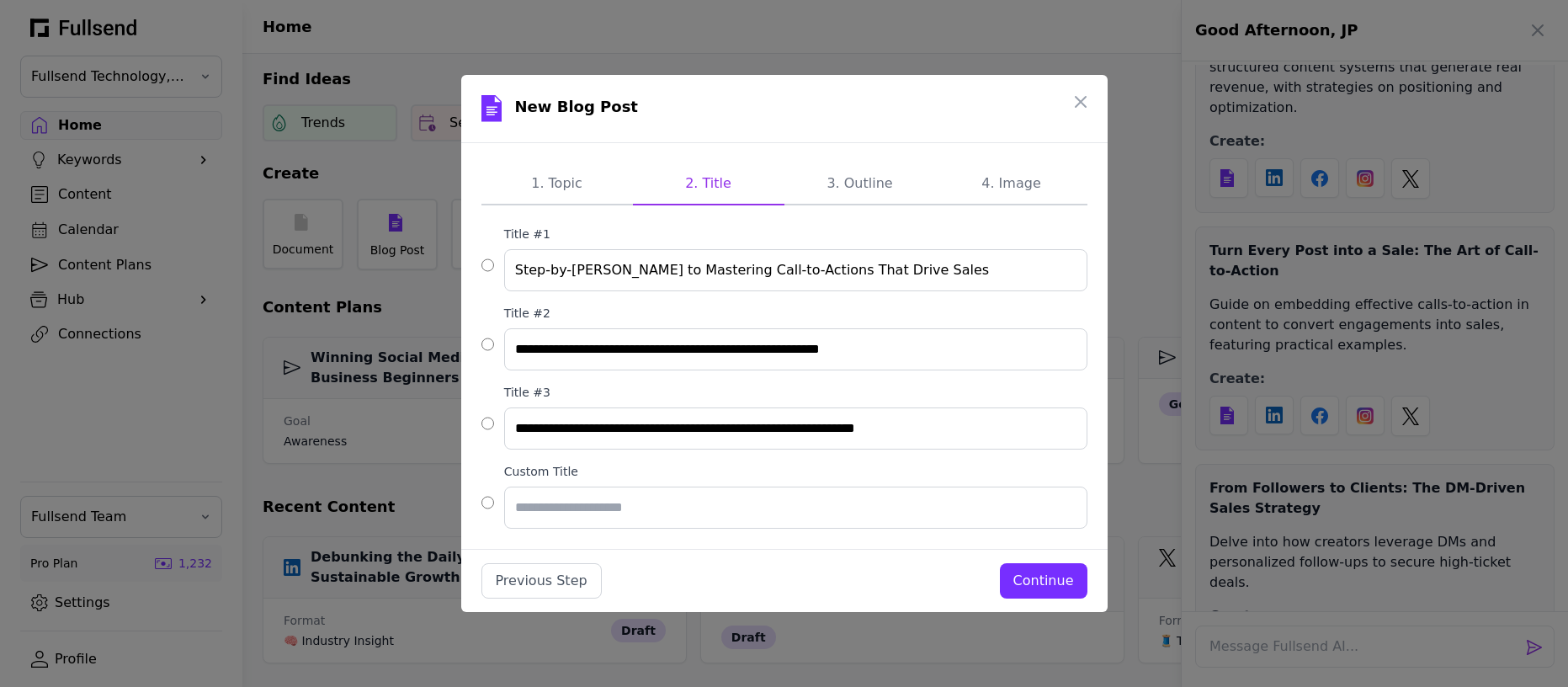
click at [1041, 588] on div "Continue" at bounding box center [1043, 581] width 61 height 20
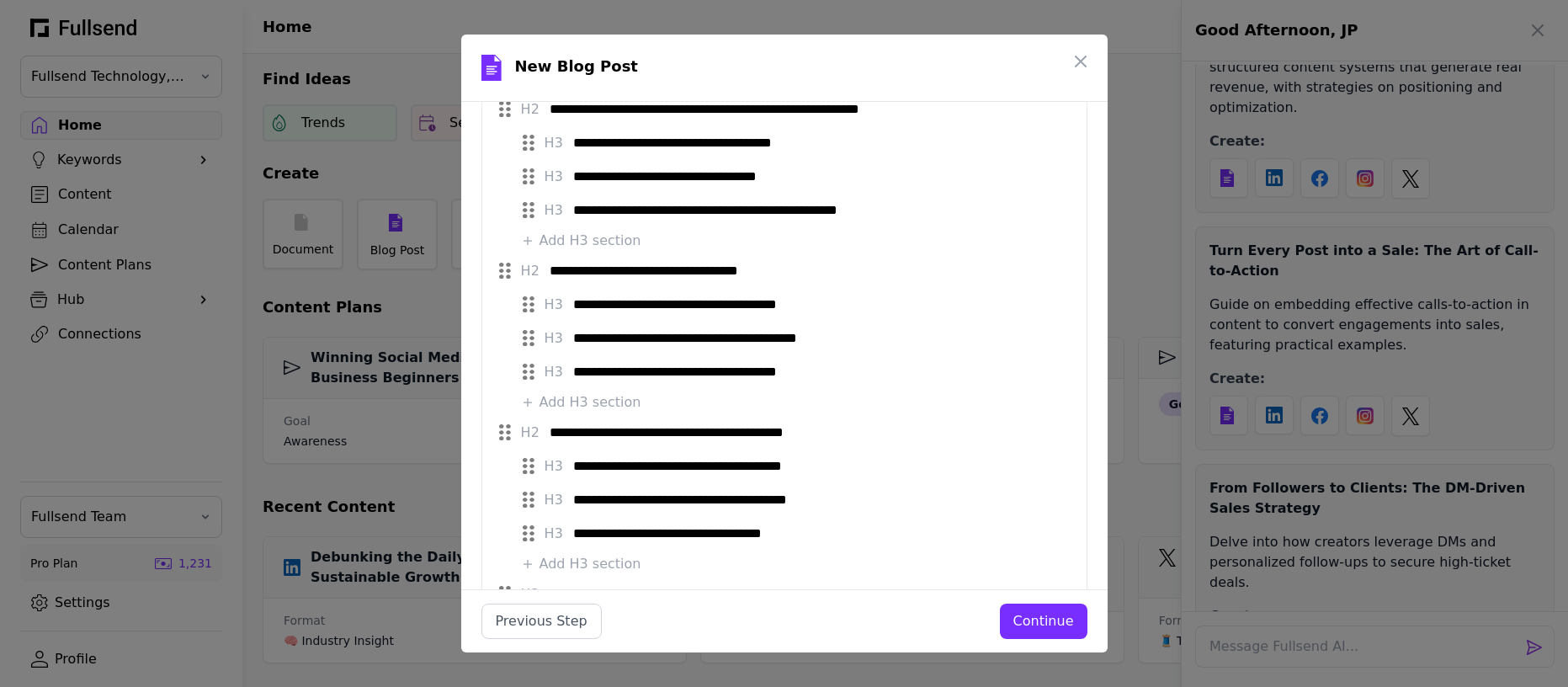
scroll to position [1915, 0]
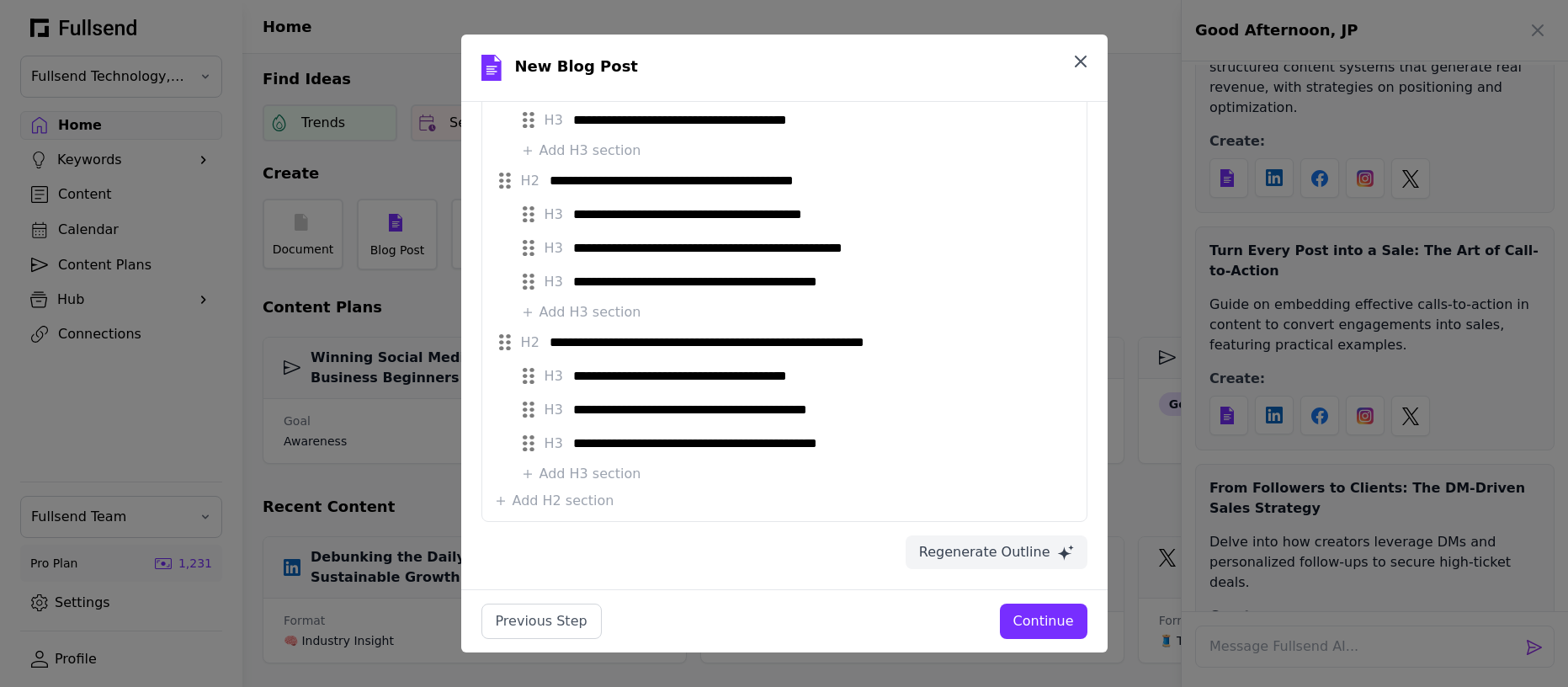
click at [1095, 52] on button "button" at bounding box center [1080, 61] width 34 height 34
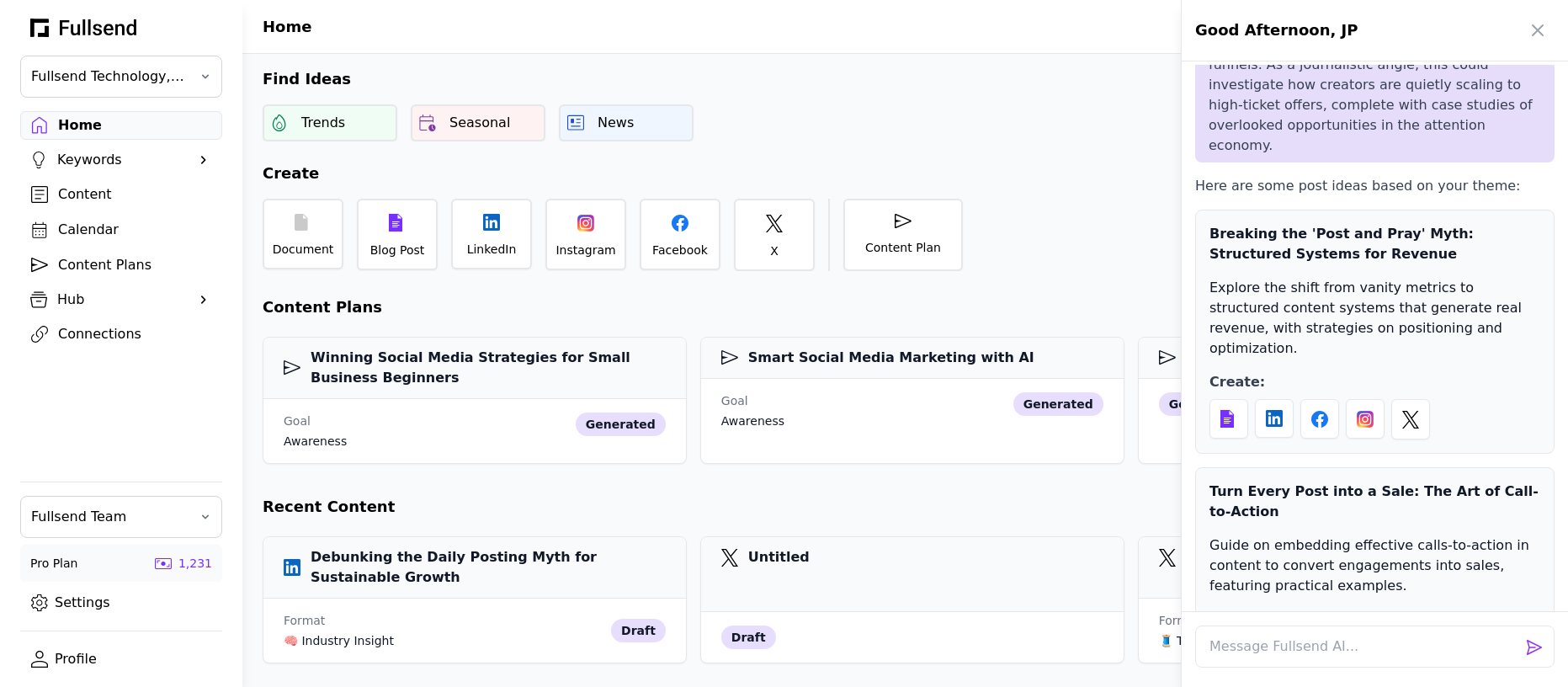
scroll to position [287, 0]
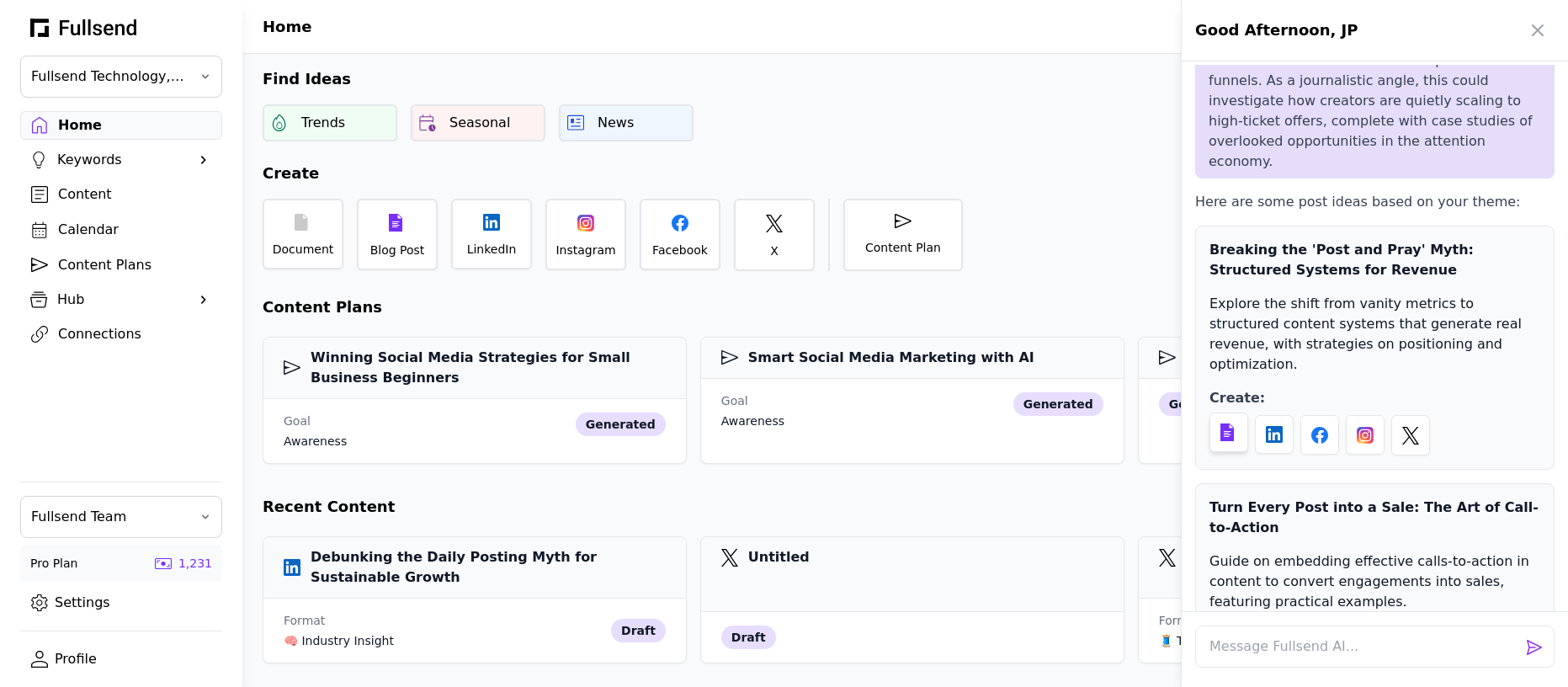
click at [1225, 413] on div at bounding box center [1229, 432] width 39 height 40
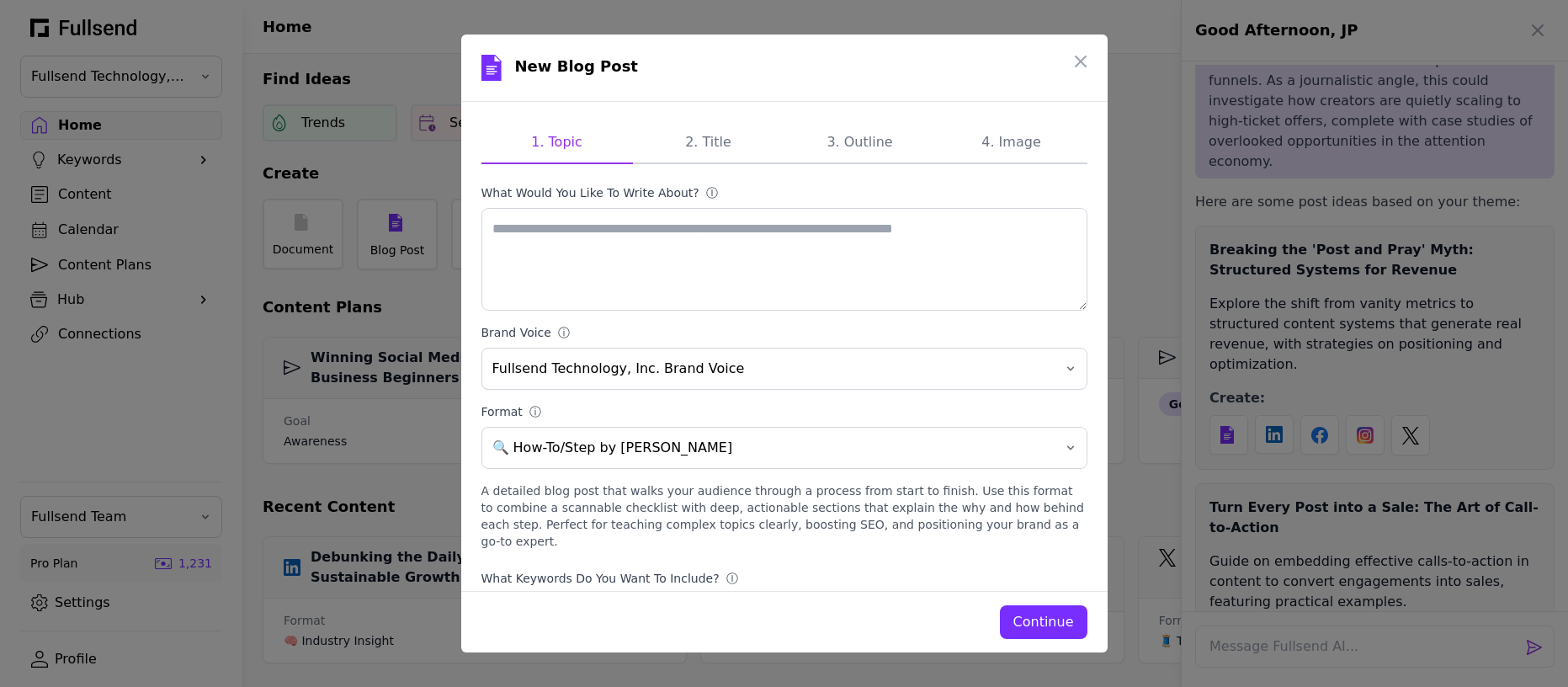
click at [1025, 621] on div "Continue" at bounding box center [1043, 621] width 61 height 20
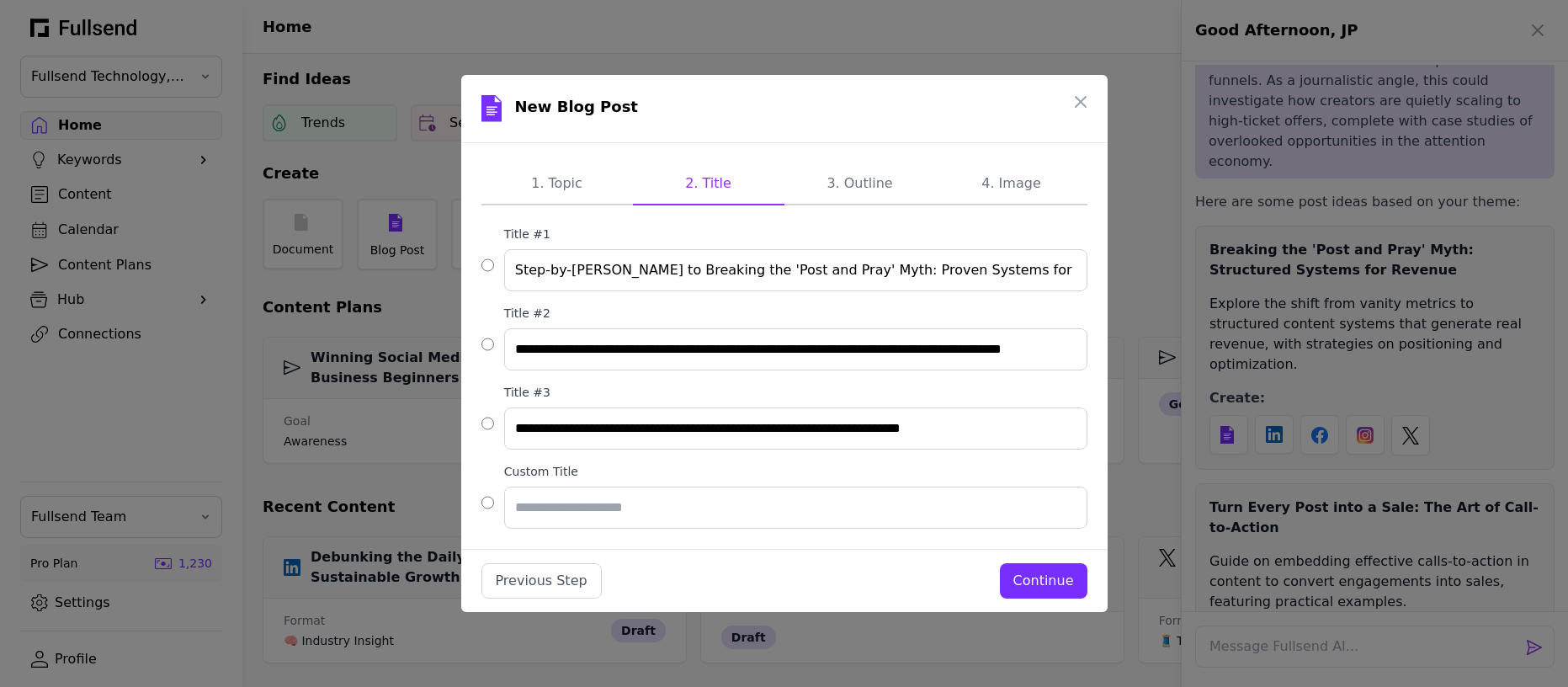
click at [1053, 583] on div "Continue" at bounding box center [1043, 581] width 61 height 20
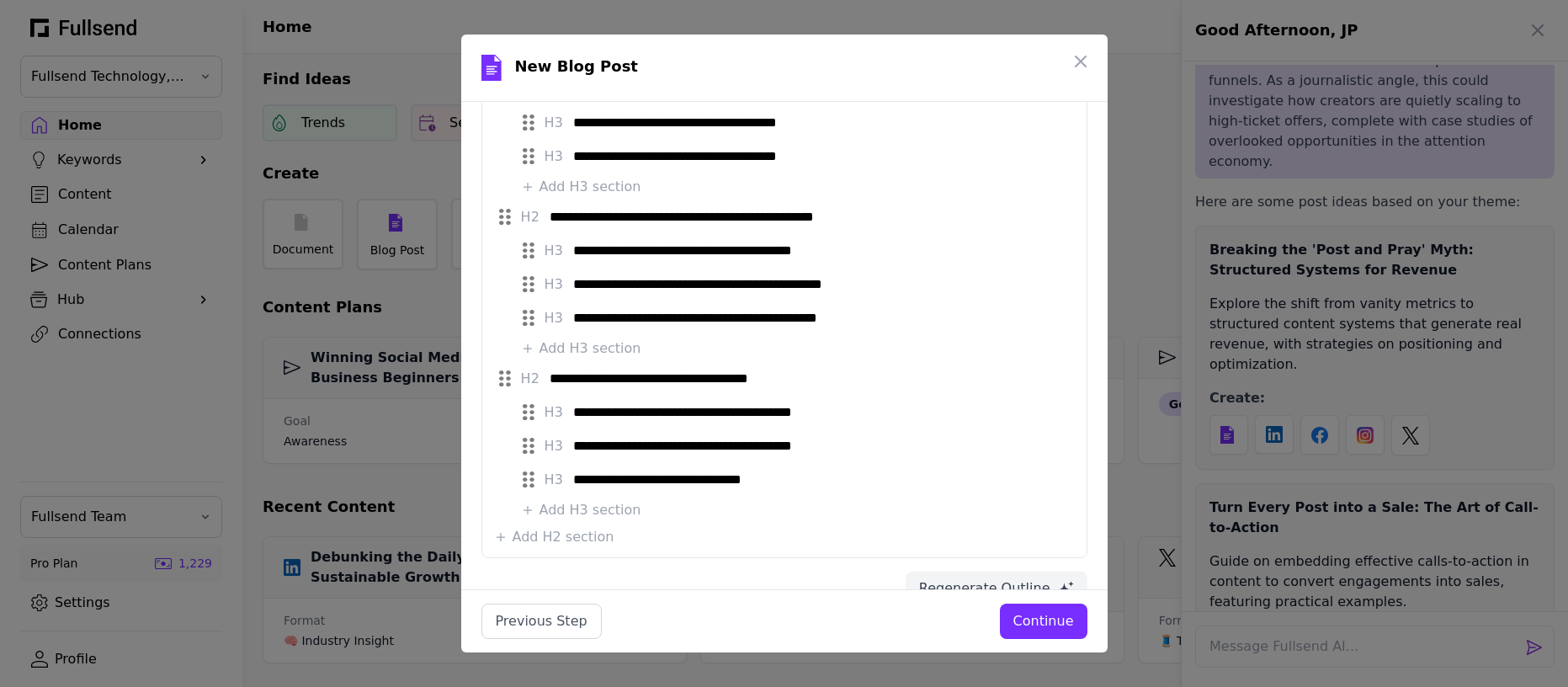
scroll to position [1069, 0]
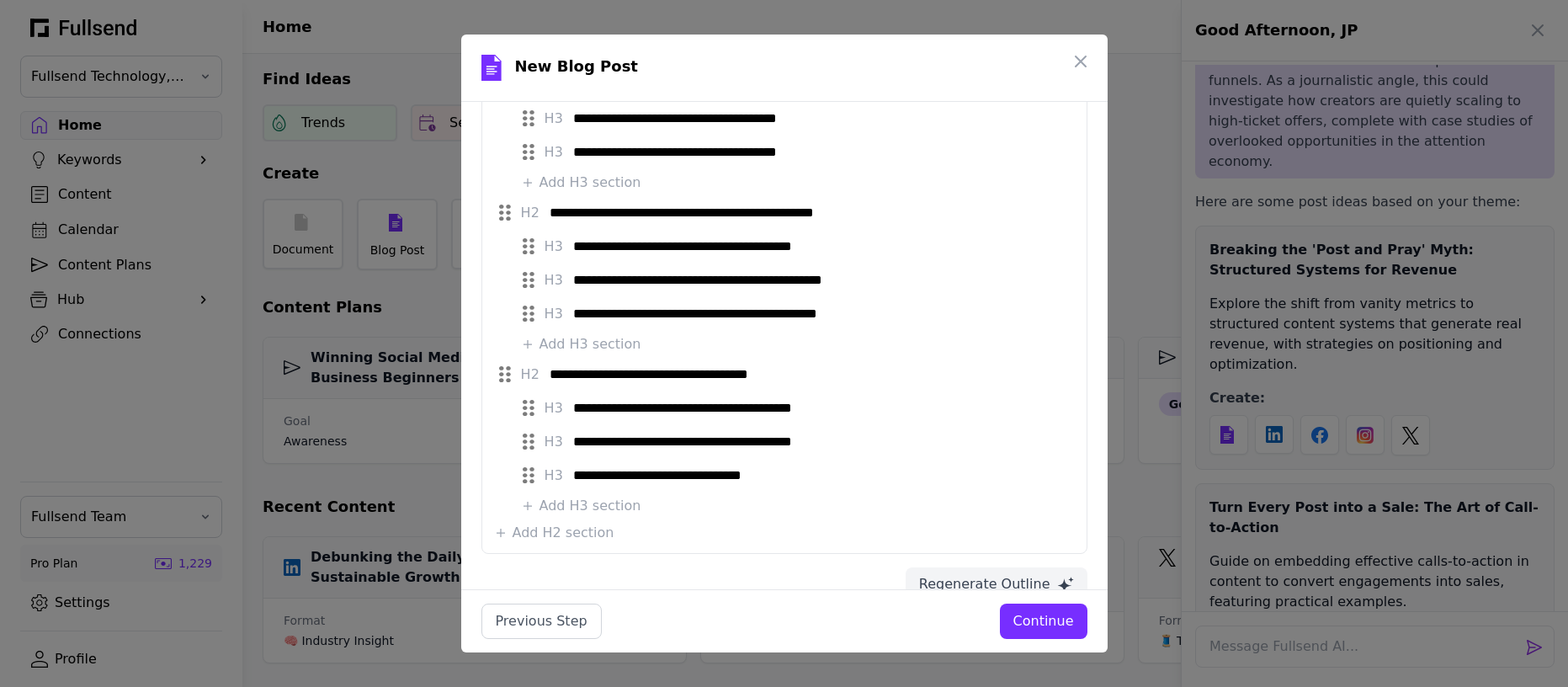
click at [1049, 622] on div "Continue" at bounding box center [1043, 620] width 61 height 20
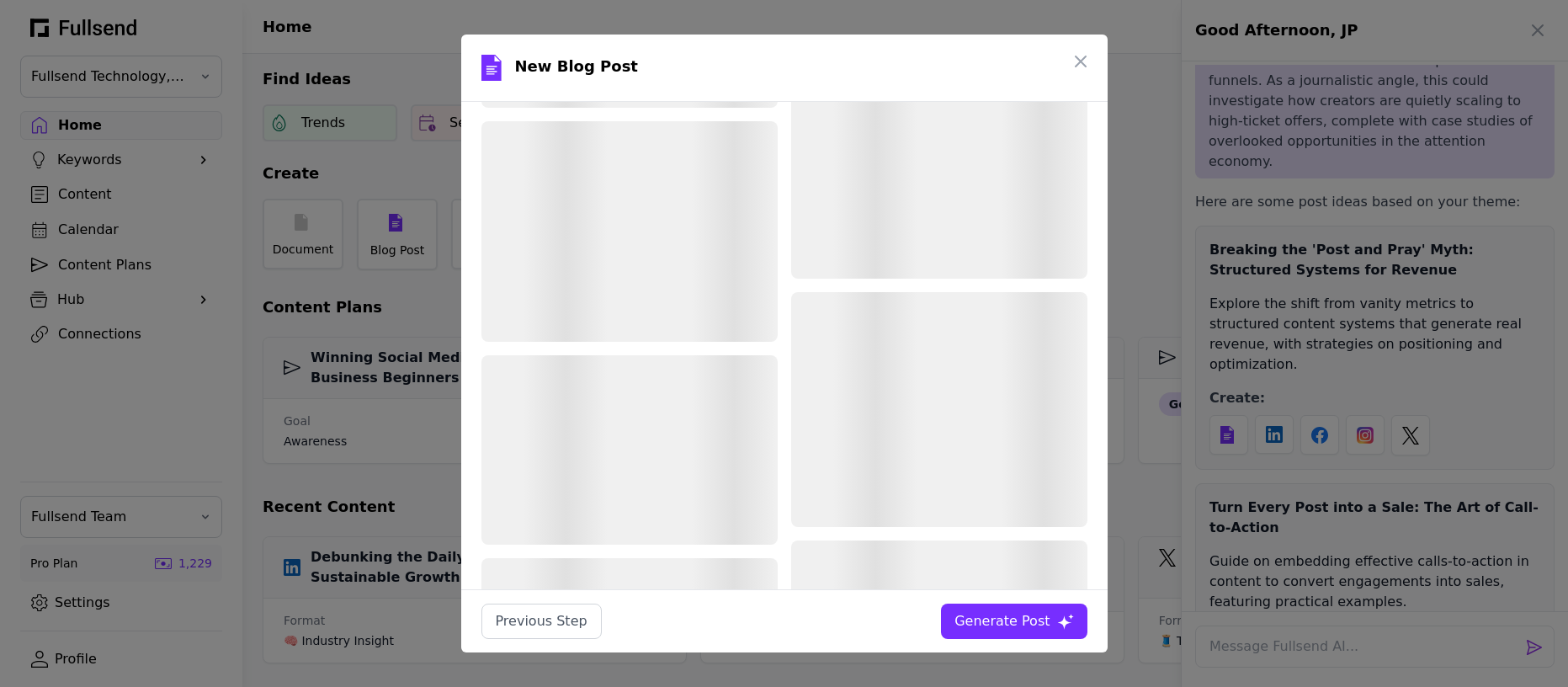
scroll to position [0, 0]
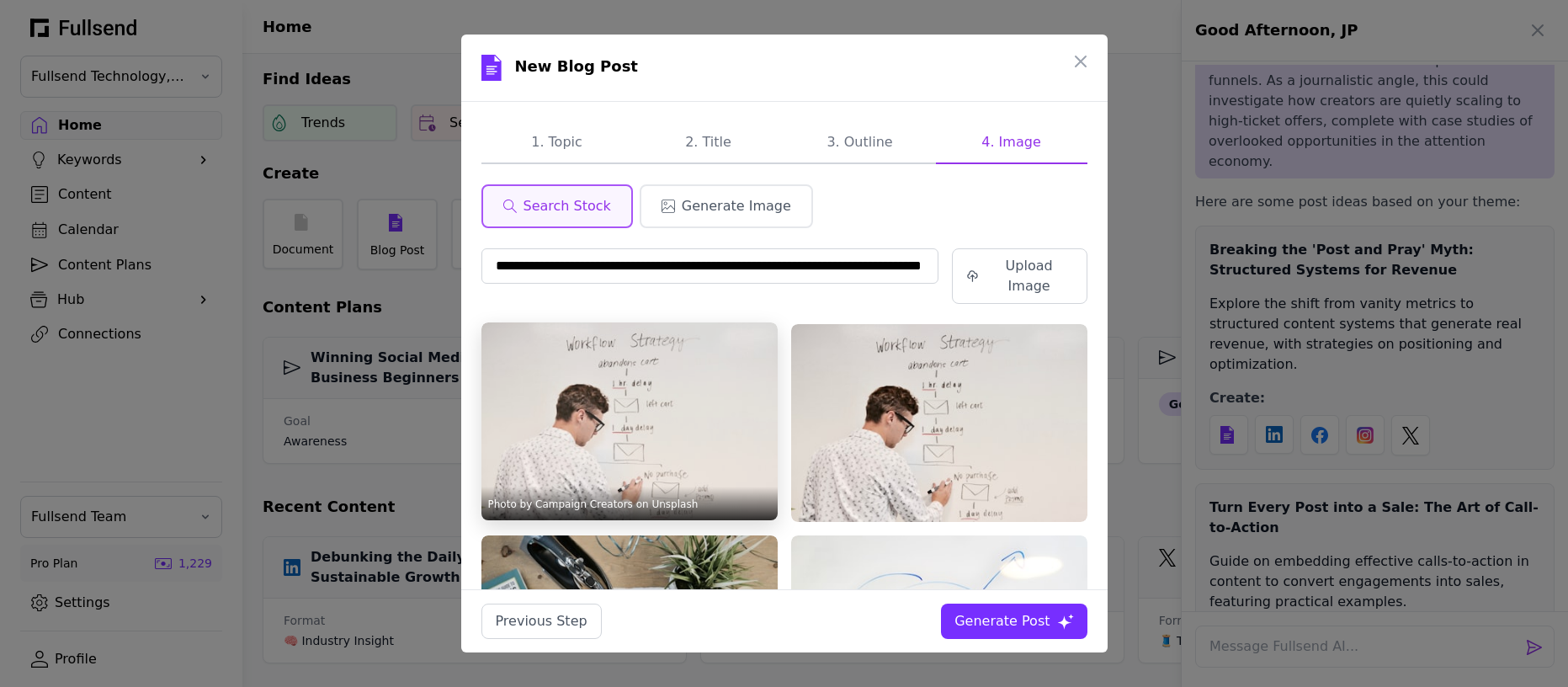
click at [677, 391] on img at bounding box center [629, 421] width 297 height 198
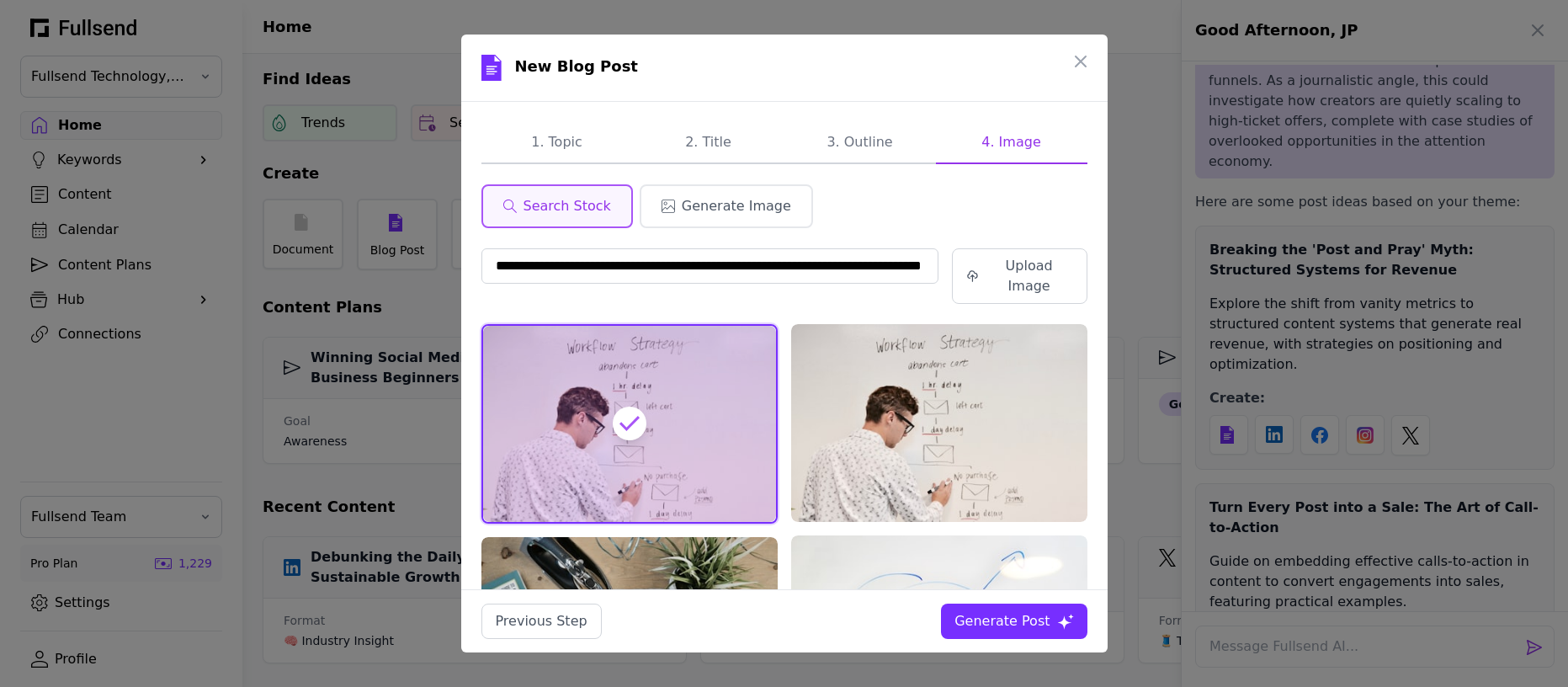
click at [971, 620] on div "Generate Post" at bounding box center [1002, 620] width 95 height 20
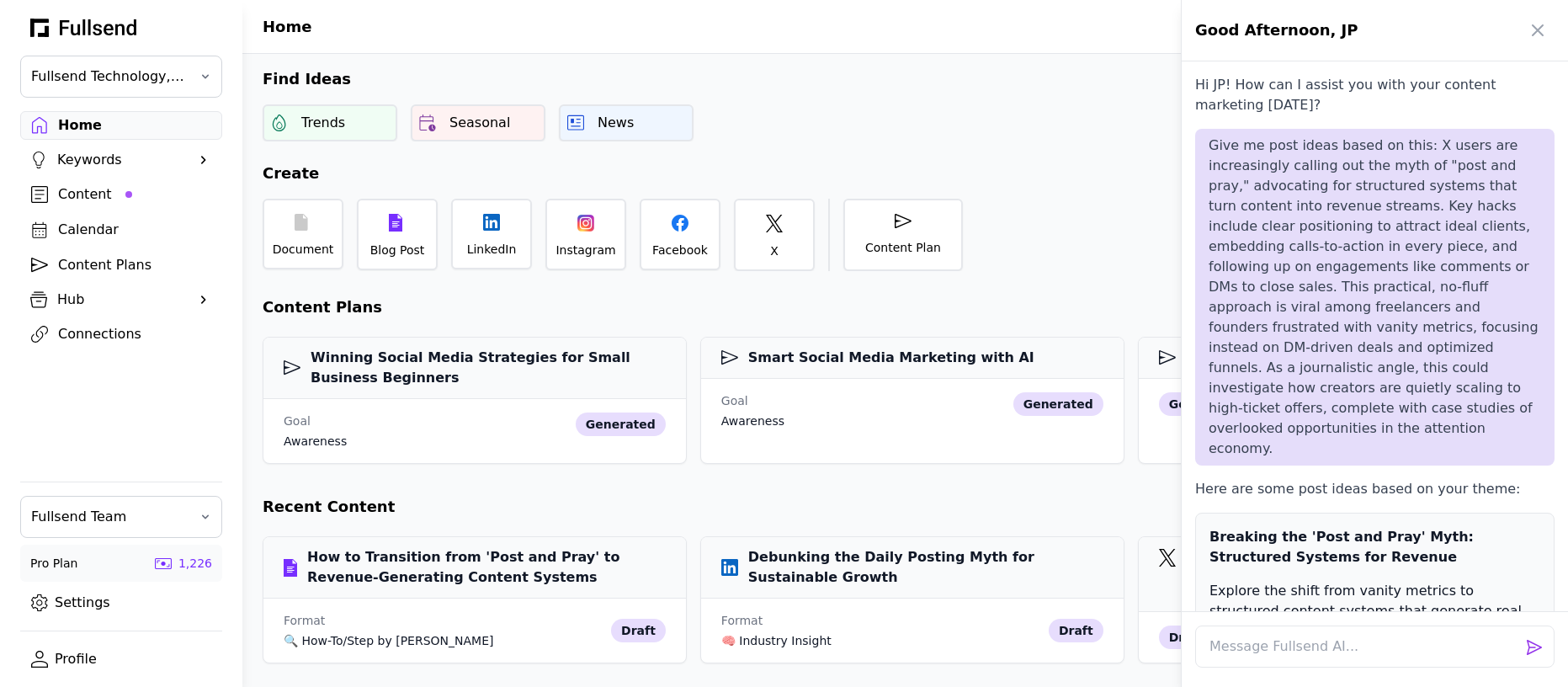
scroll to position [840, 0]
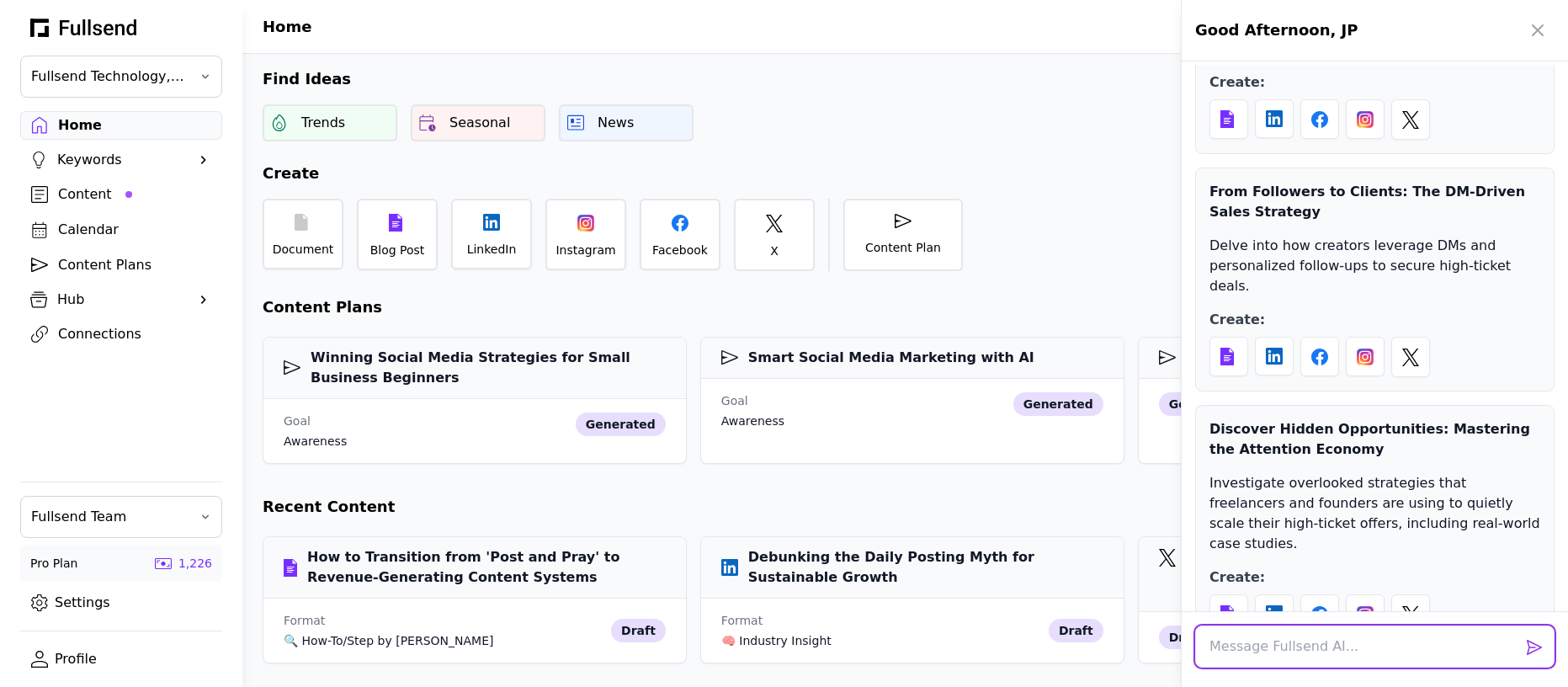
click at [1257, 654] on textarea at bounding box center [1375, 646] width 359 height 43
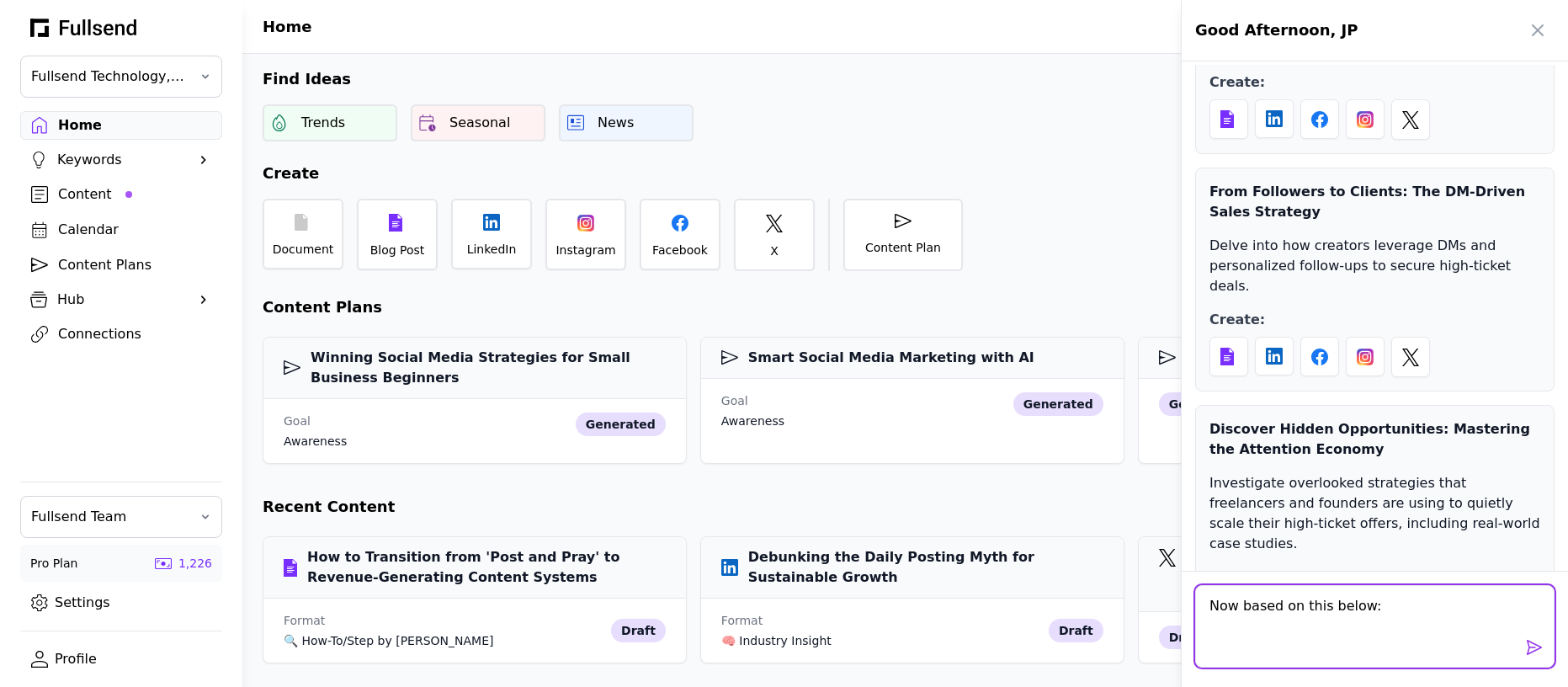
paste textarea "AI as the New Powerhouse in Content Creation Recent buzz on X highlights how AI…"
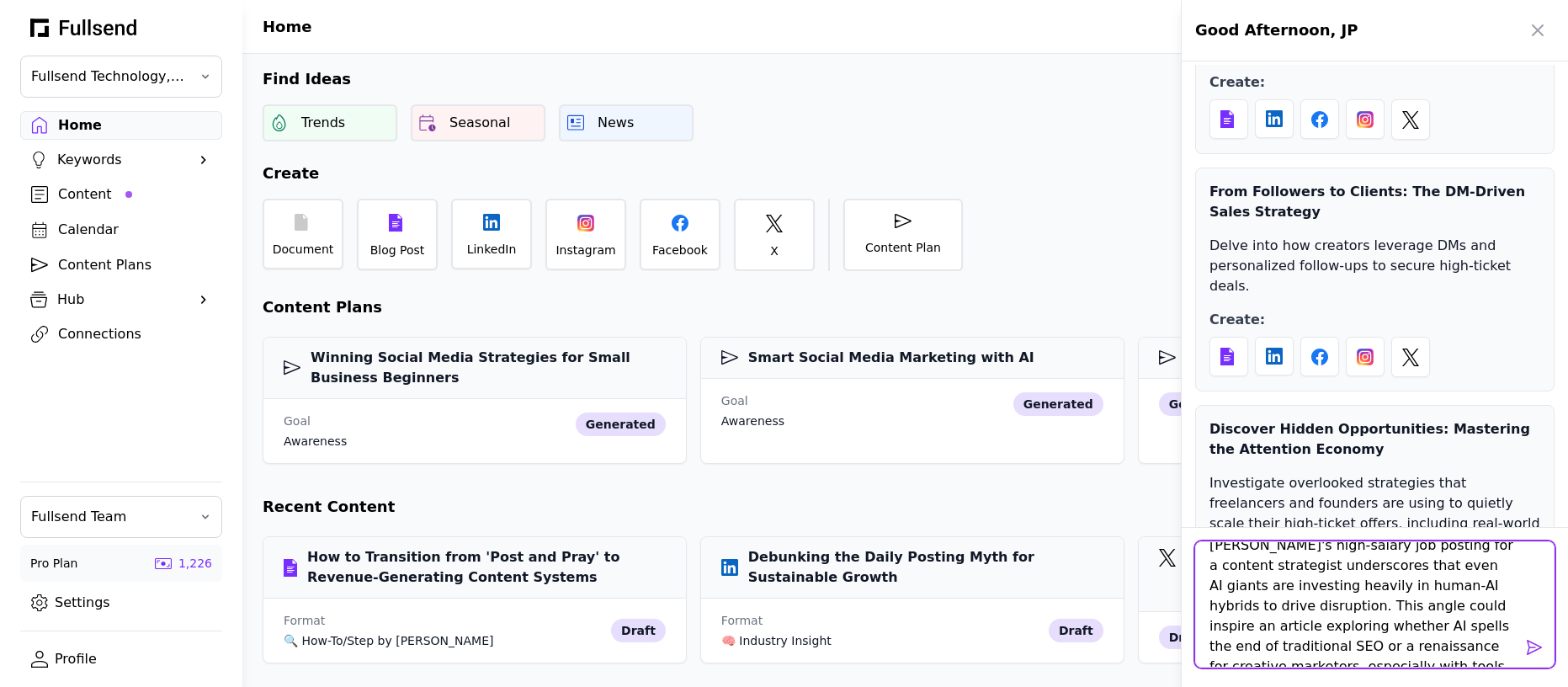
type textarea "Now based on this below: AI as the New Powerhouse in Content Creation Recent bu…"
click at [1416, 643] on textarea "Now based on this below: AI as the New Powerhouse in Content Creation Recent bu…" at bounding box center [1375, 604] width 359 height 127
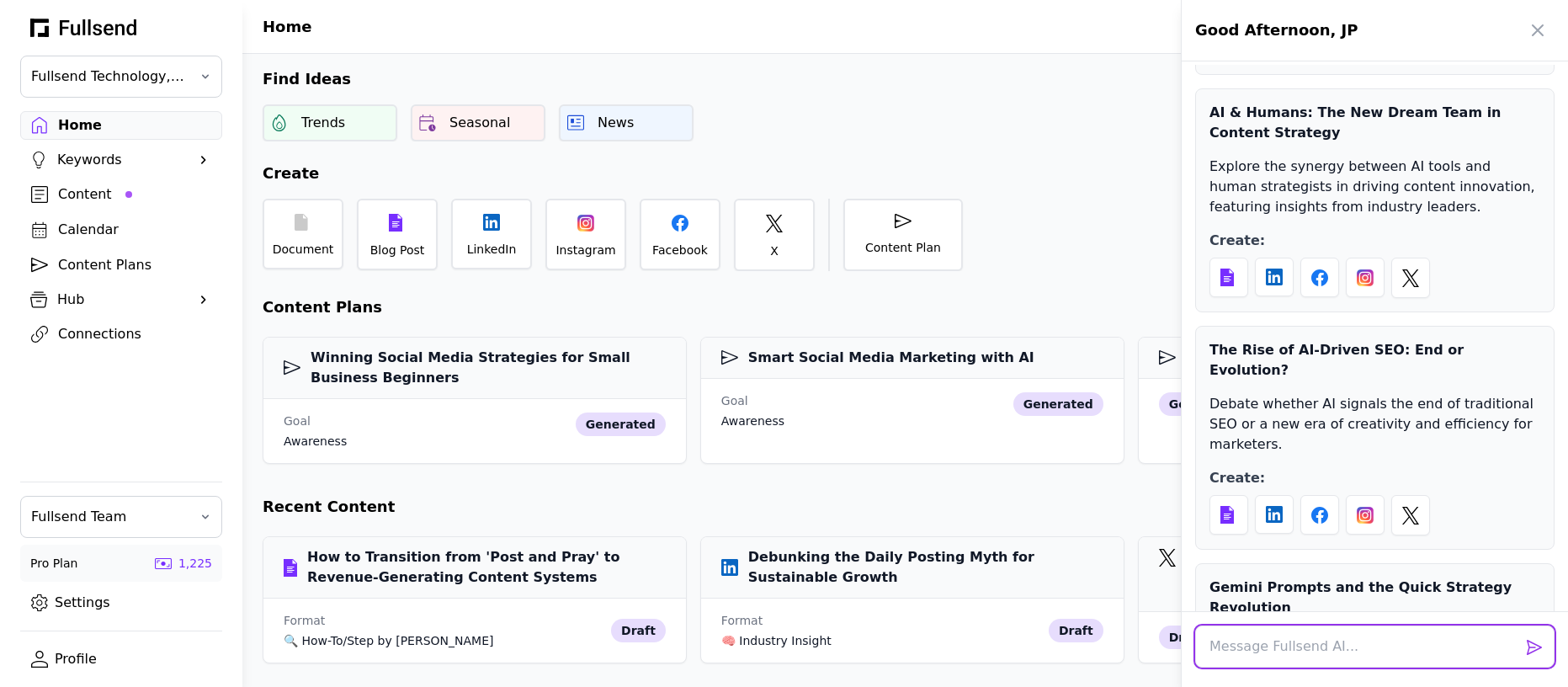
scroll to position [2154, 0]
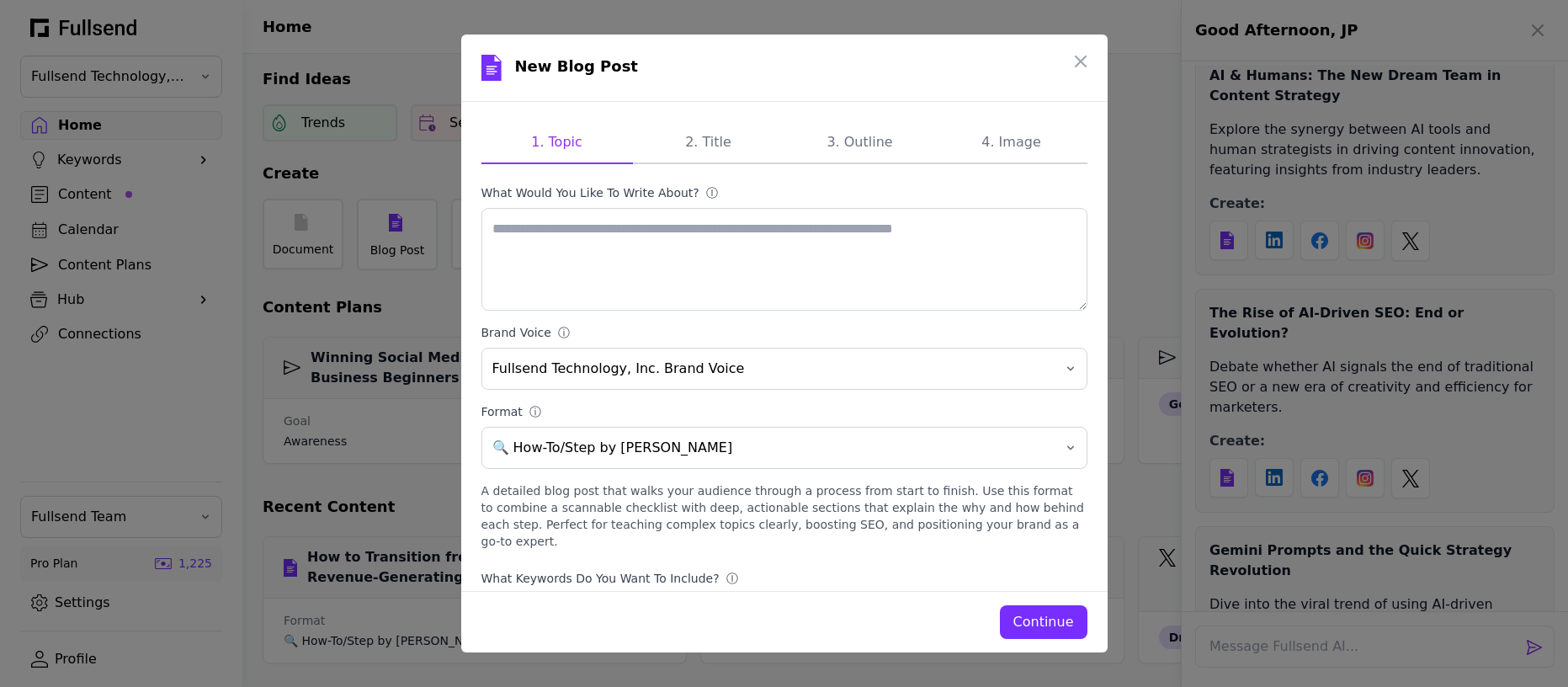
click at [1036, 620] on div "Continue" at bounding box center [1043, 621] width 61 height 20
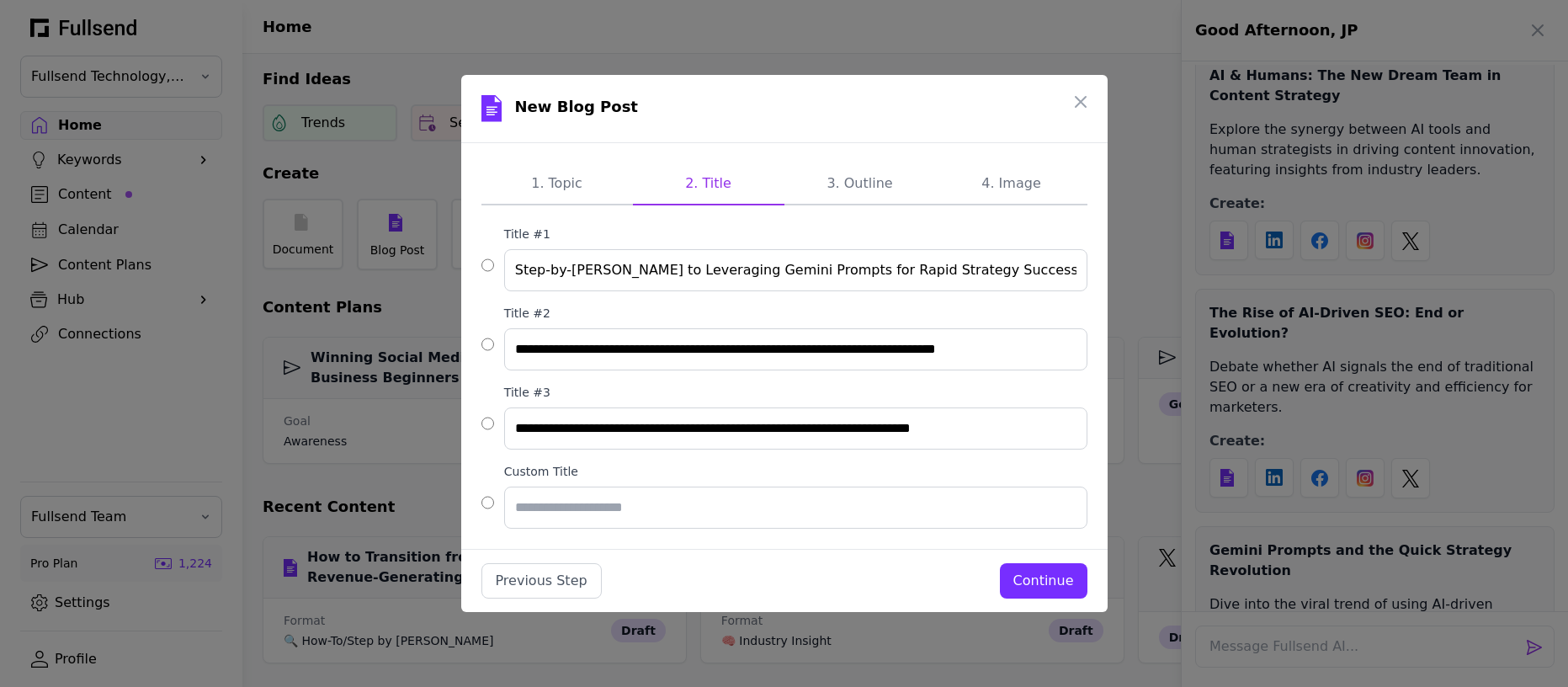
click at [1047, 576] on div "Continue" at bounding box center [1043, 581] width 61 height 20
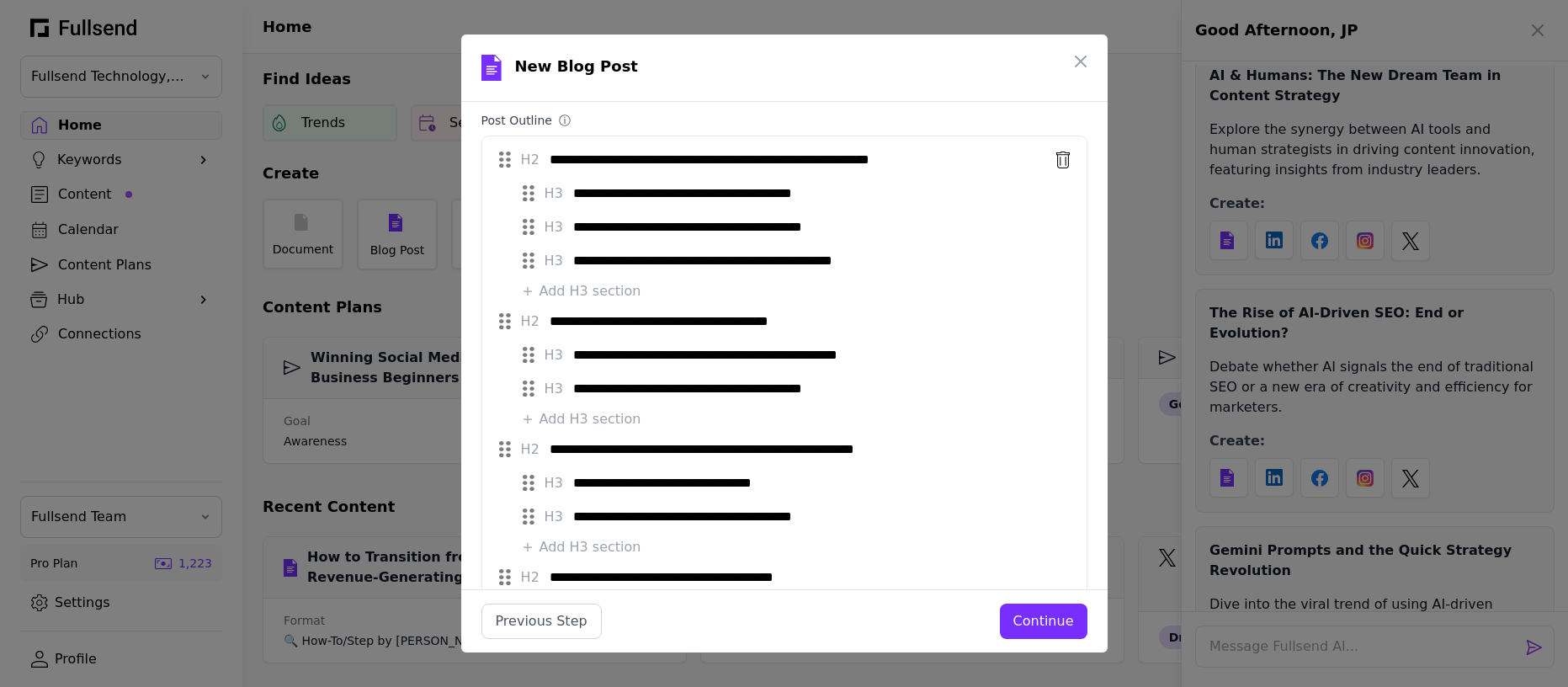
scroll to position [184, 0]
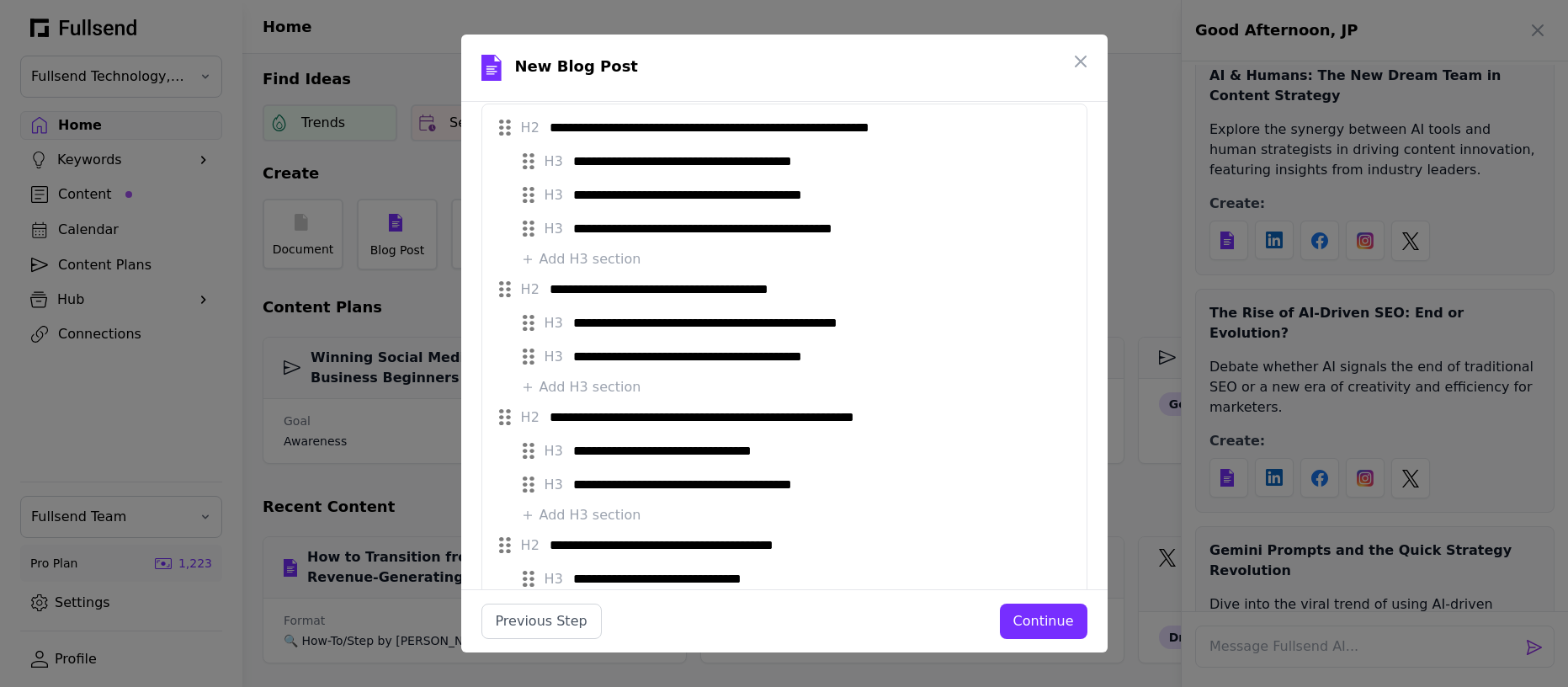
click at [1033, 625] on div "Continue" at bounding box center [1043, 620] width 61 height 20
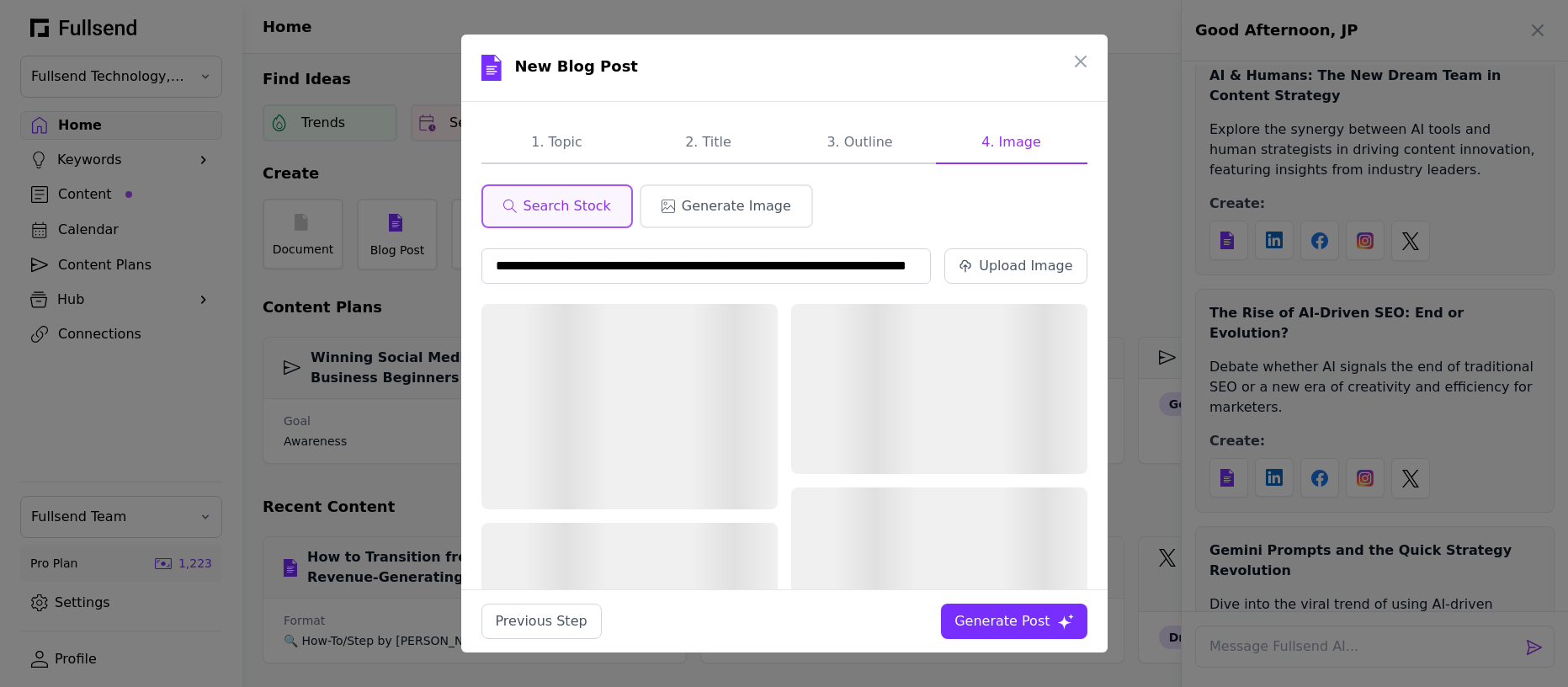
scroll to position [0, 83]
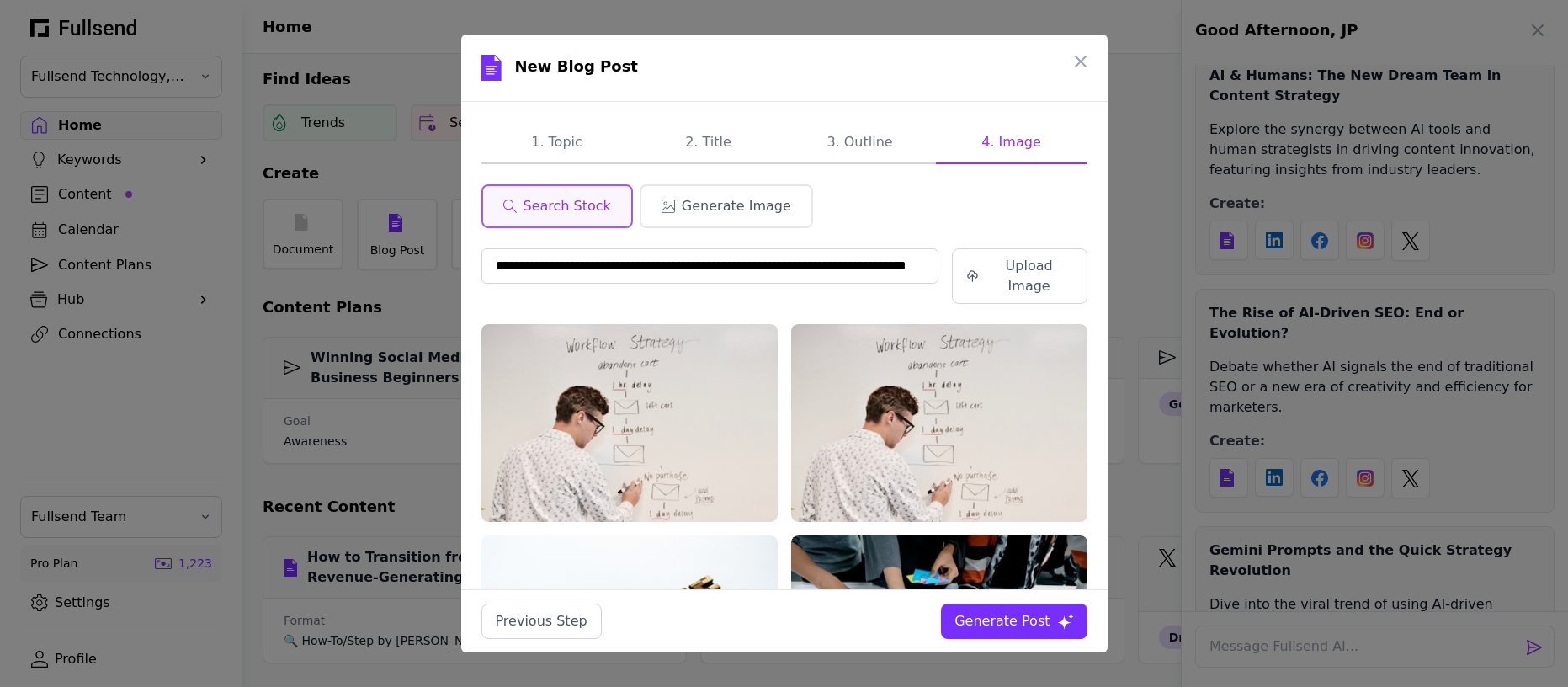
click at [1000, 621] on div "Generate Post" at bounding box center [1002, 620] width 95 height 20
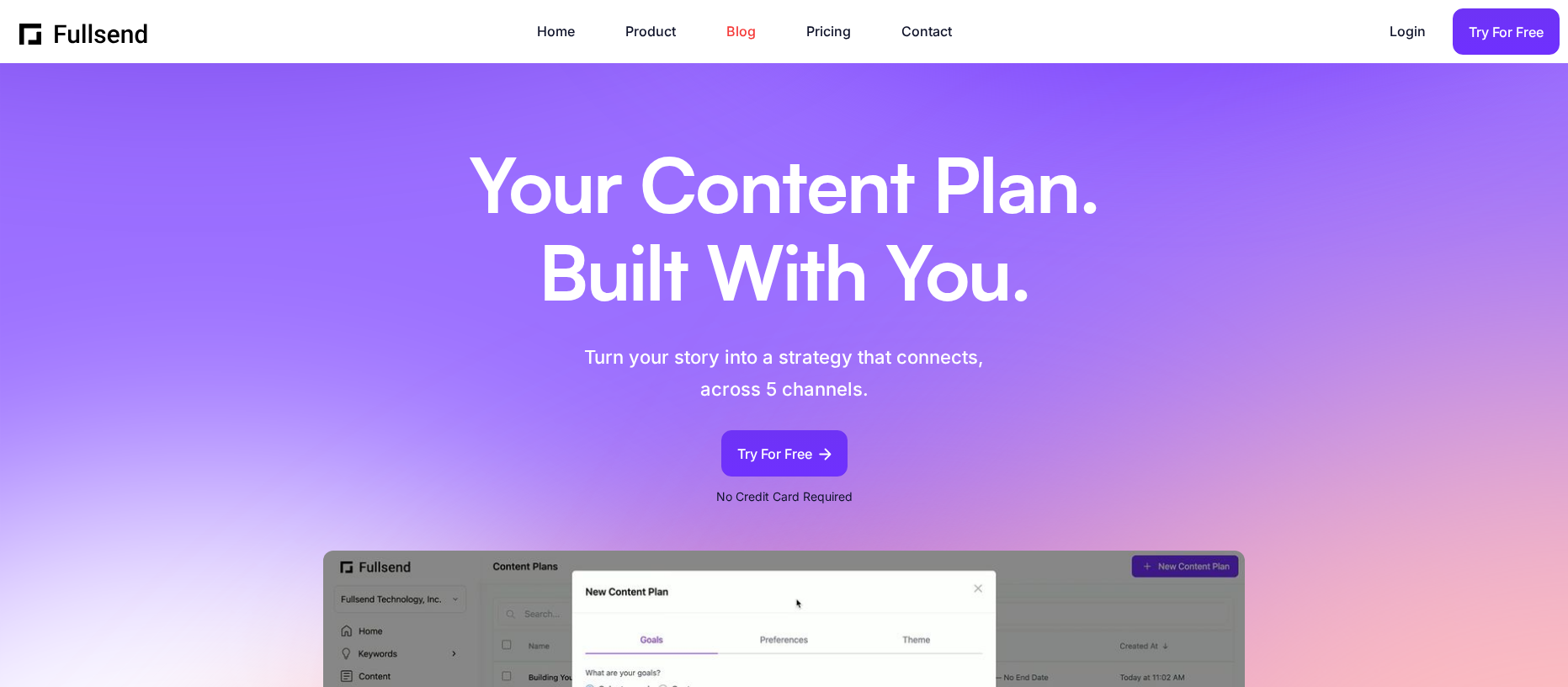
click at [746, 28] on link "Blog" at bounding box center [750, 32] width 46 height 23
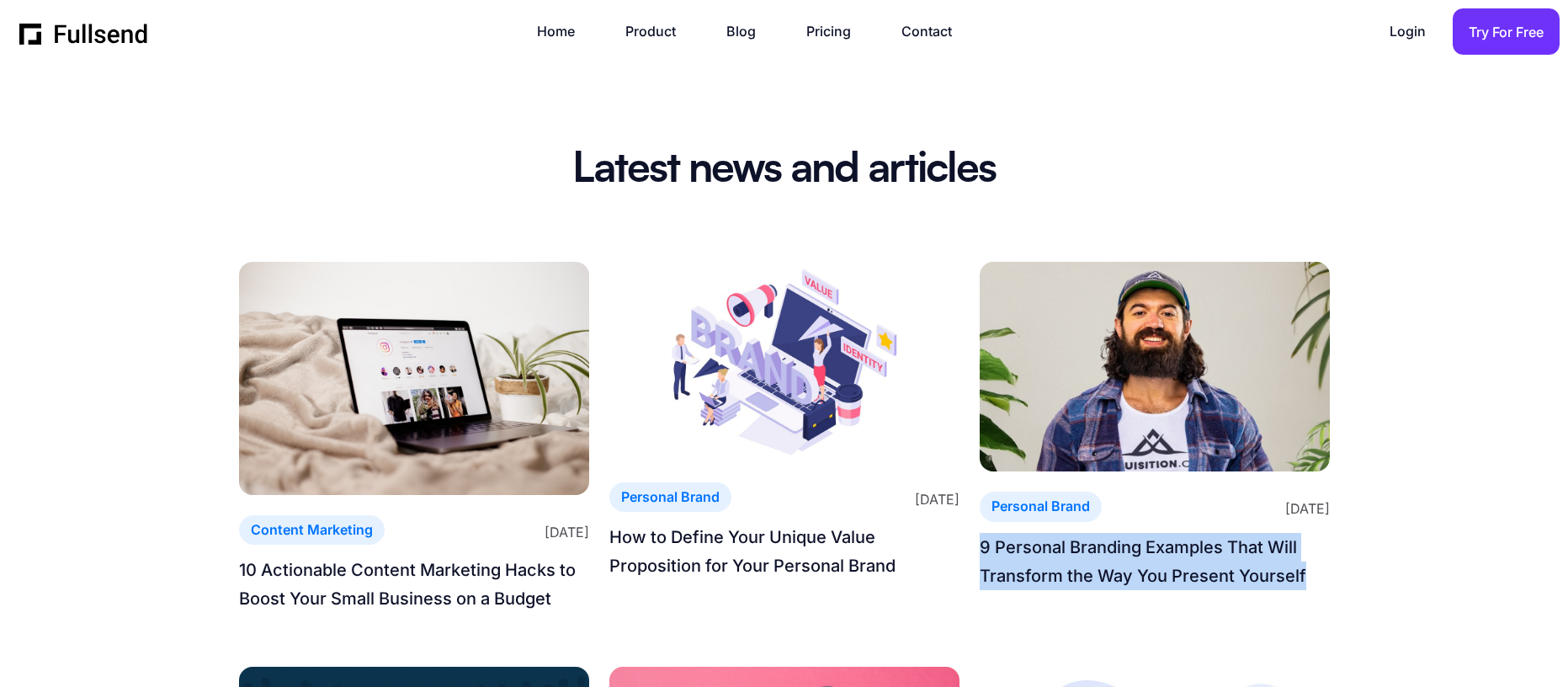
copy h5 "9 Personal Branding Examples That Will Transform the Way You Present Yourself"
drag, startPoint x: 1336, startPoint y: 581, endPoint x: 984, endPoint y: 537, distance: 354.7
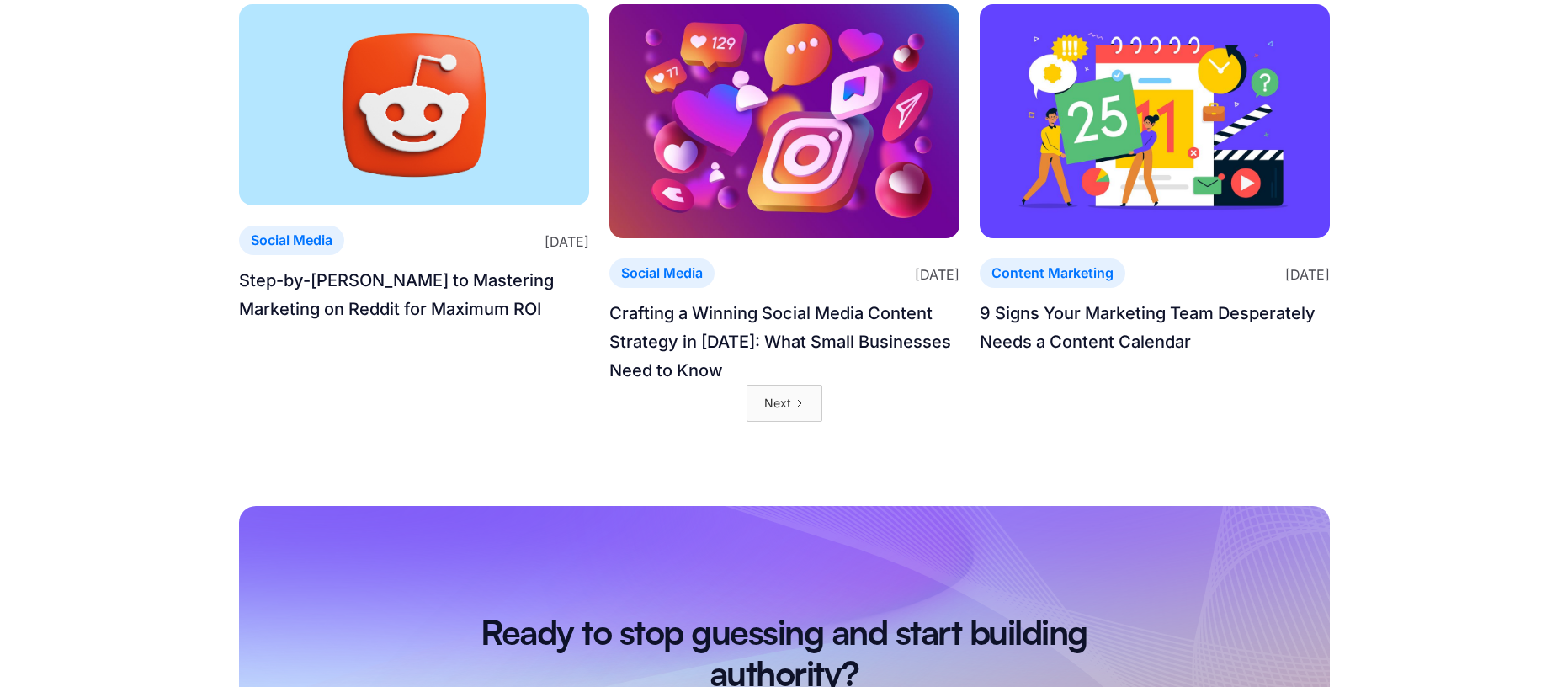
scroll to position [1571, 0]
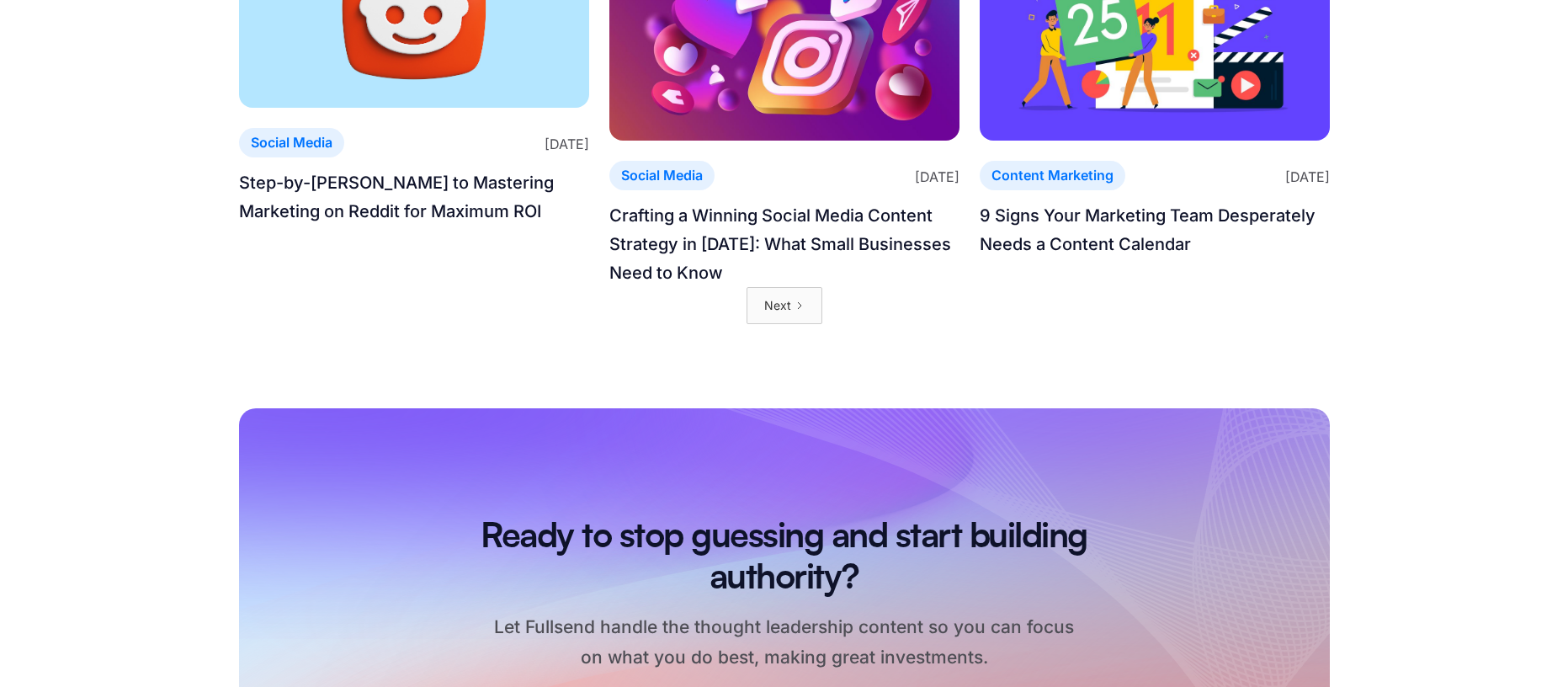
click at [805, 324] on link "Next" at bounding box center [784, 305] width 75 height 37
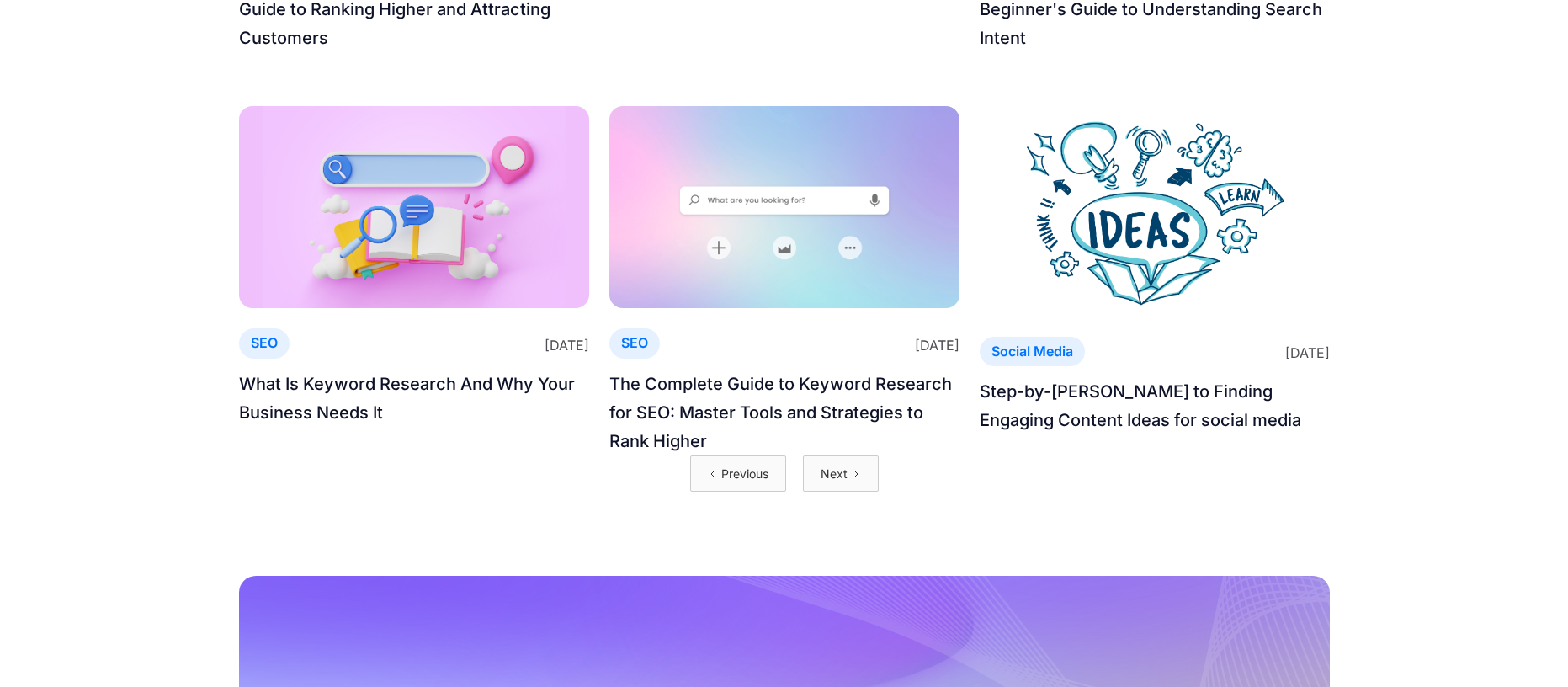
scroll to position [1443, 0]
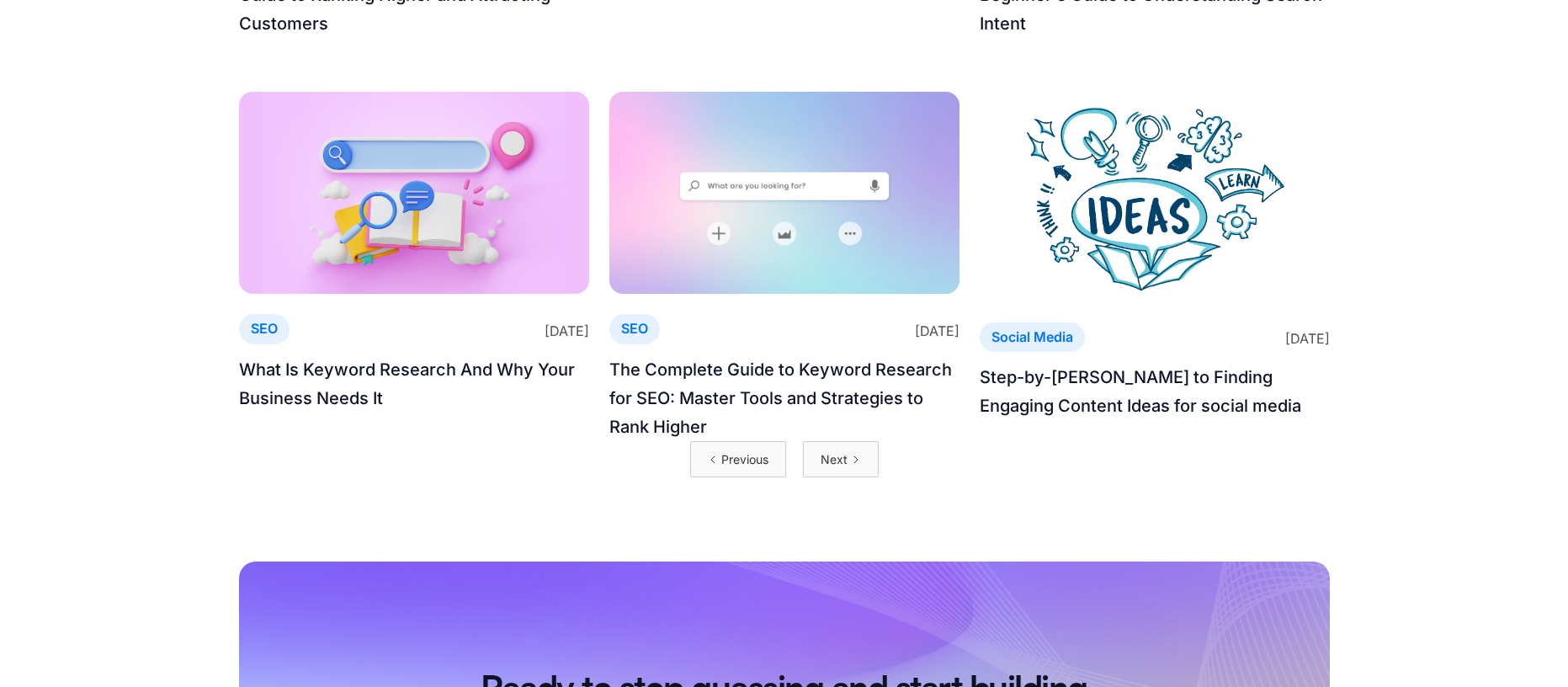
click at [841, 469] on div "Next" at bounding box center [834, 459] width 27 height 20
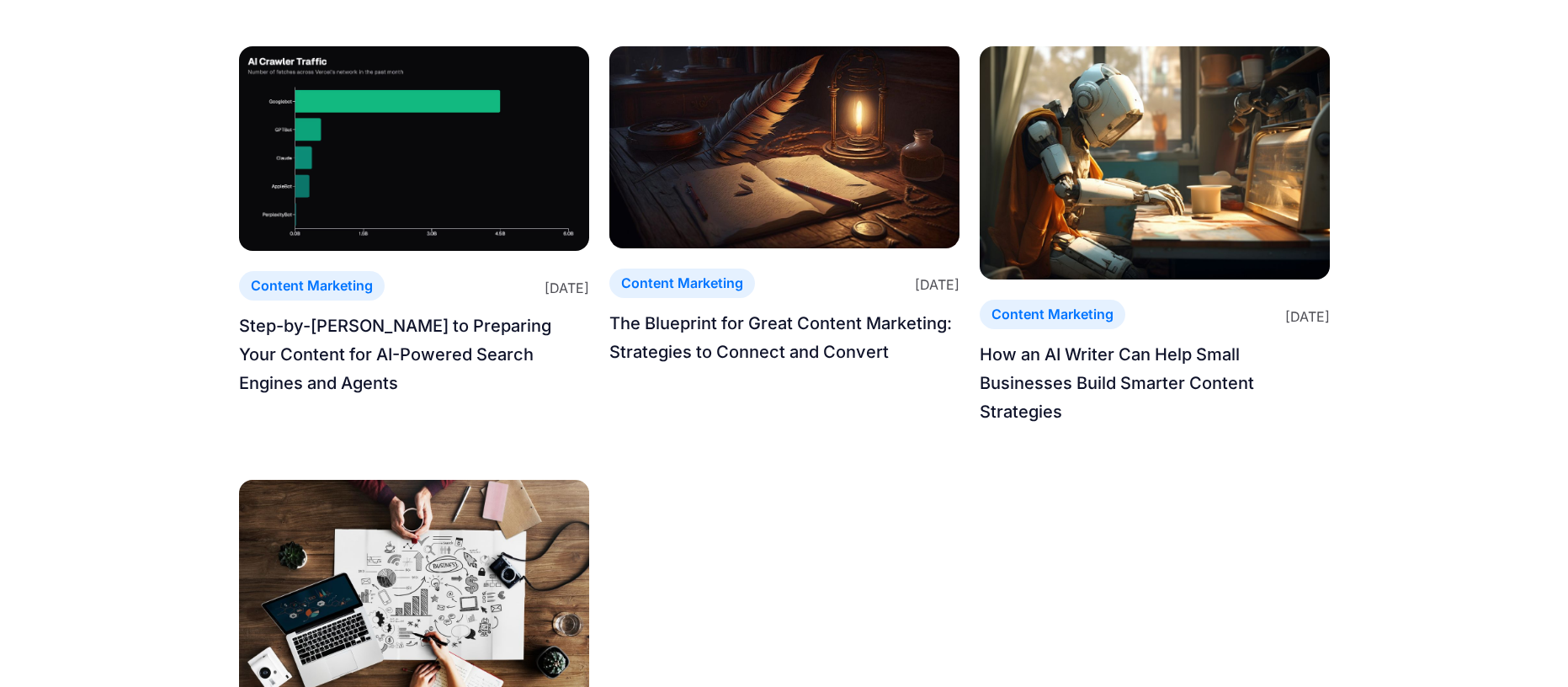
scroll to position [844, 0]
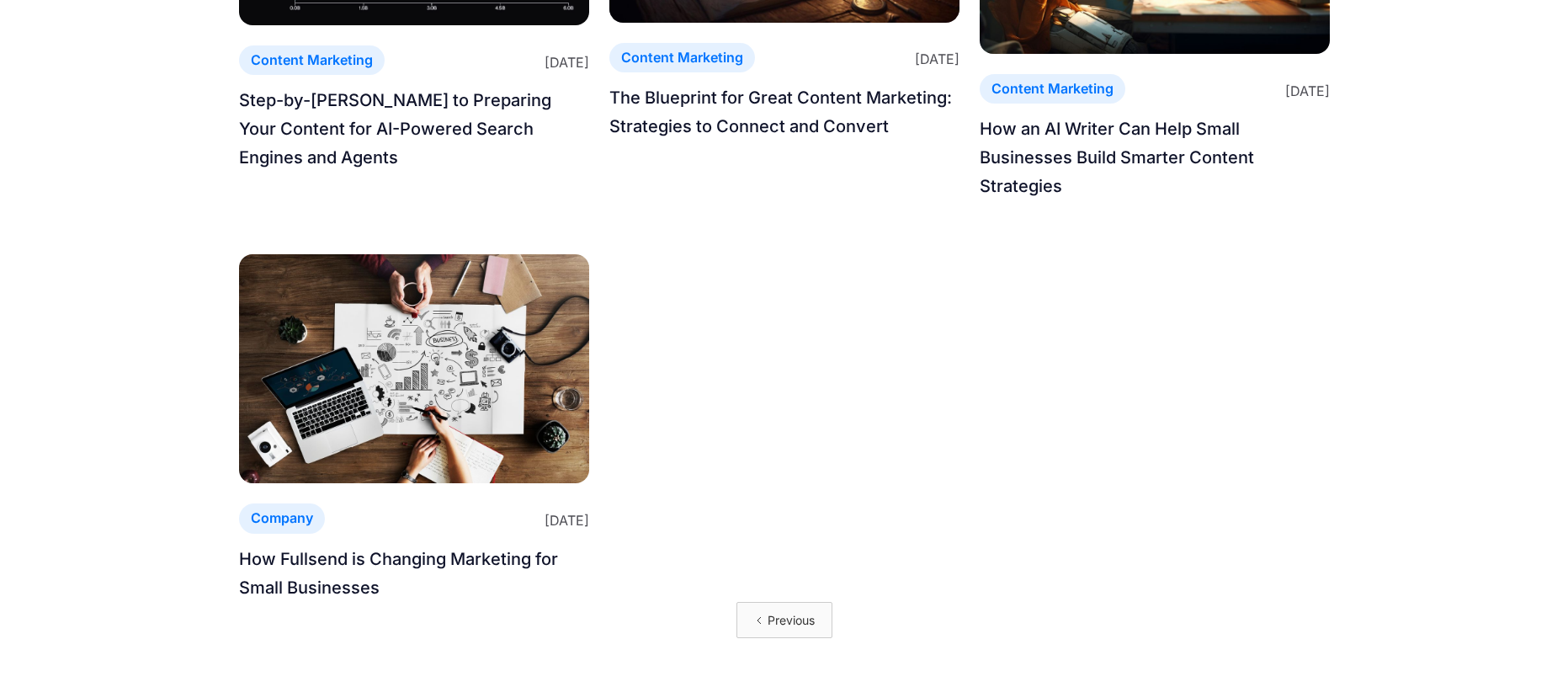
click at [761, 621] on icon "Previous Page" at bounding box center [759, 620] width 10 height 10
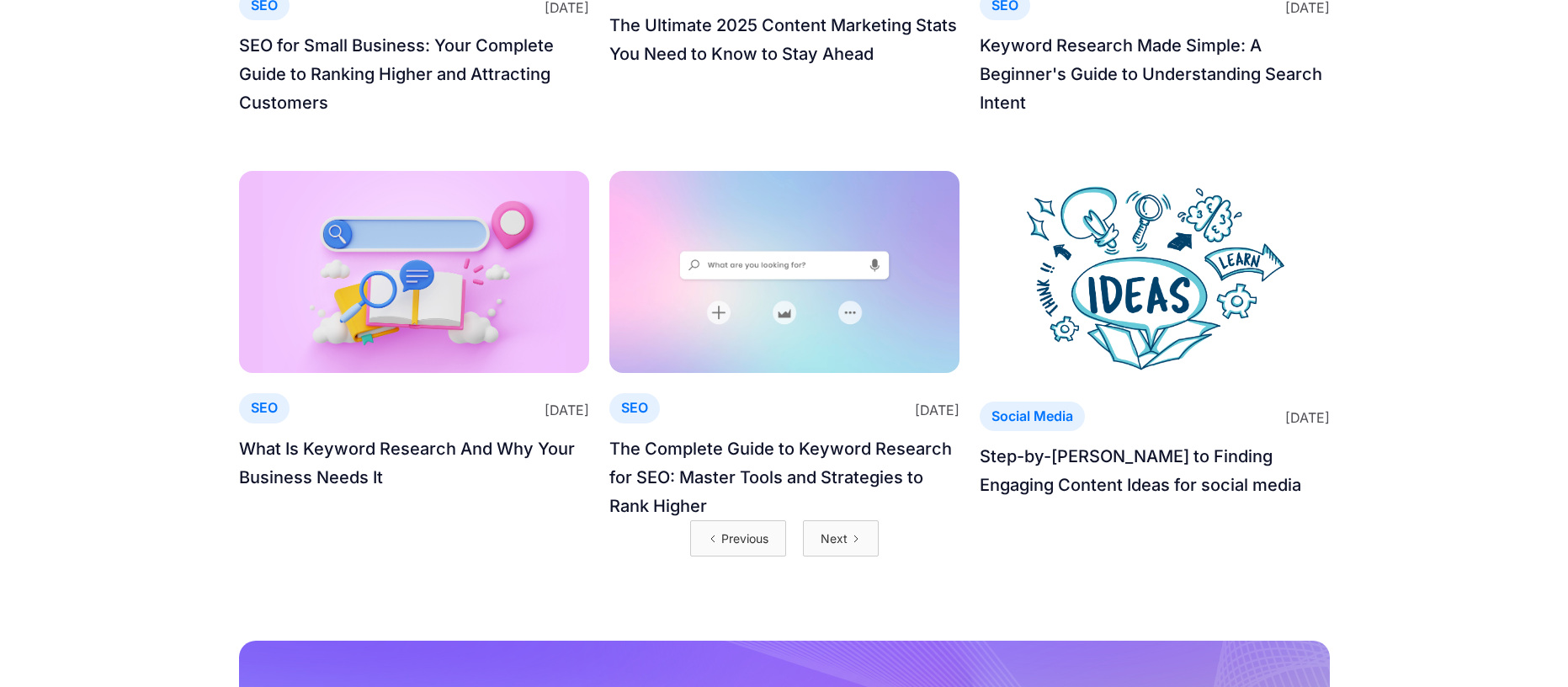
scroll to position [1644, 0]
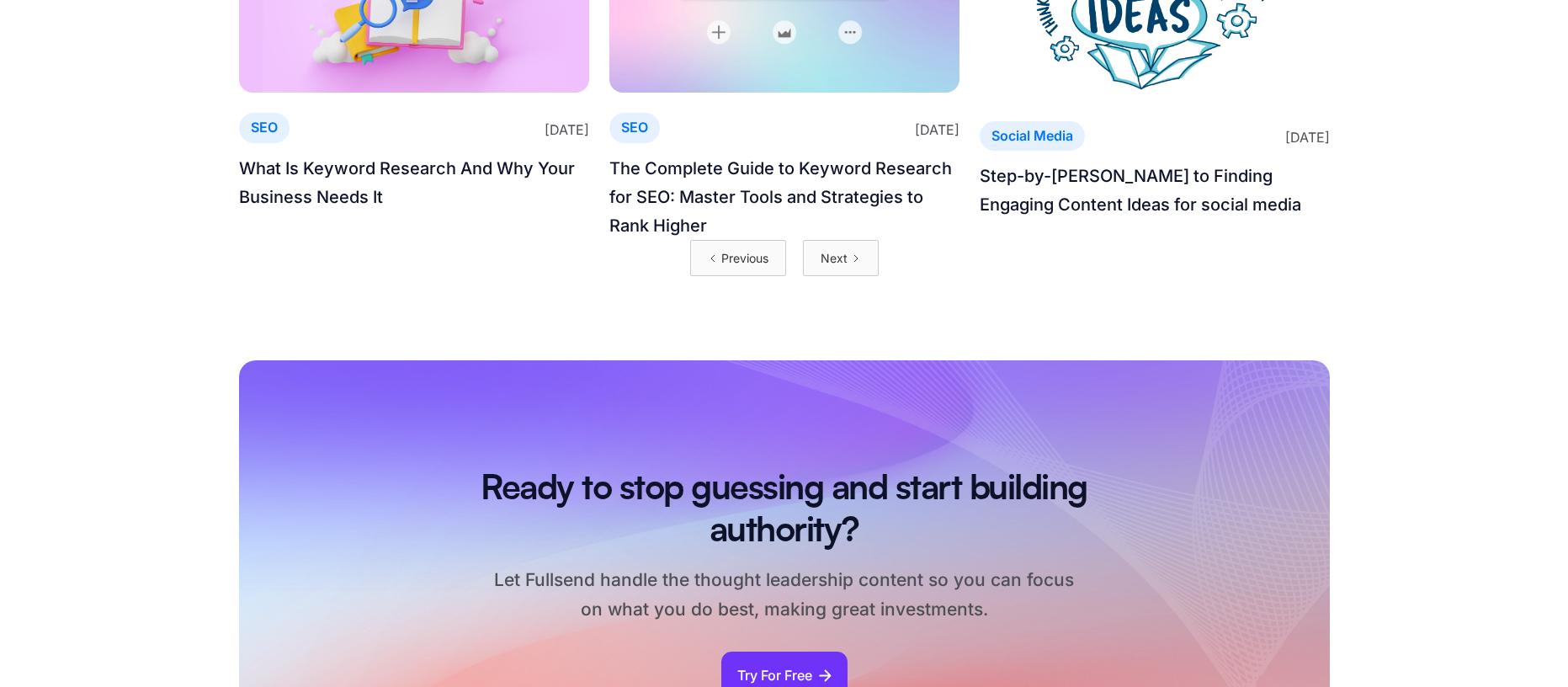
click at [722, 265] on div "Previous" at bounding box center [745, 258] width 47 height 20
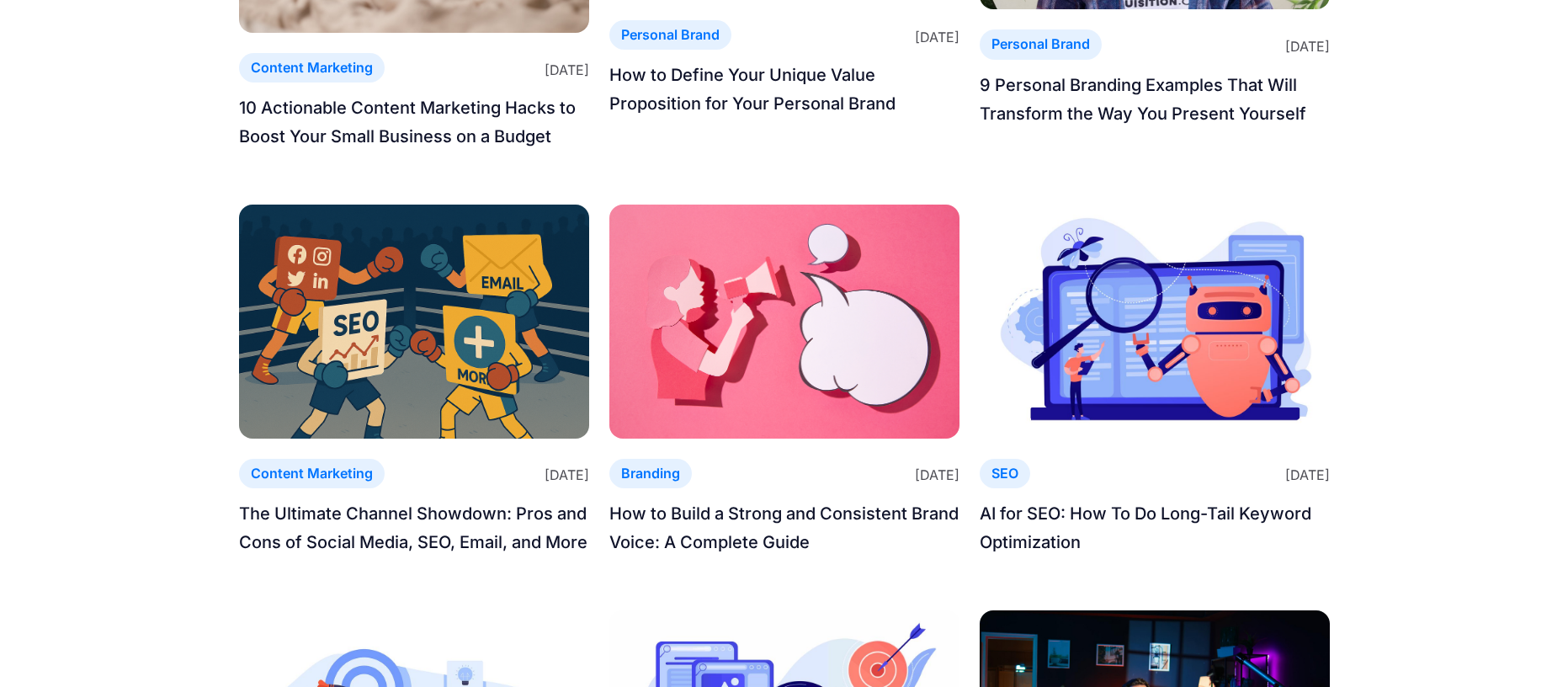
scroll to position [477, 0]
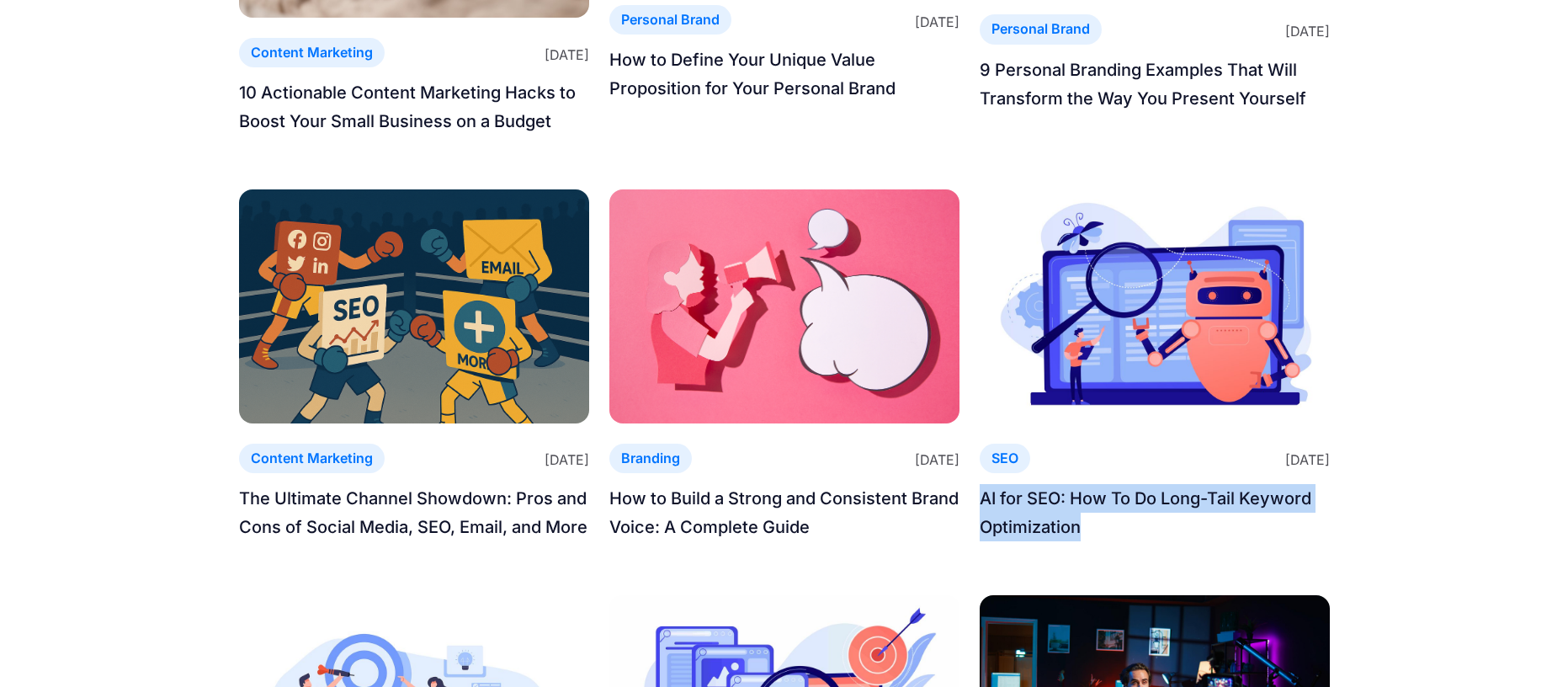
drag, startPoint x: 1102, startPoint y: 542, endPoint x: 979, endPoint y: 499, distance: 130.3
click at [980, 499] on div "SEO [DATE] AI for SEO: How To Do Long-Tail Keyword Optimization" at bounding box center [1155, 365] width 350 height 352
copy h5 "AI for SEO: How To Do Long-Tail Keyword Optimization"
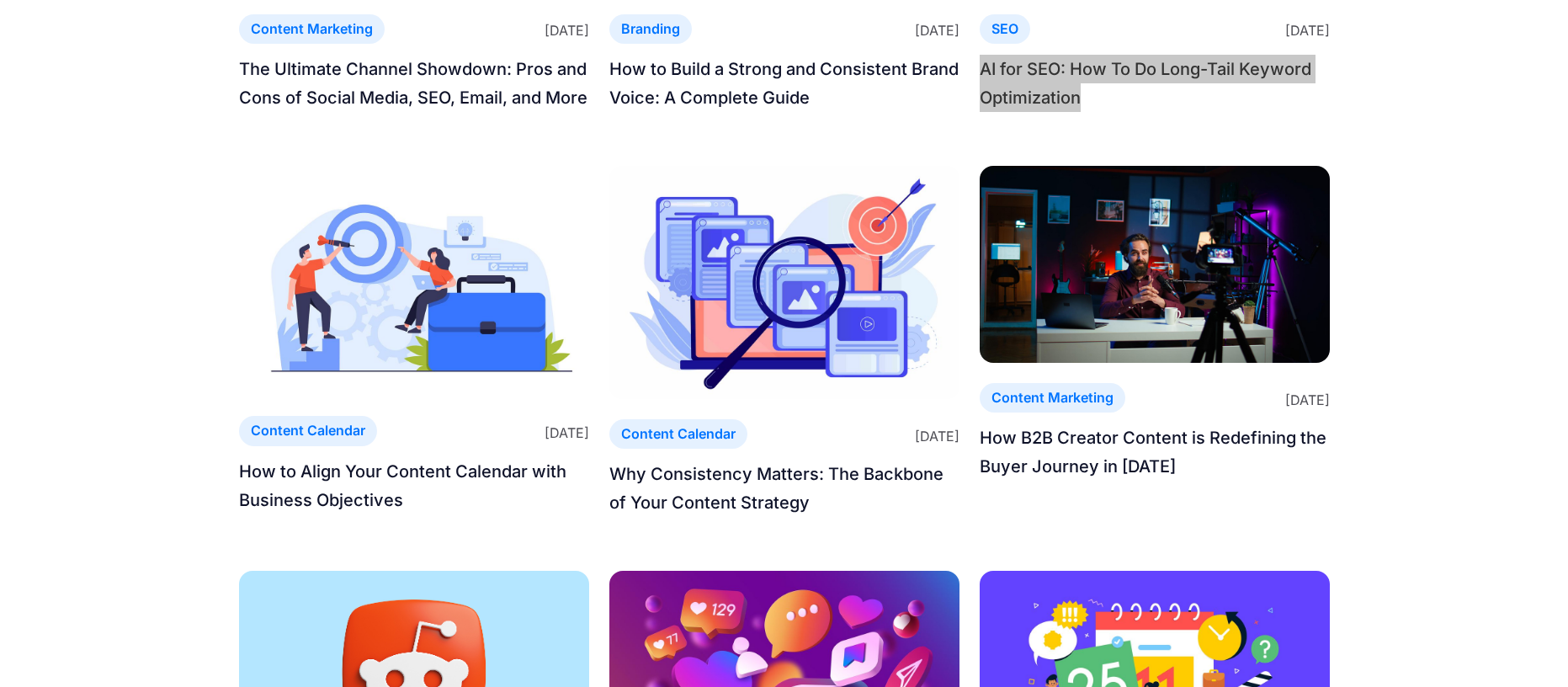
scroll to position [909, 0]
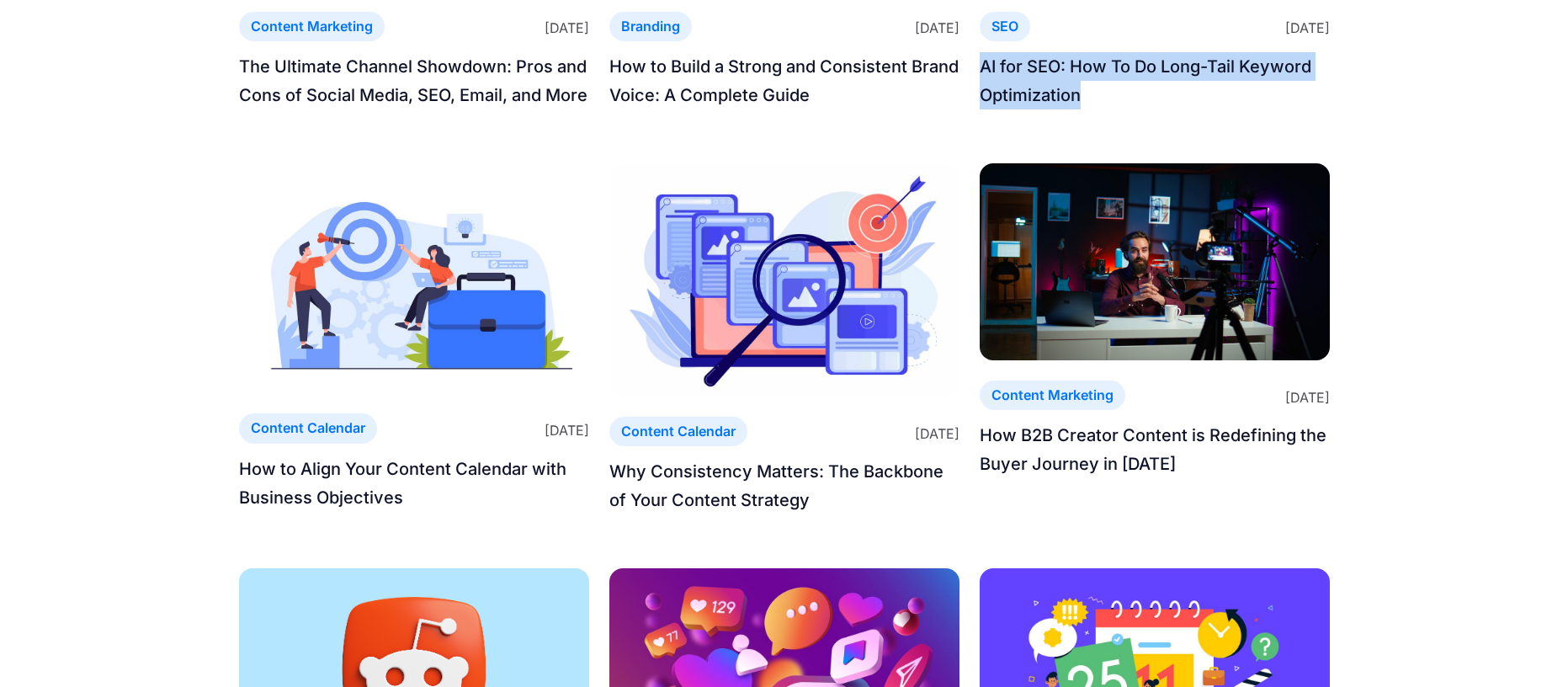
drag, startPoint x: 818, startPoint y: 526, endPoint x: 859, endPoint y: 569, distance: 59.4
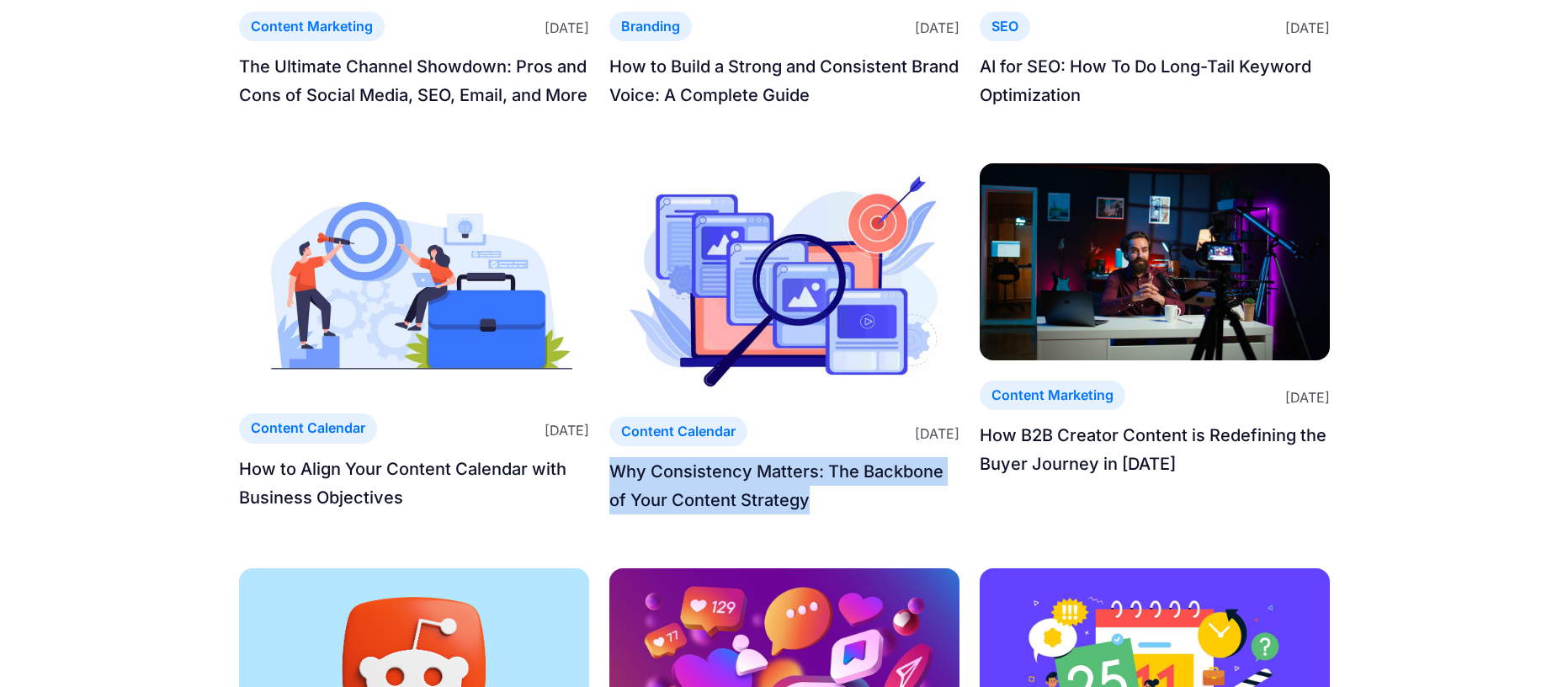
copy h5 "Why Consistency Matters: The Backbone of Your Content Strategy"
drag, startPoint x: 598, startPoint y: 483, endPoint x: 824, endPoint y: 535, distance: 231.9
click at [824, 535] on div "Content Marketing [DATE] 10 Actionable Content Marketing Hacks to Boost Your Sm…" at bounding box center [784, 151] width 1091 height 1596
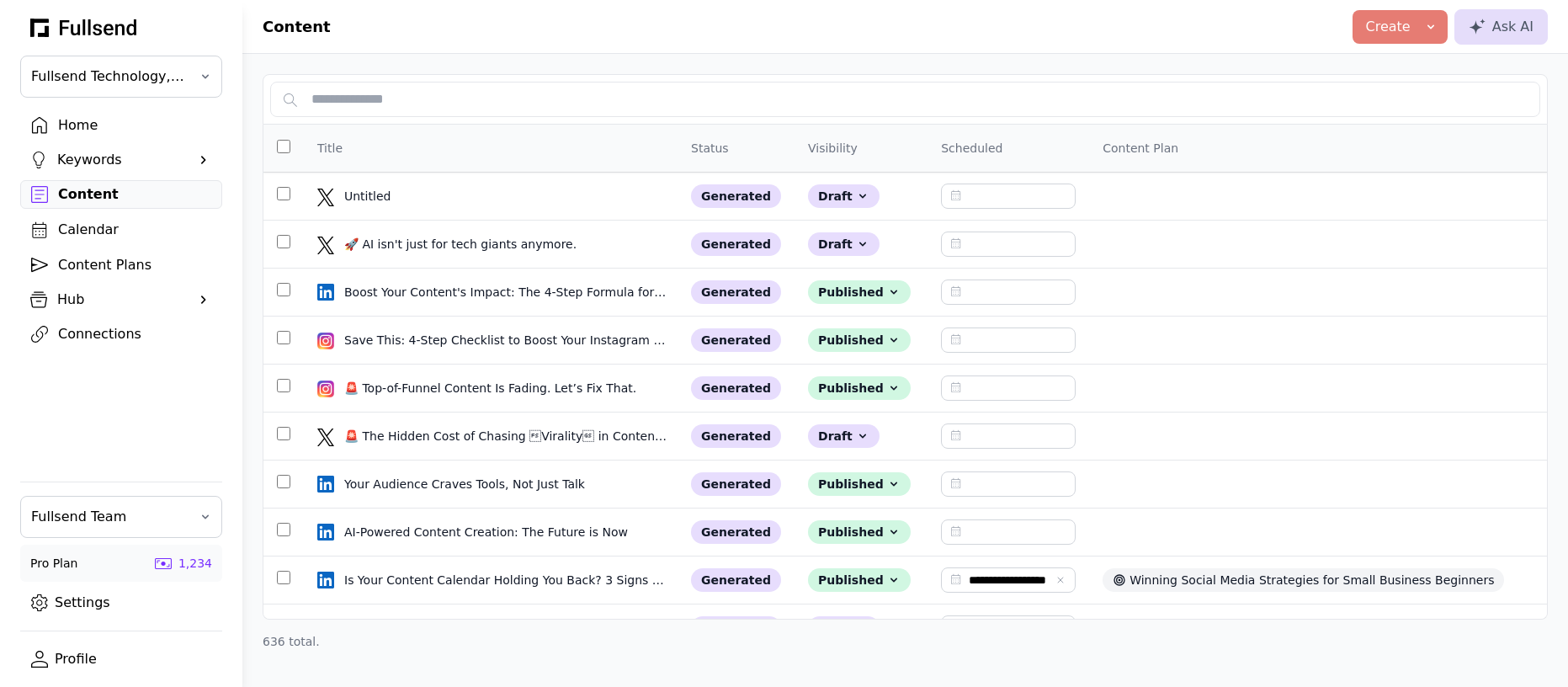
click at [73, 121] on div "Home" at bounding box center [134, 125] width 154 height 20
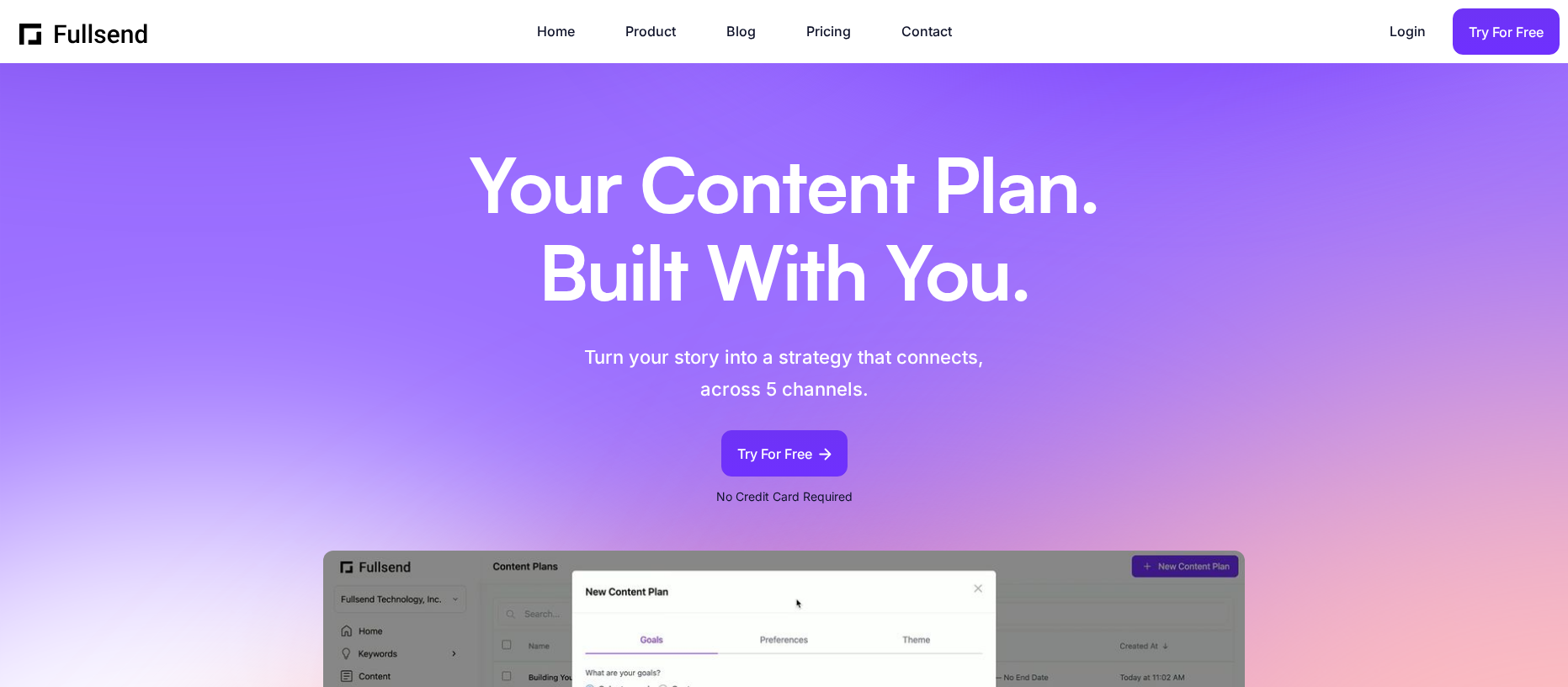
click at [1375, 250] on section "Your Content Plan. Built With You. Turn your story into a strategy that connect…" at bounding box center [784, 522] width 1568 height 918
click at [1234, 255] on div "Your Content Plan. Built With You. Turn your story into a strategy that connect…" at bounding box center [784, 548] width 1091 height 868
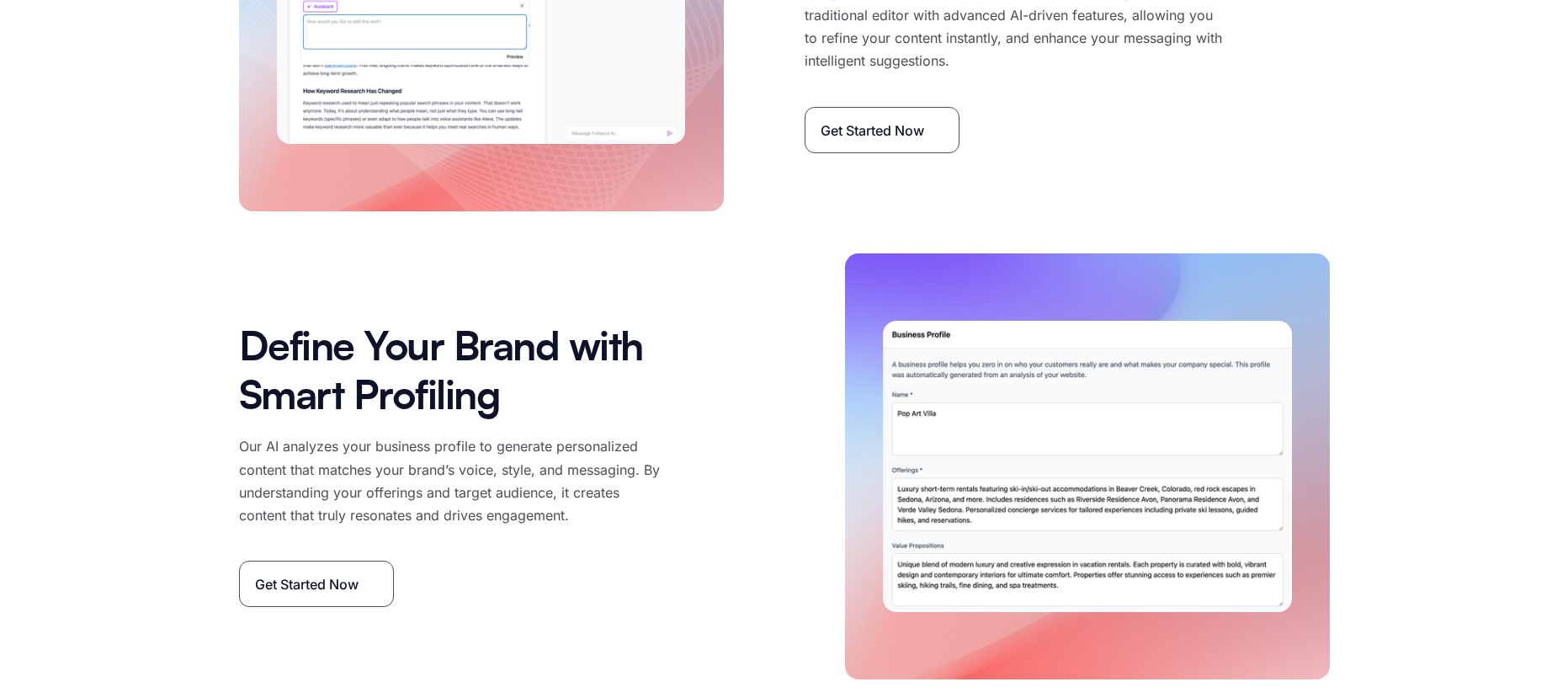
scroll to position [6259, 0]
